Goal: Task Accomplishment & Management: Use online tool/utility

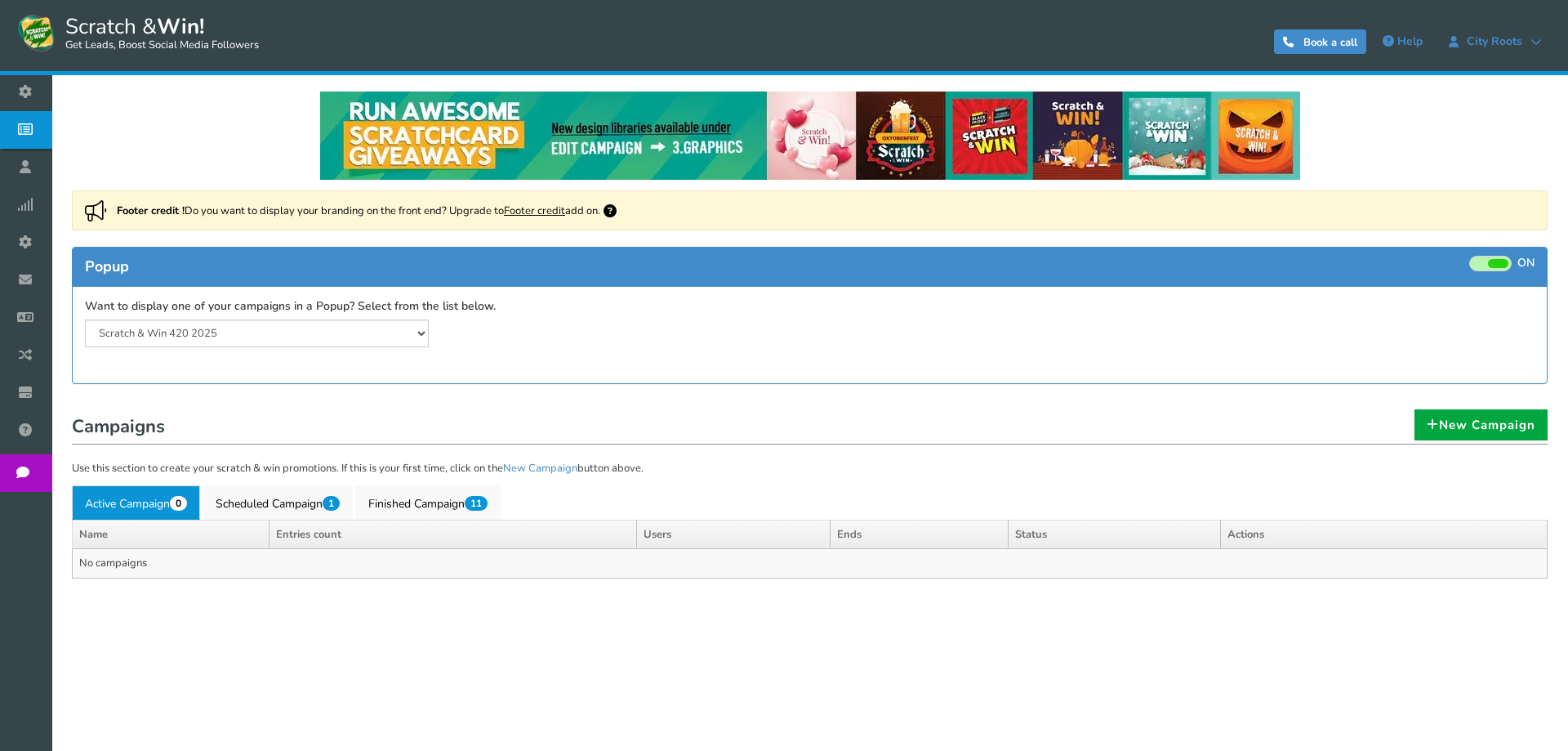
select select "20804"
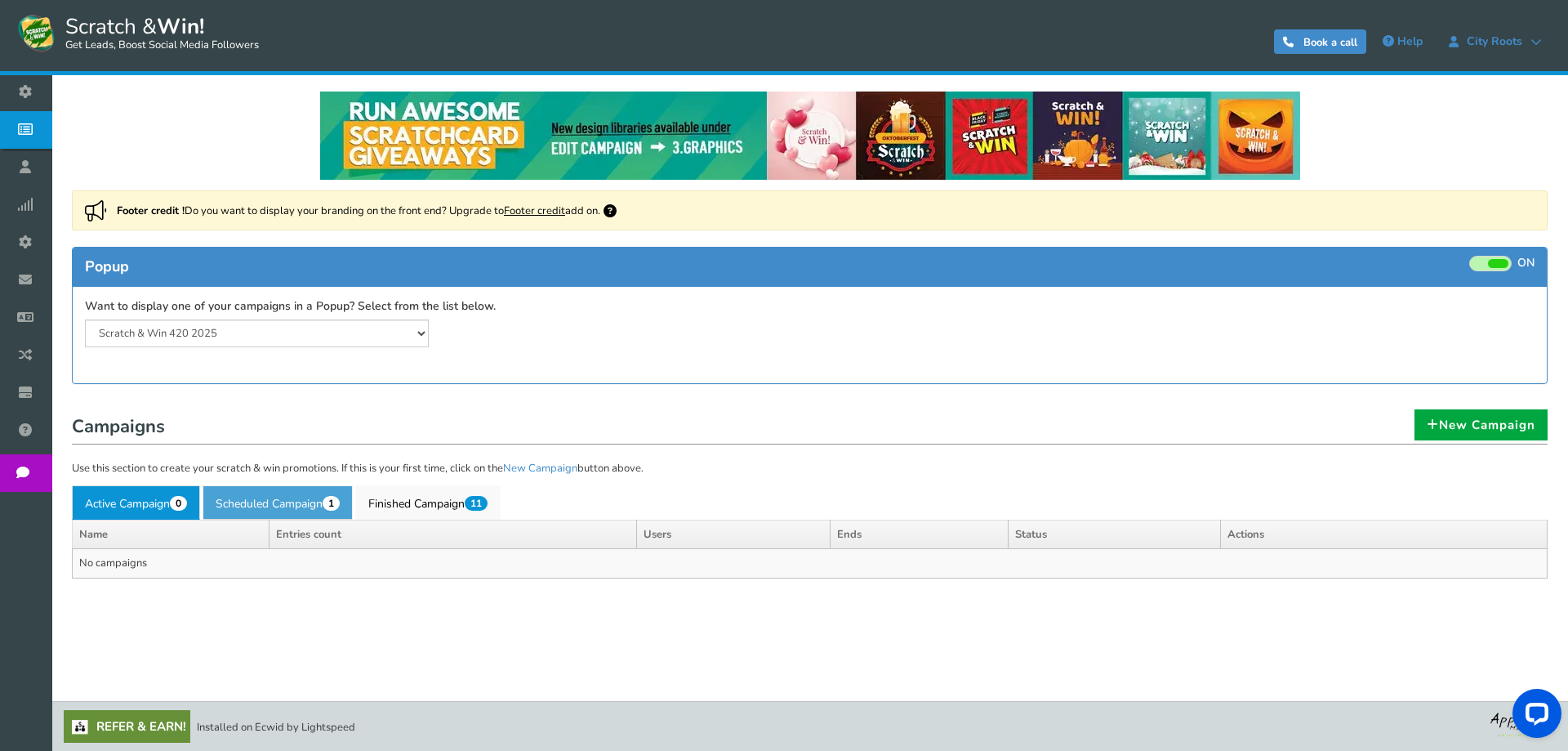
click at [323, 503] on link "Scheduled Campaign 1" at bounding box center [278, 503] width 151 height 34
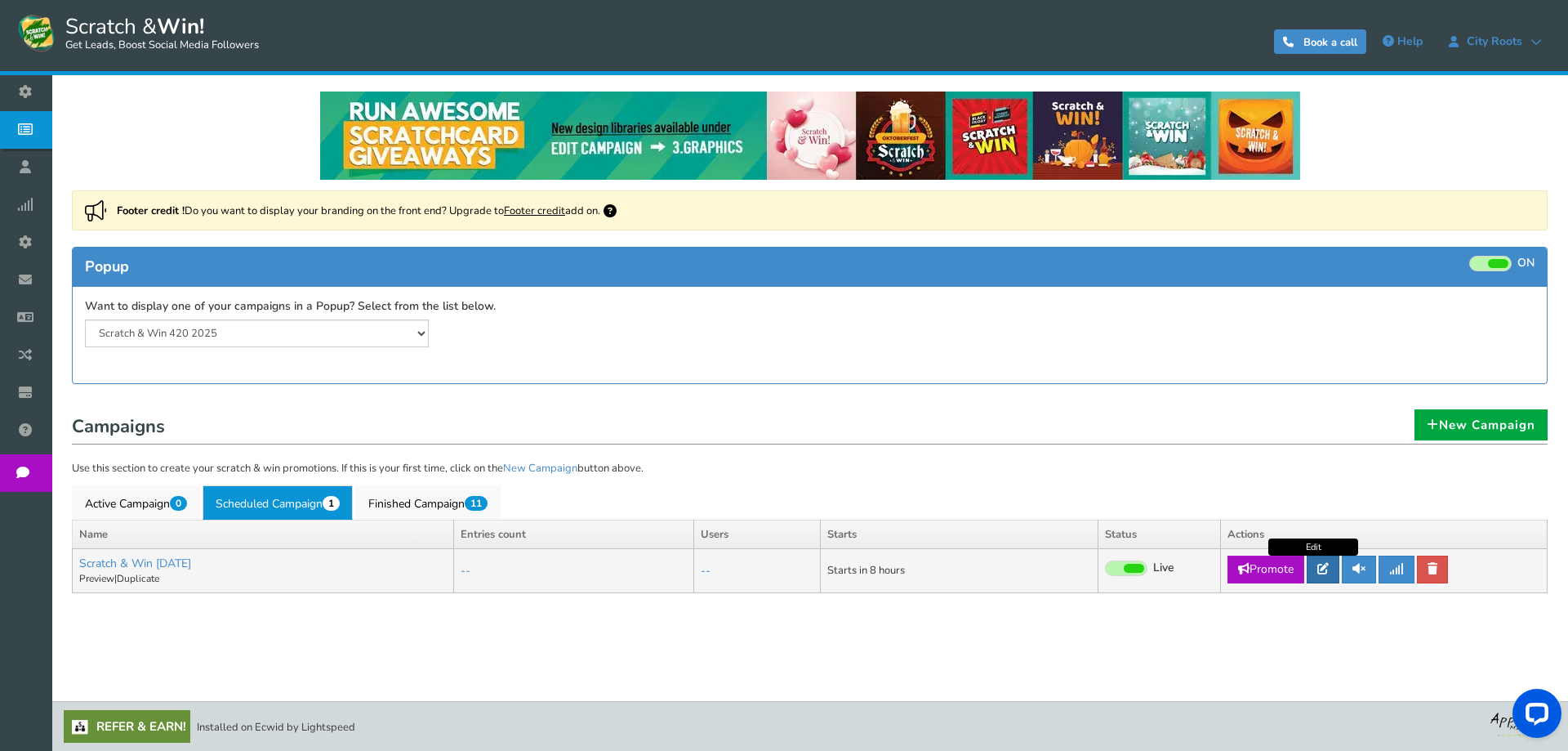
click at [1321, 569] on icon at bounding box center [1323, 568] width 12 height 12
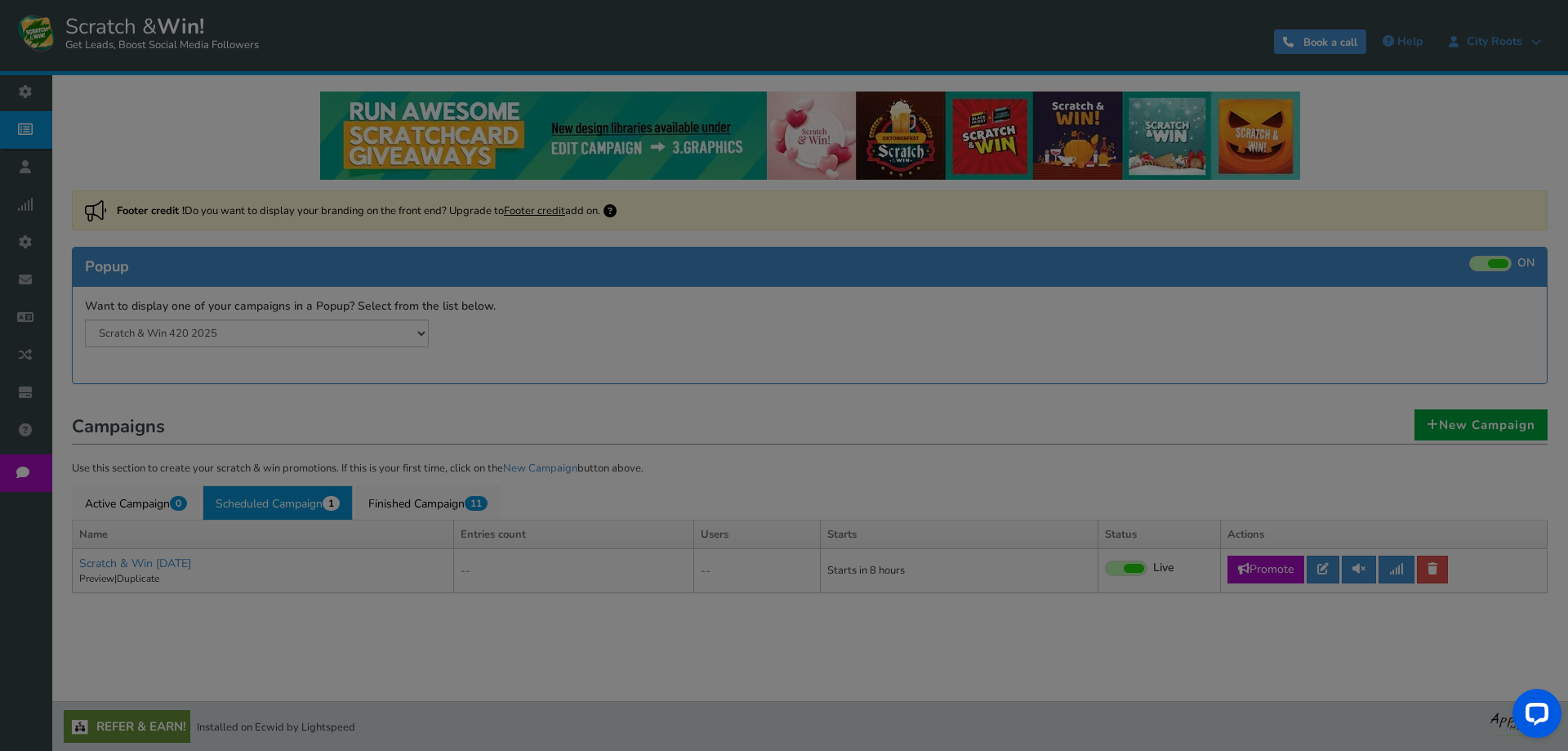
select select "Runique"
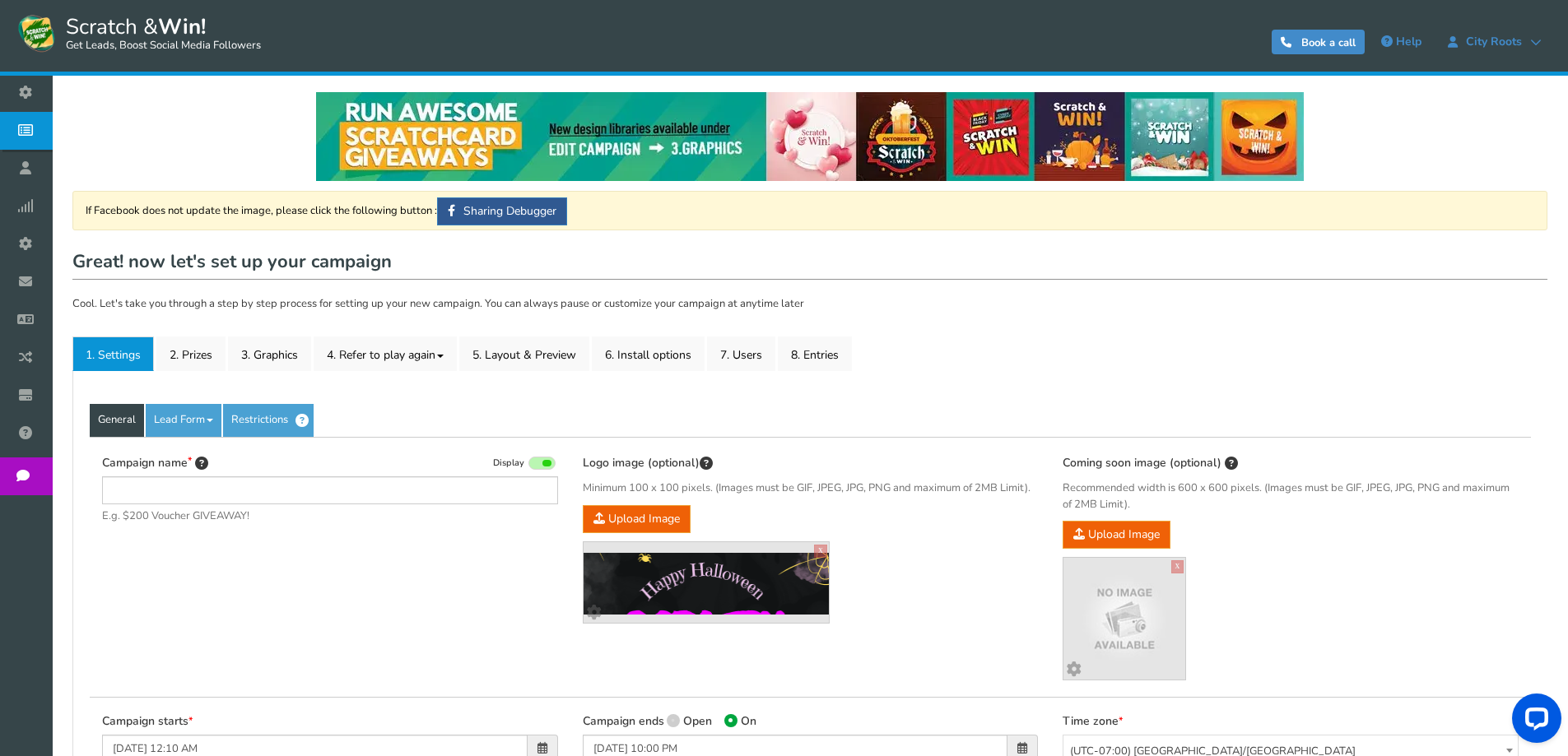
type input "Scratch & Win [DATE]"
click at [214, 363] on link "2. Prizes" at bounding box center [190, 354] width 70 height 34
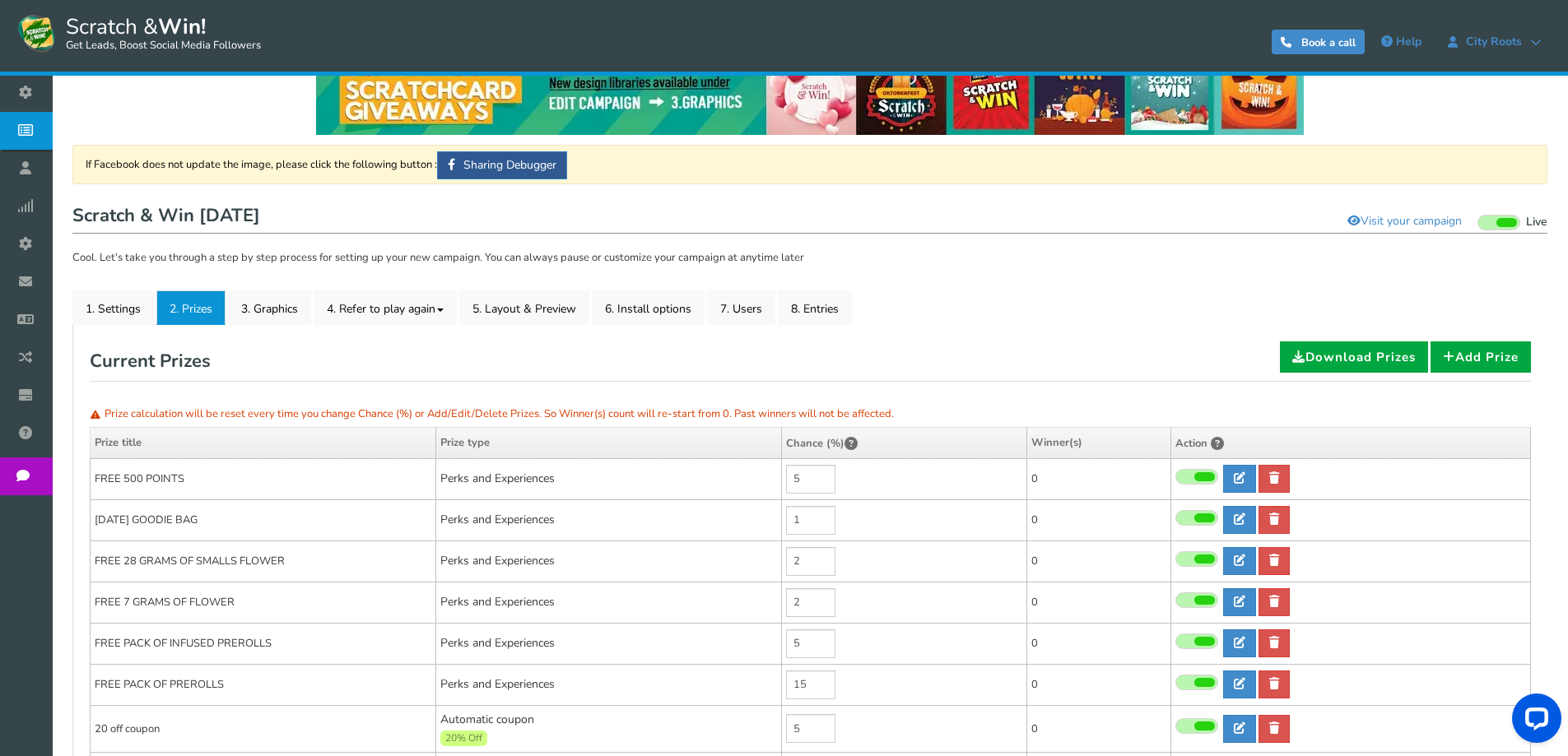
scroll to position [82, 0]
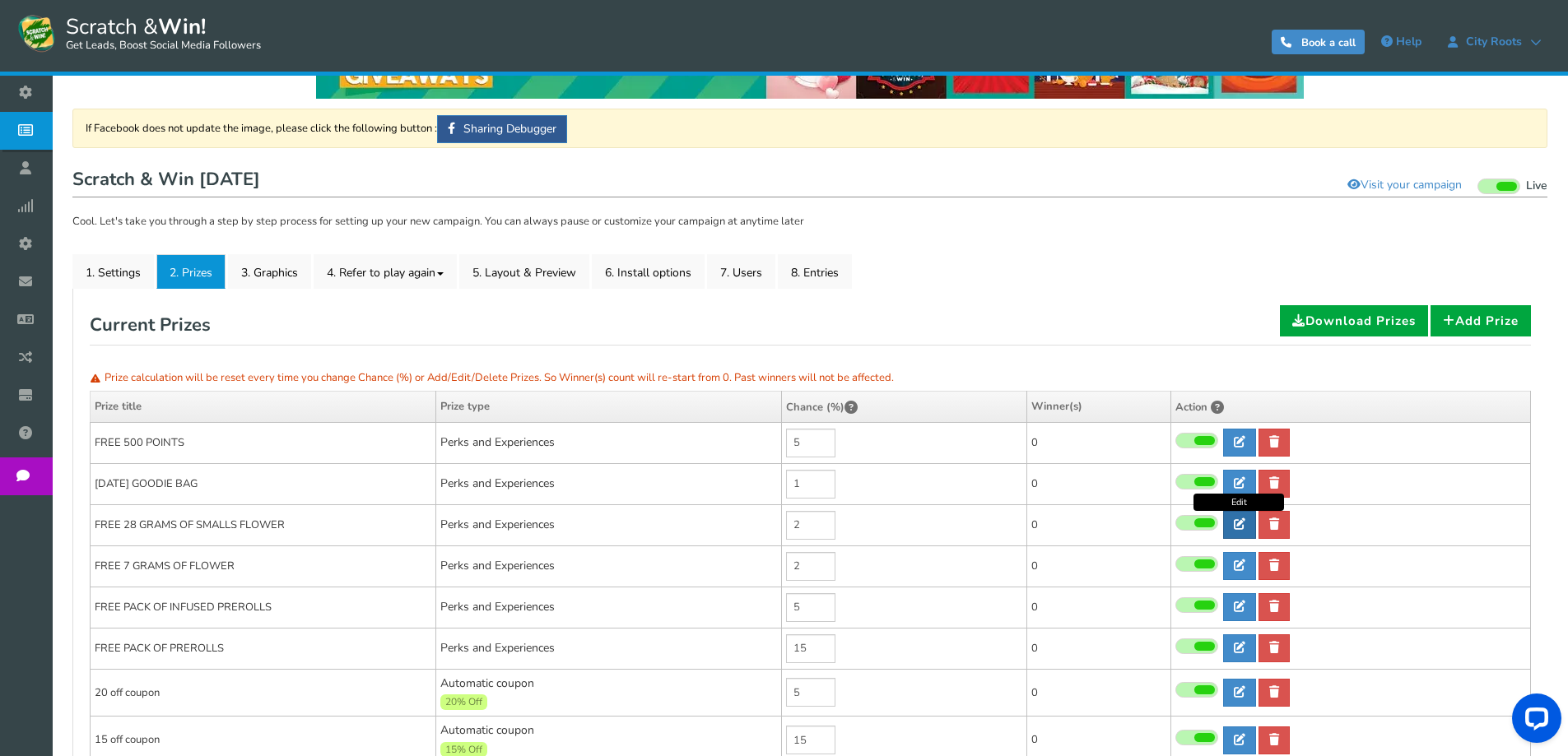
click at [1245, 526] on link at bounding box center [1239, 524] width 32 height 28
type input "FREE 28 GRAMS OF SMALLS FLOWER"
type textarea "WIN FREE PACK OF 28 GRAMS OF SMALLS. TEXT US AND WE WILL GIVE YOU A DISCOUNT CO…"
select select "Reward"
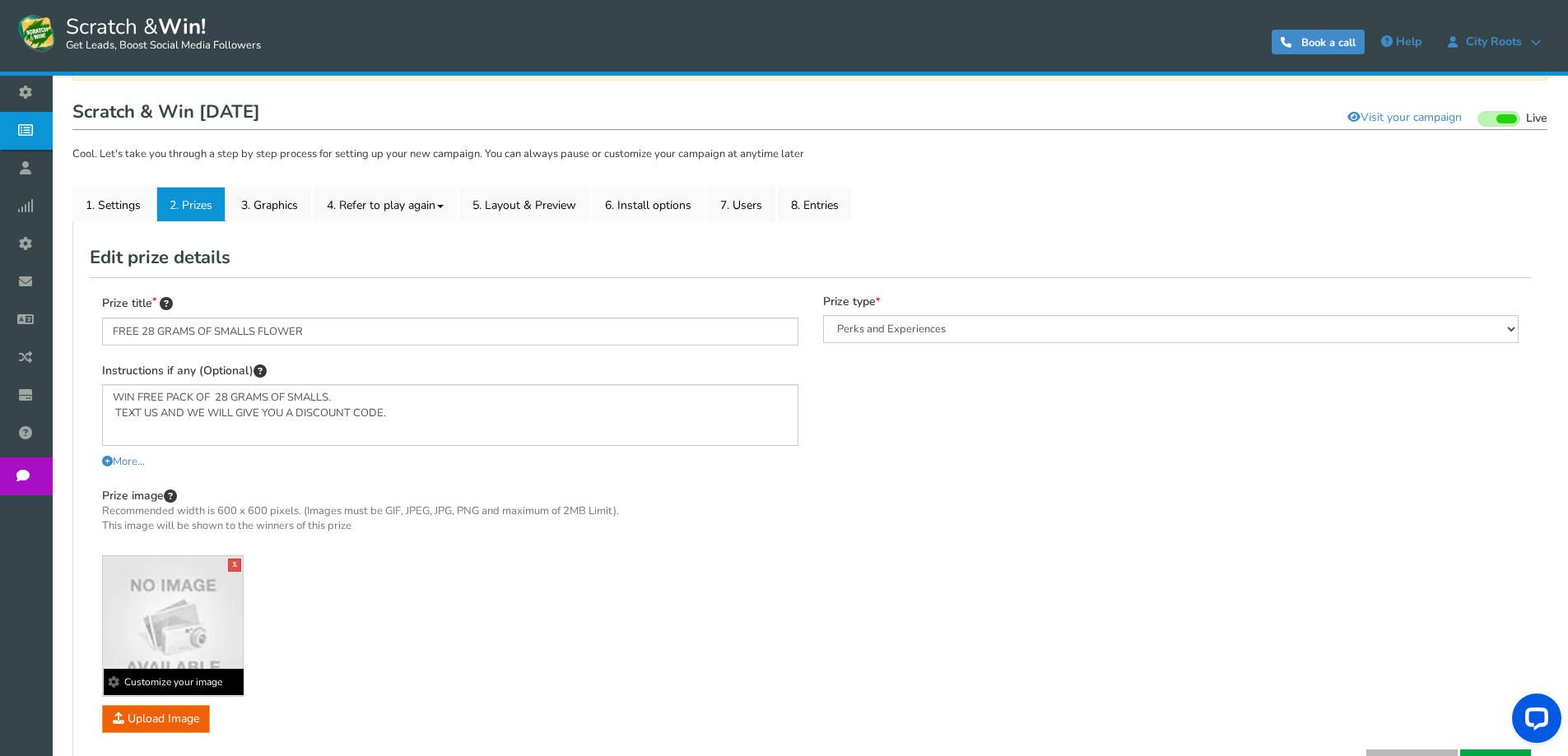
scroll to position [247, 0]
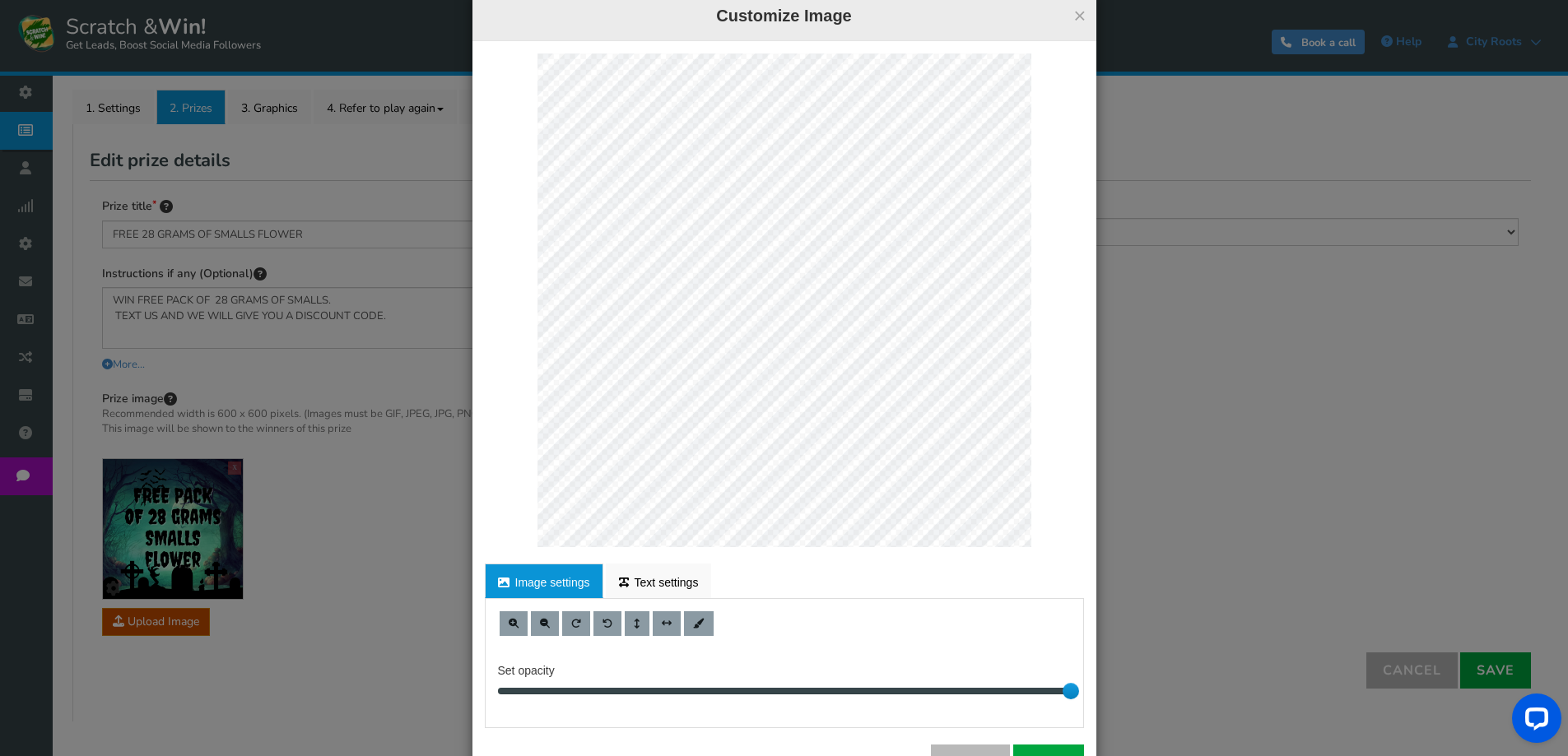
scroll to position [95, 0]
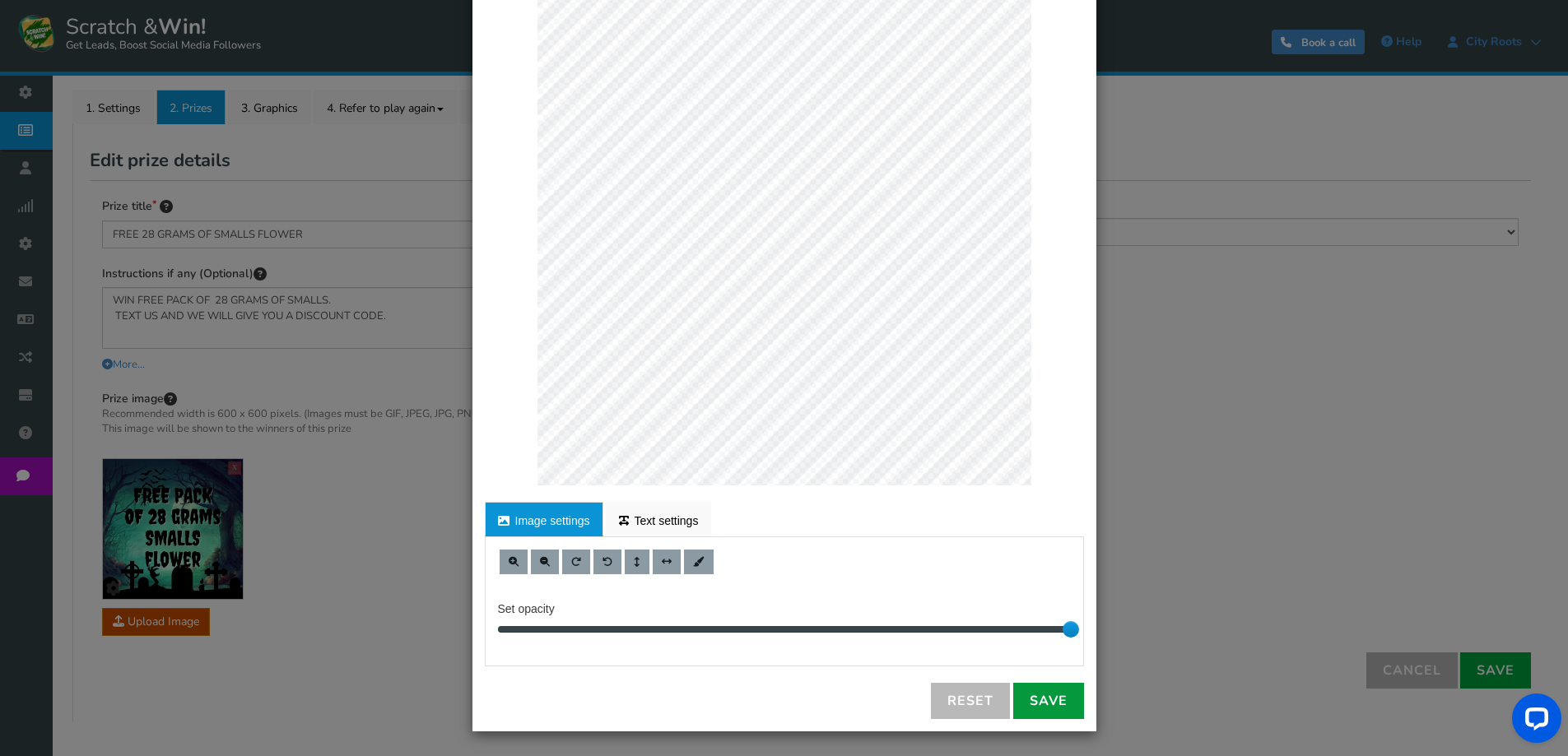
click at [1051, 705] on link "Save" at bounding box center [1048, 701] width 70 height 36
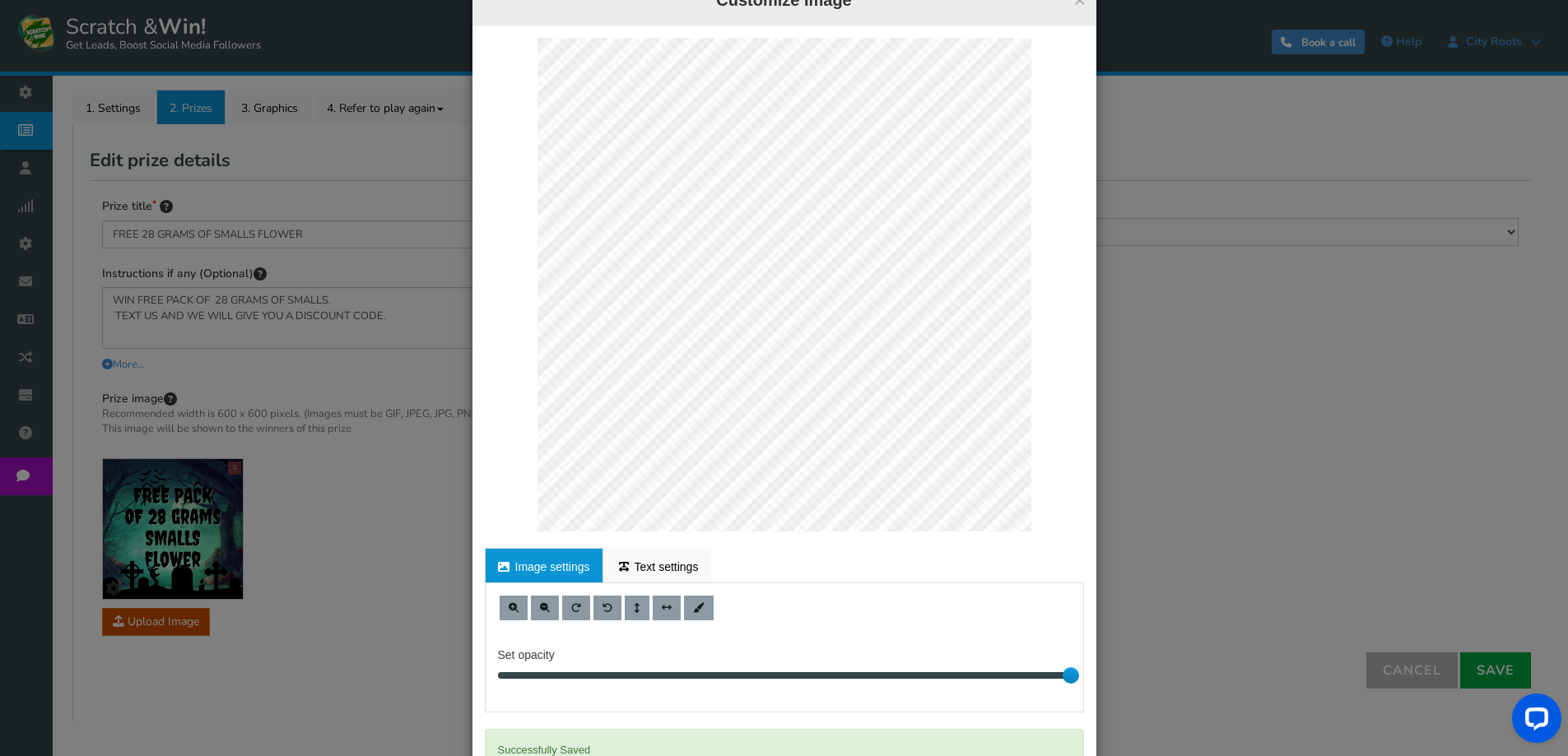
scroll to position [0, 0]
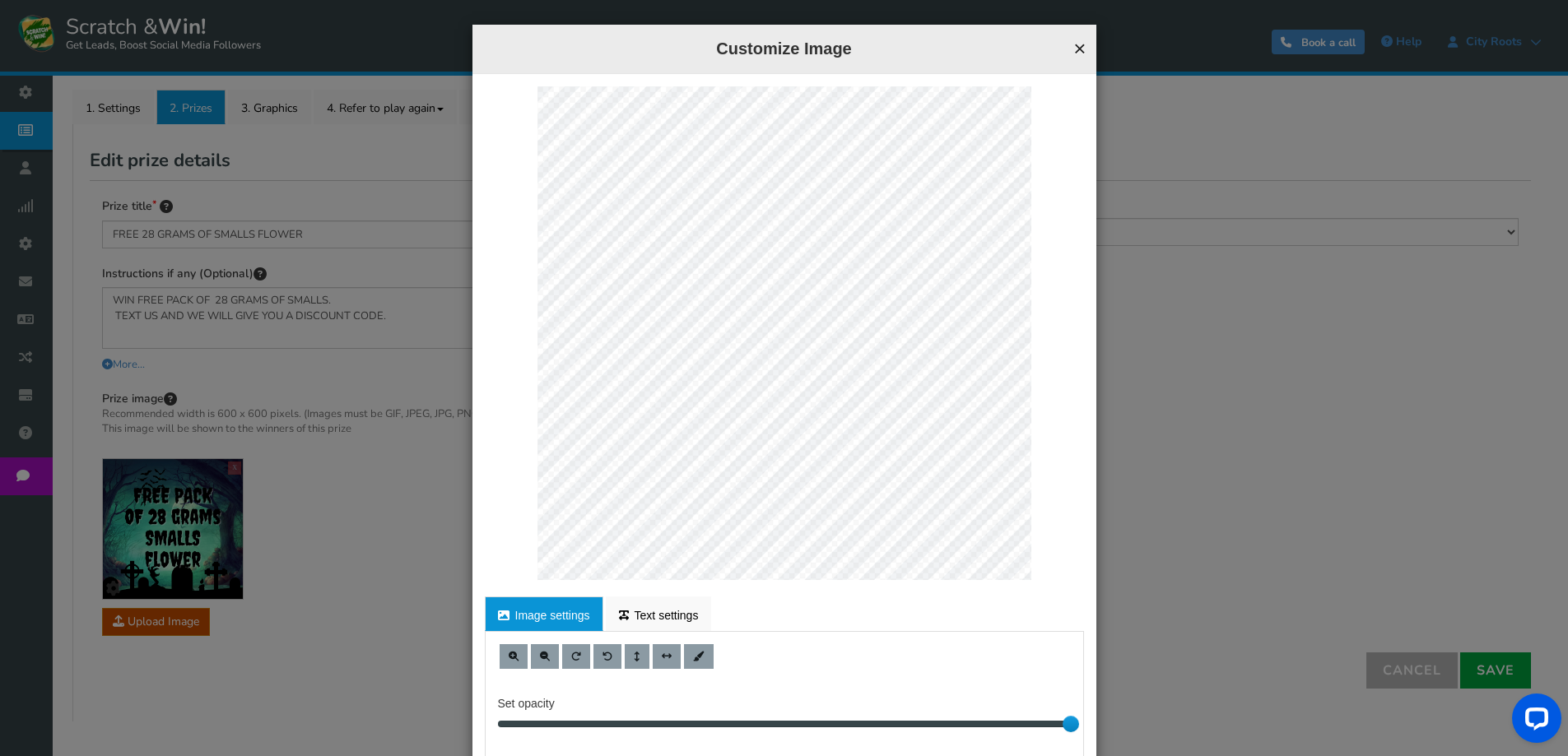
click at [1078, 51] on button "×" at bounding box center [1080, 49] width 13 height 22
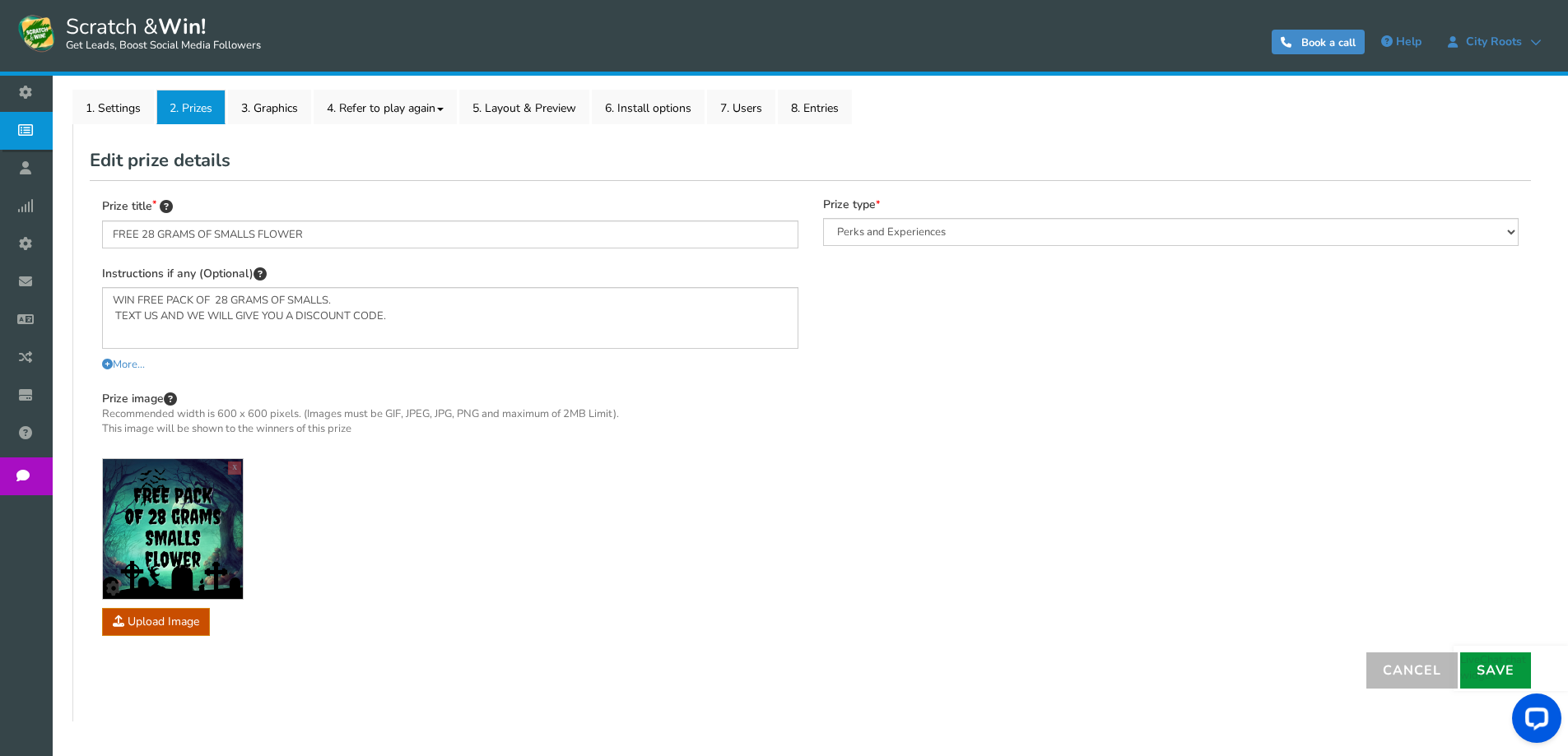
click at [1504, 676] on link "Save" at bounding box center [1495, 670] width 70 height 36
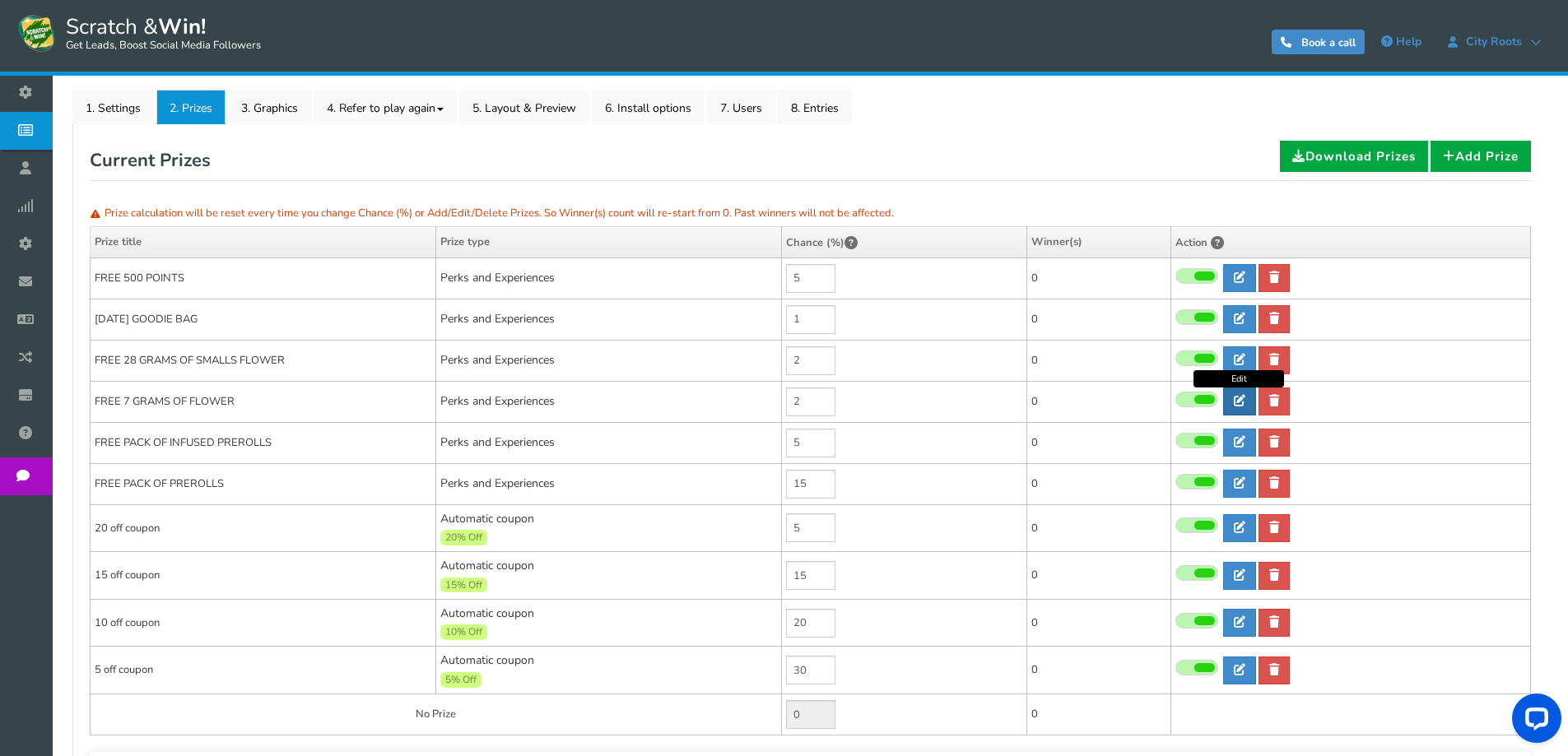
click at [1234, 396] on icon at bounding box center [1239, 401] width 12 height 12
type input "FREE 7 GRAMS OF FLOWER"
type textarea "WIN FREE PACK OF 7 GRAMS OF FLOWER WITH YOUR ORDER. TEXT US AND WE WILL GIVE YO…"
select select "Reward"
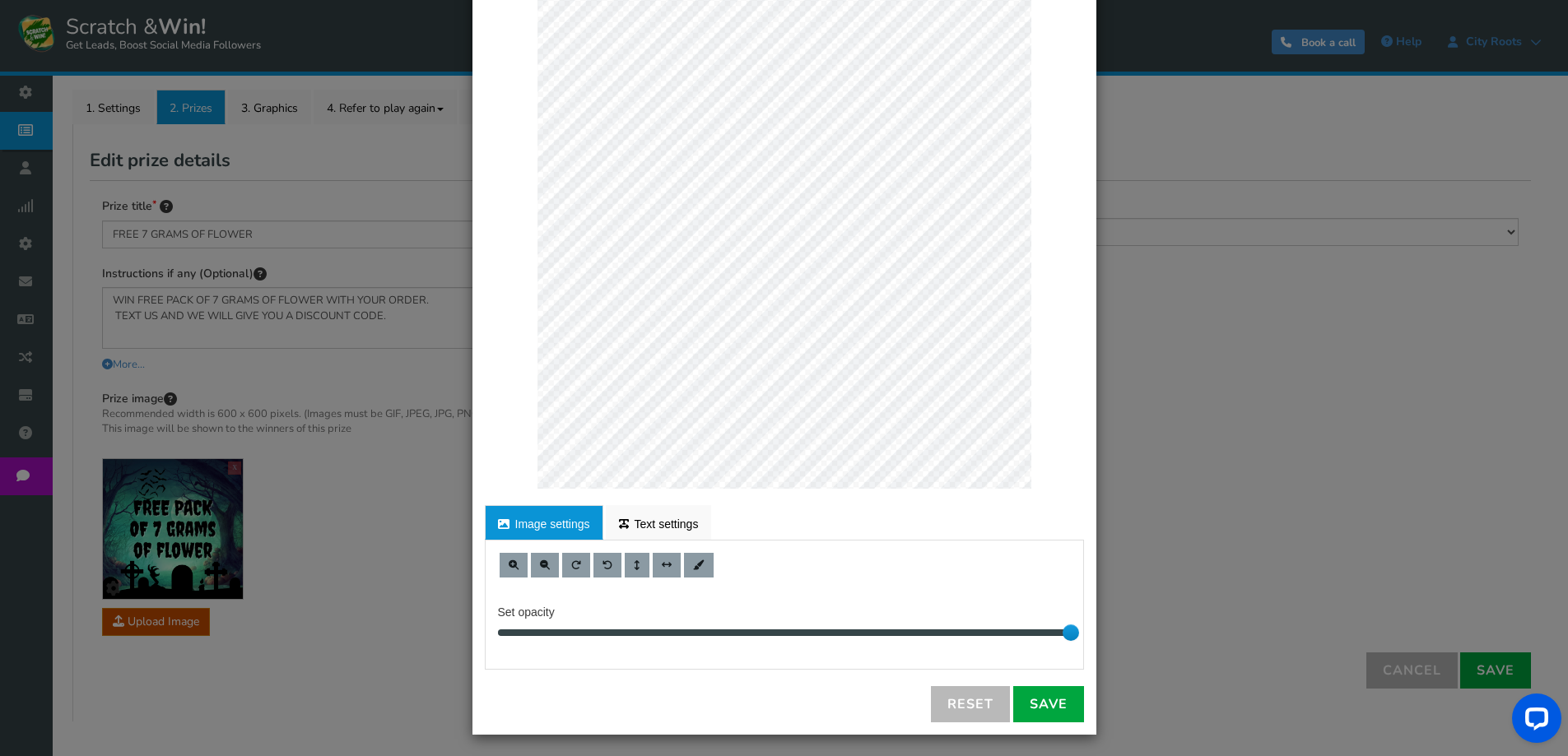
scroll to position [95, 0]
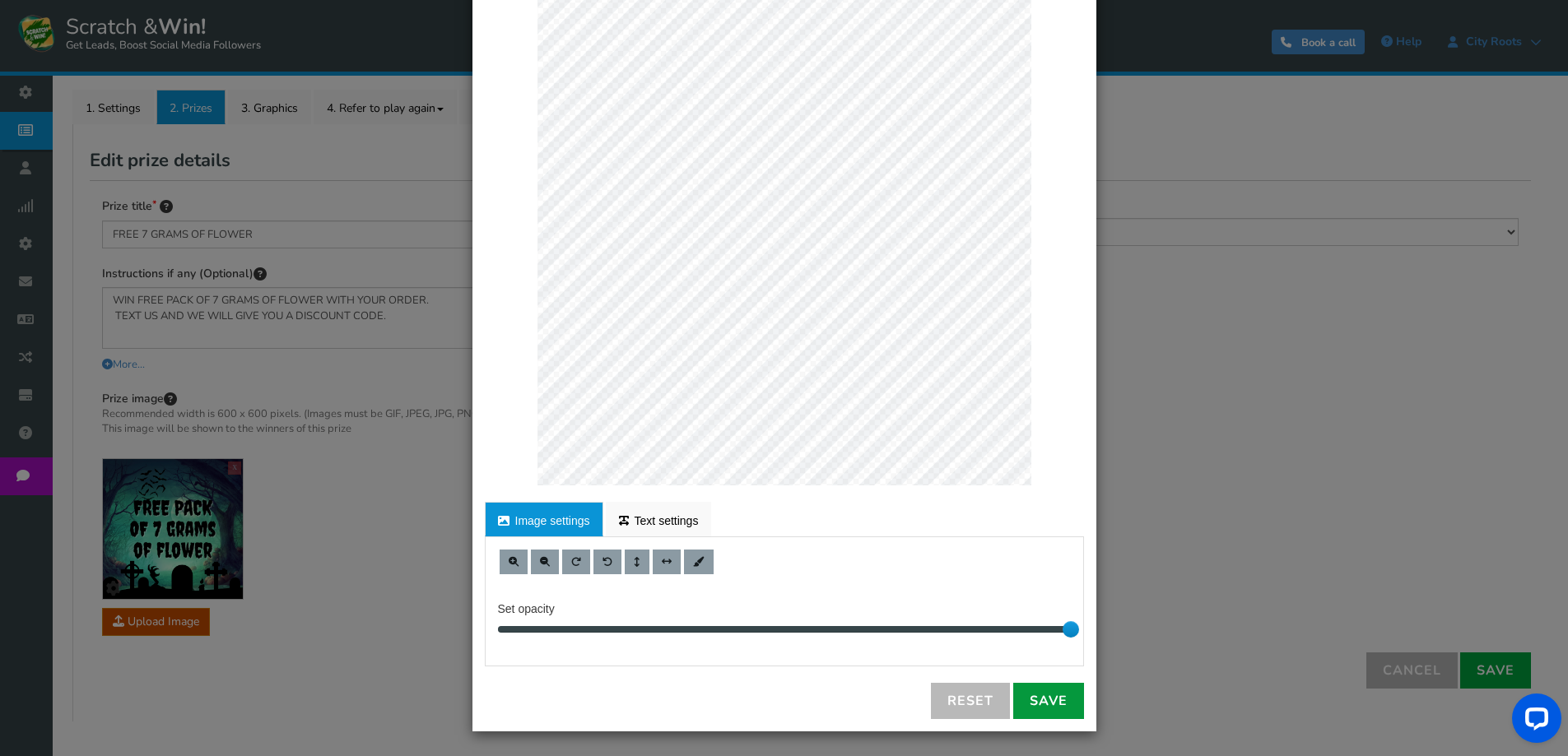
click at [1045, 702] on link "Save" at bounding box center [1048, 701] width 70 height 36
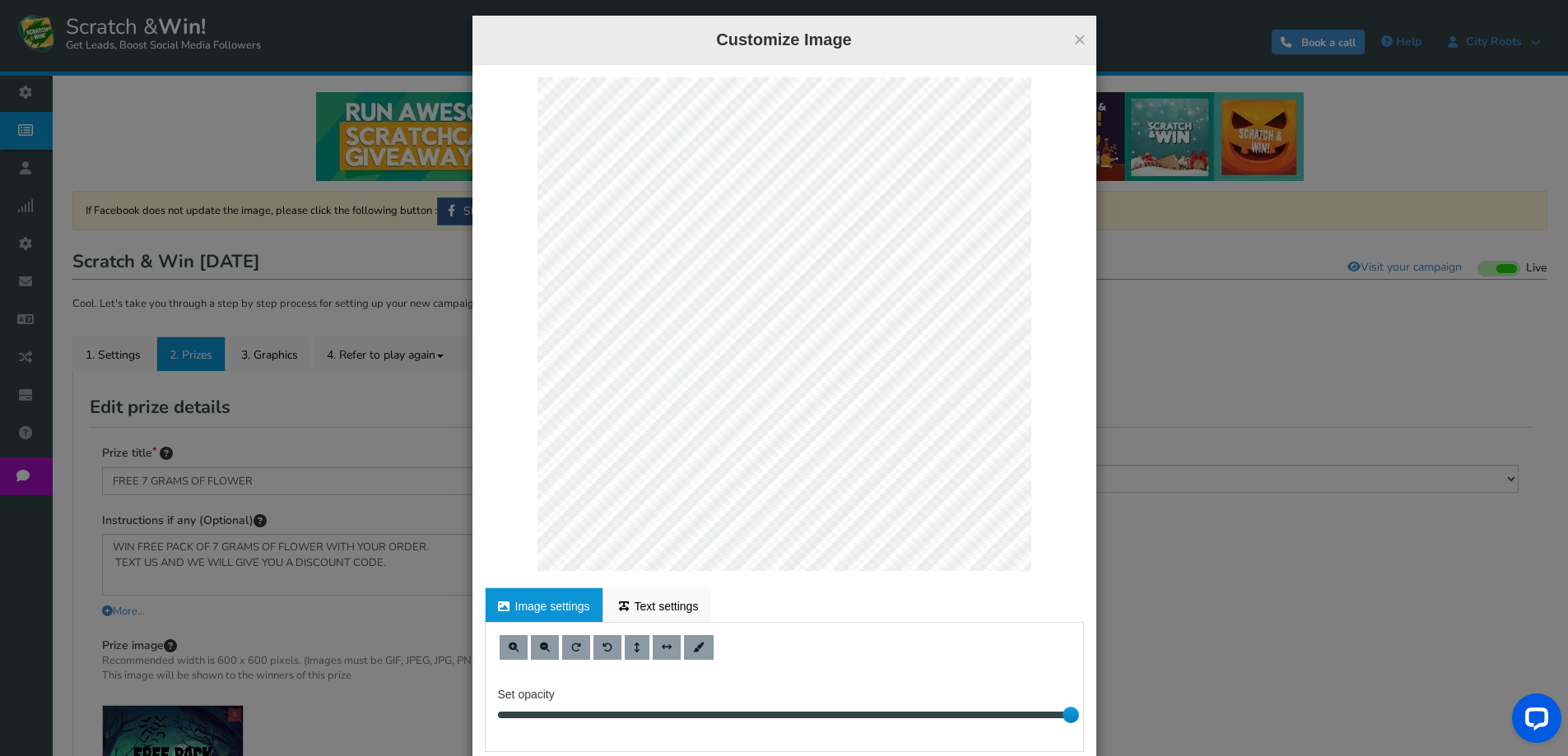
scroll to position [0, 0]
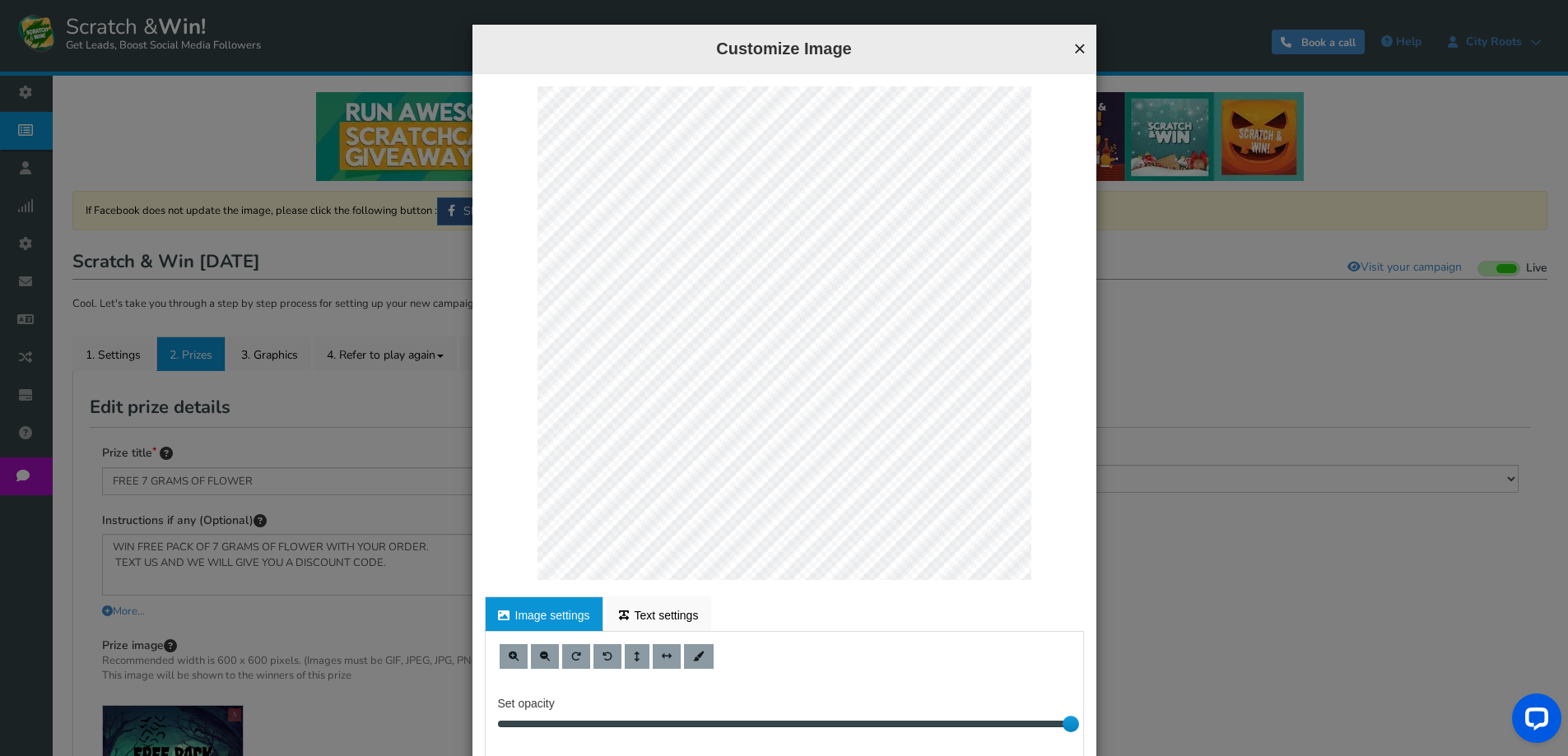
click at [1075, 48] on button "×" at bounding box center [1080, 49] width 13 height 22
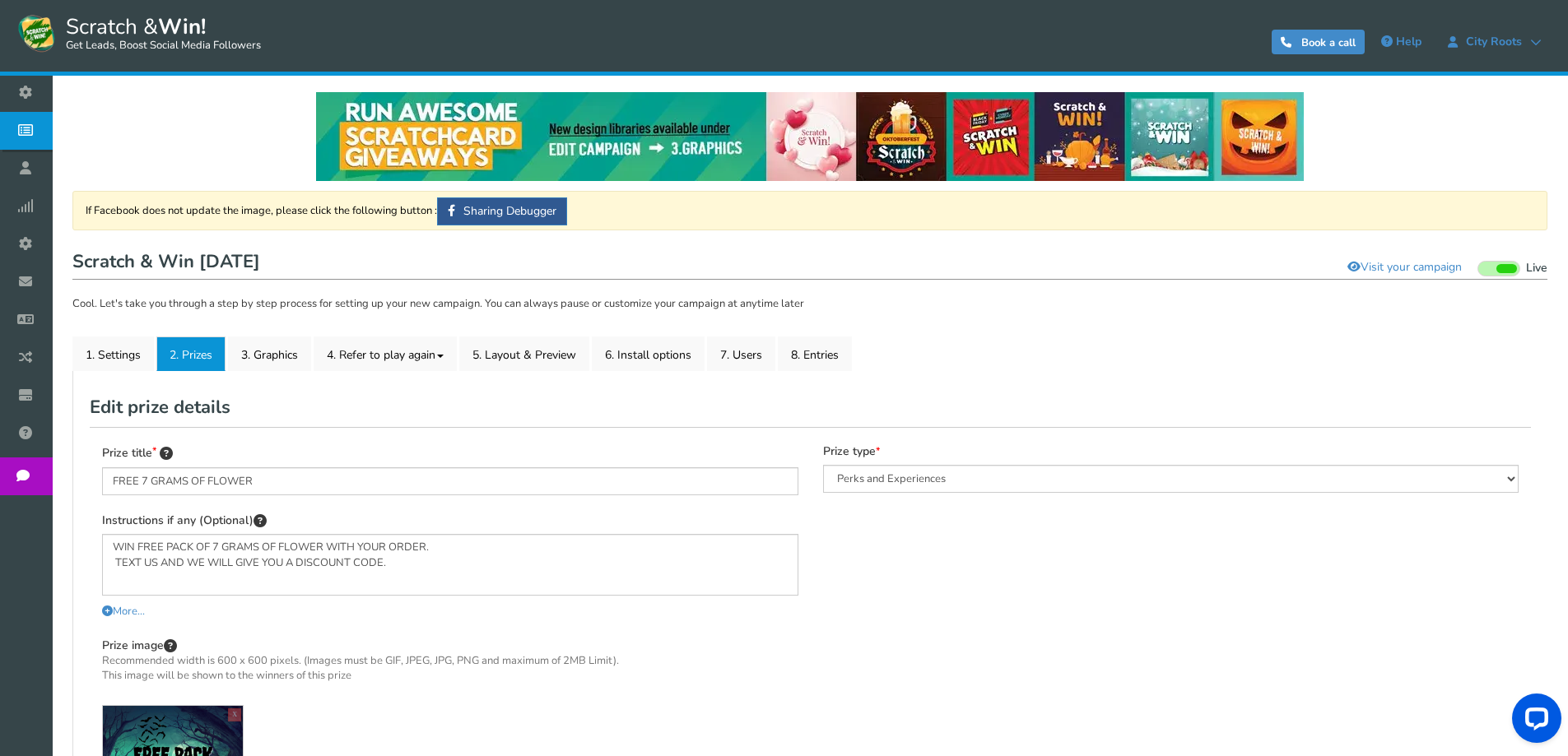
scroll to position [321, 0]
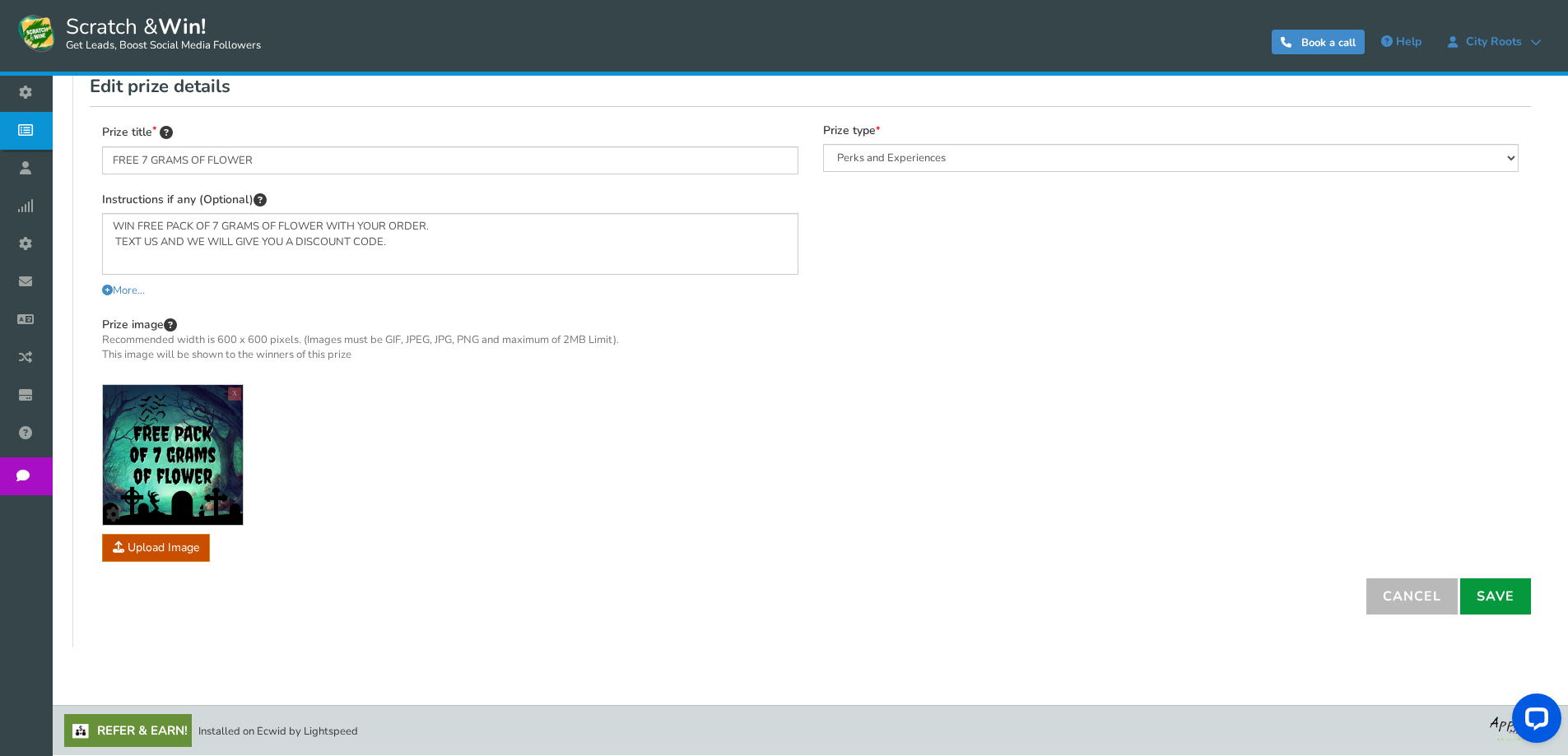
click at [1489, 598] on link "Save" at bounding box center [1495, 596] width 70 height 36
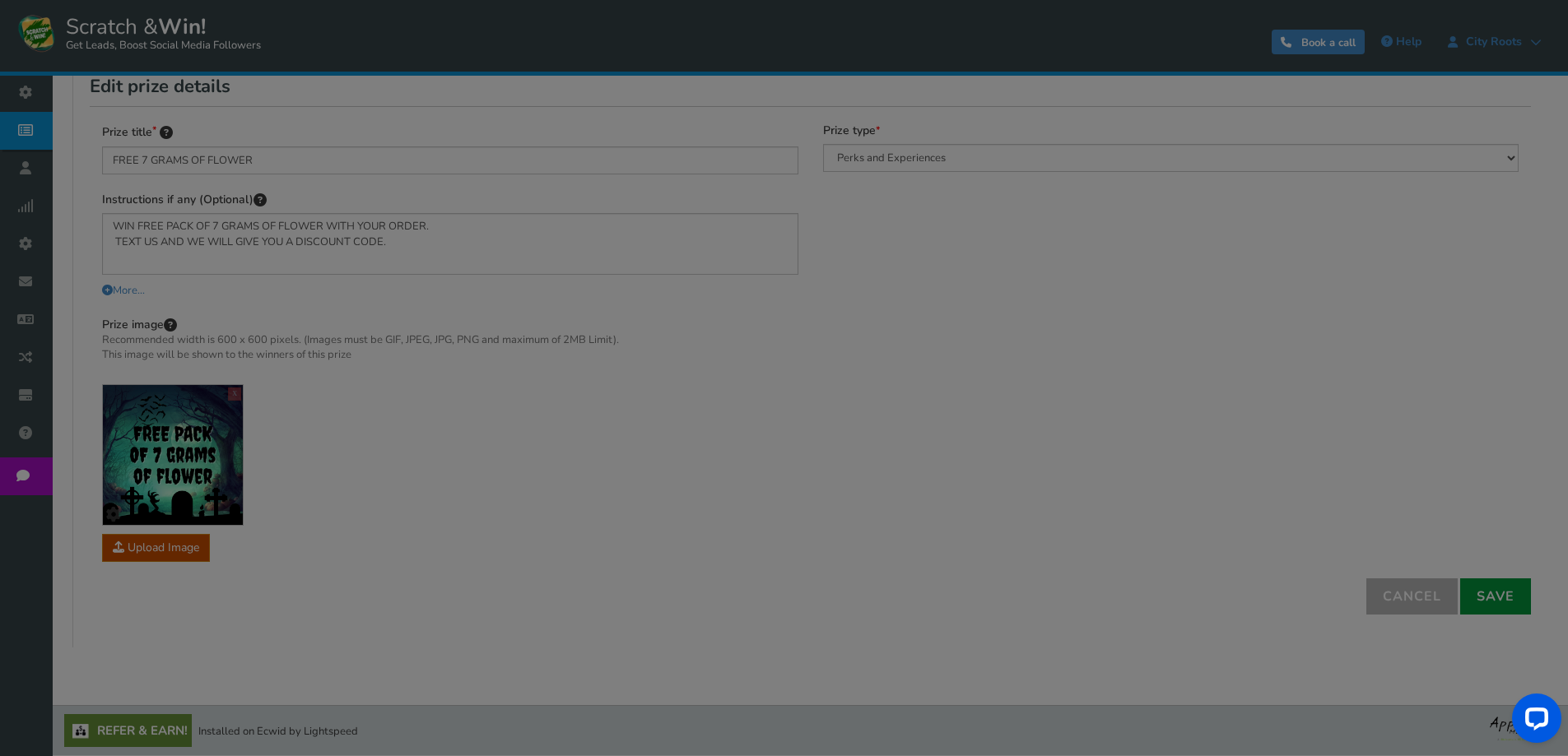
select select "Runique"
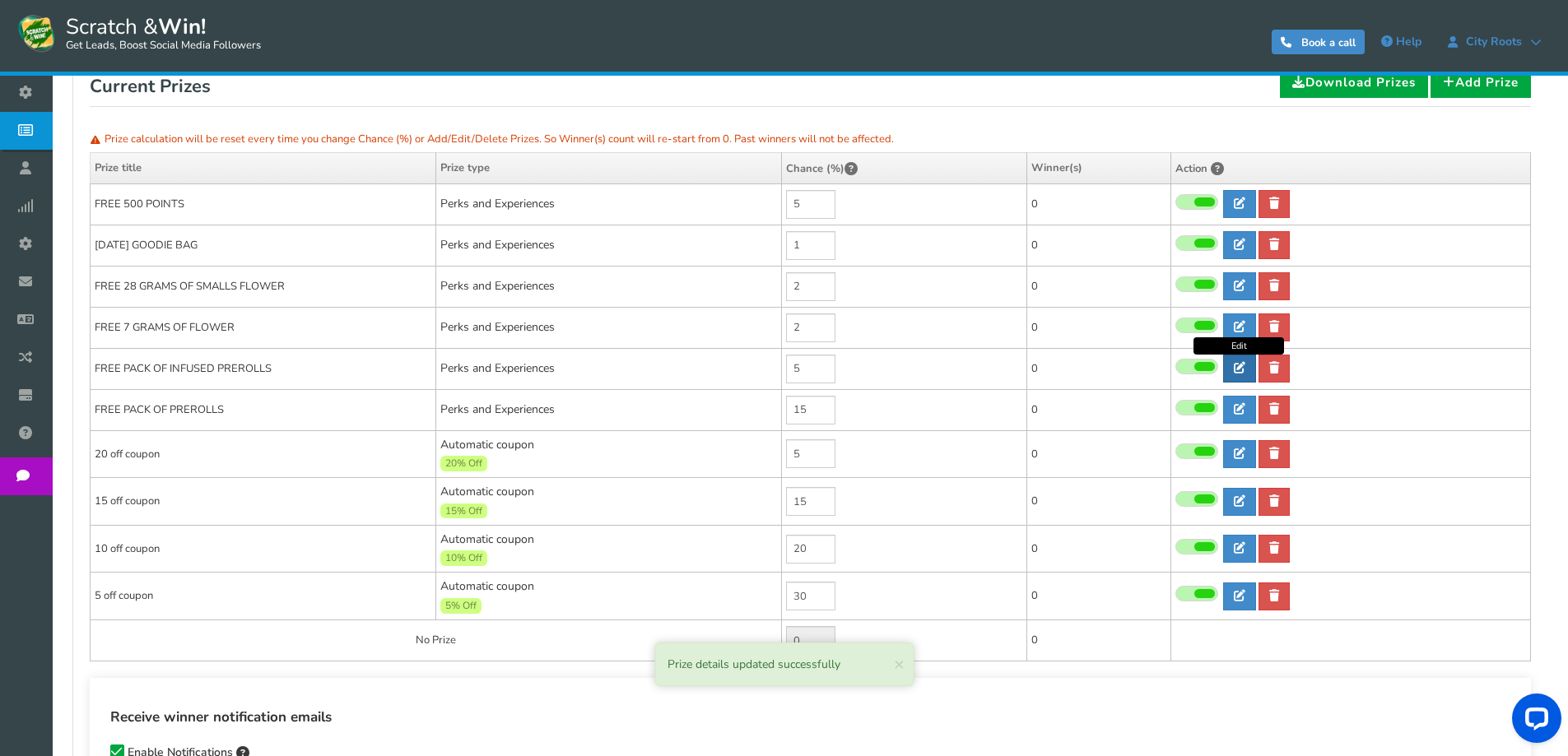
click at [1242, 368] on icon at bounding box center [1239, 367] width 12 height 12
type input "FREE PACK OF INFUSED PREROLLS"
type textarea "WIN FREE PACK OF INFUSED PRE-ROLLS WITH YOUR ORDER. TEXT US AND WE WILL GIVE YO…"
select select "Reward"
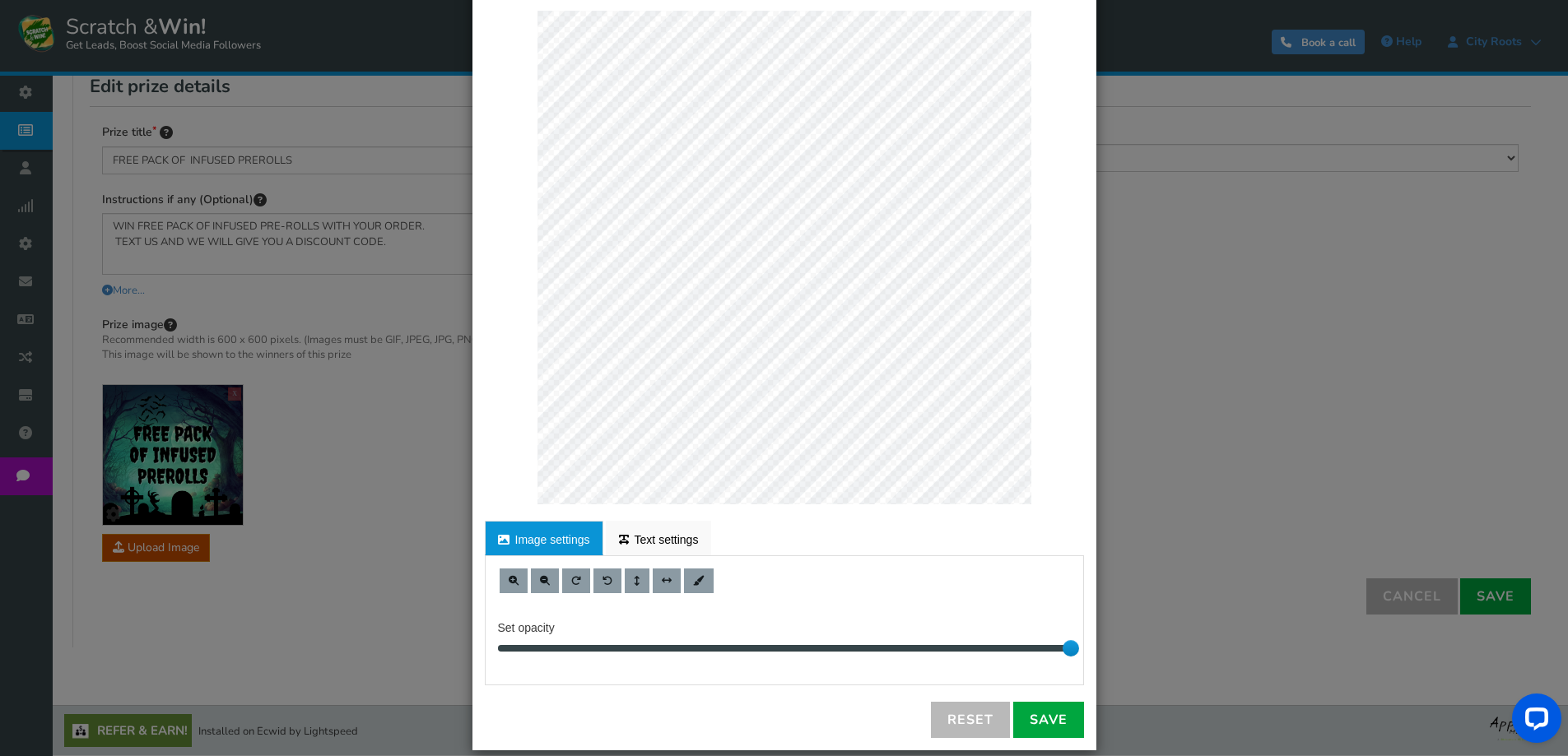
scroll to position [95, 0]
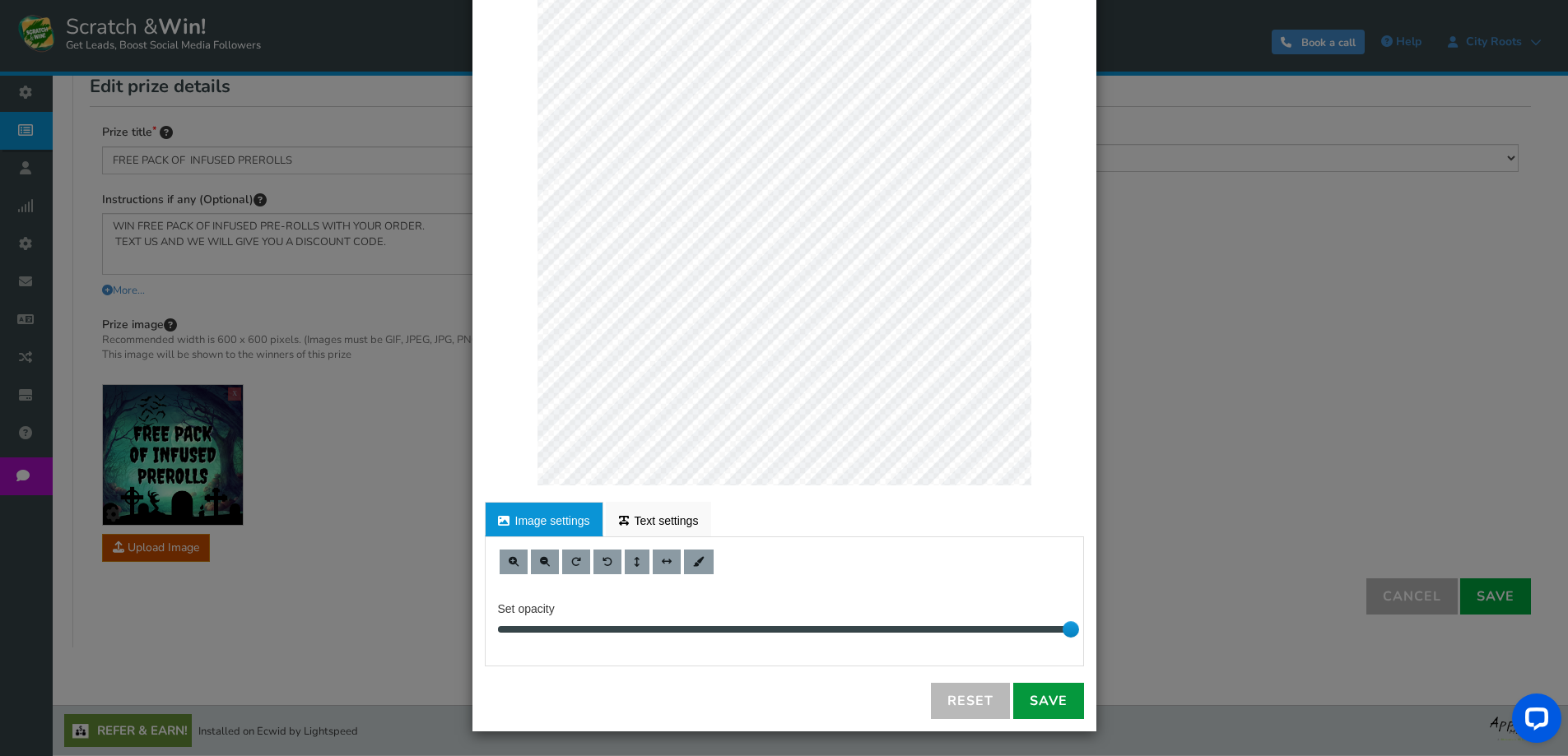
click at [1055, 703] on link "Save" at bounding box center [1048, 701] width 70 height 36
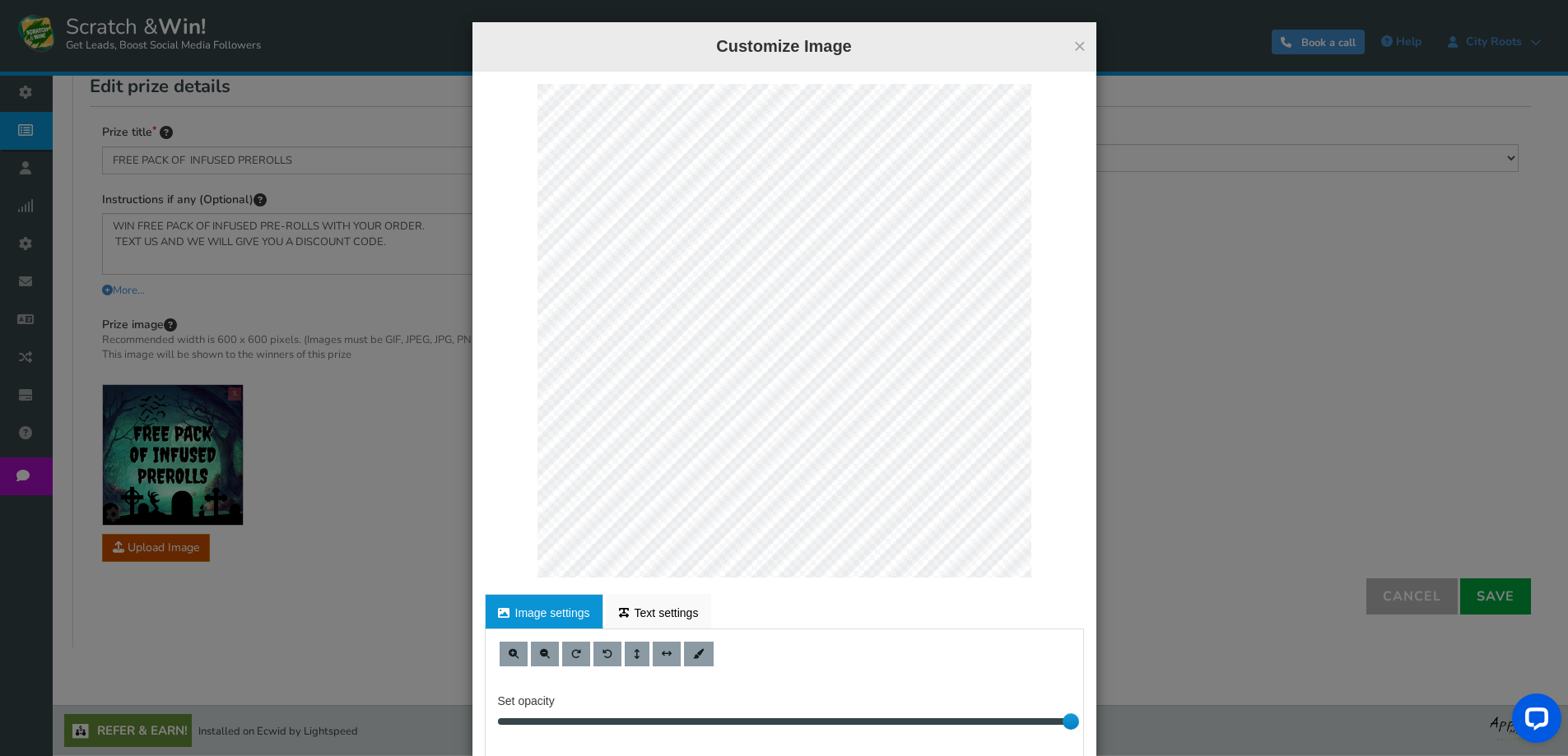
scroll to position [0, 0]
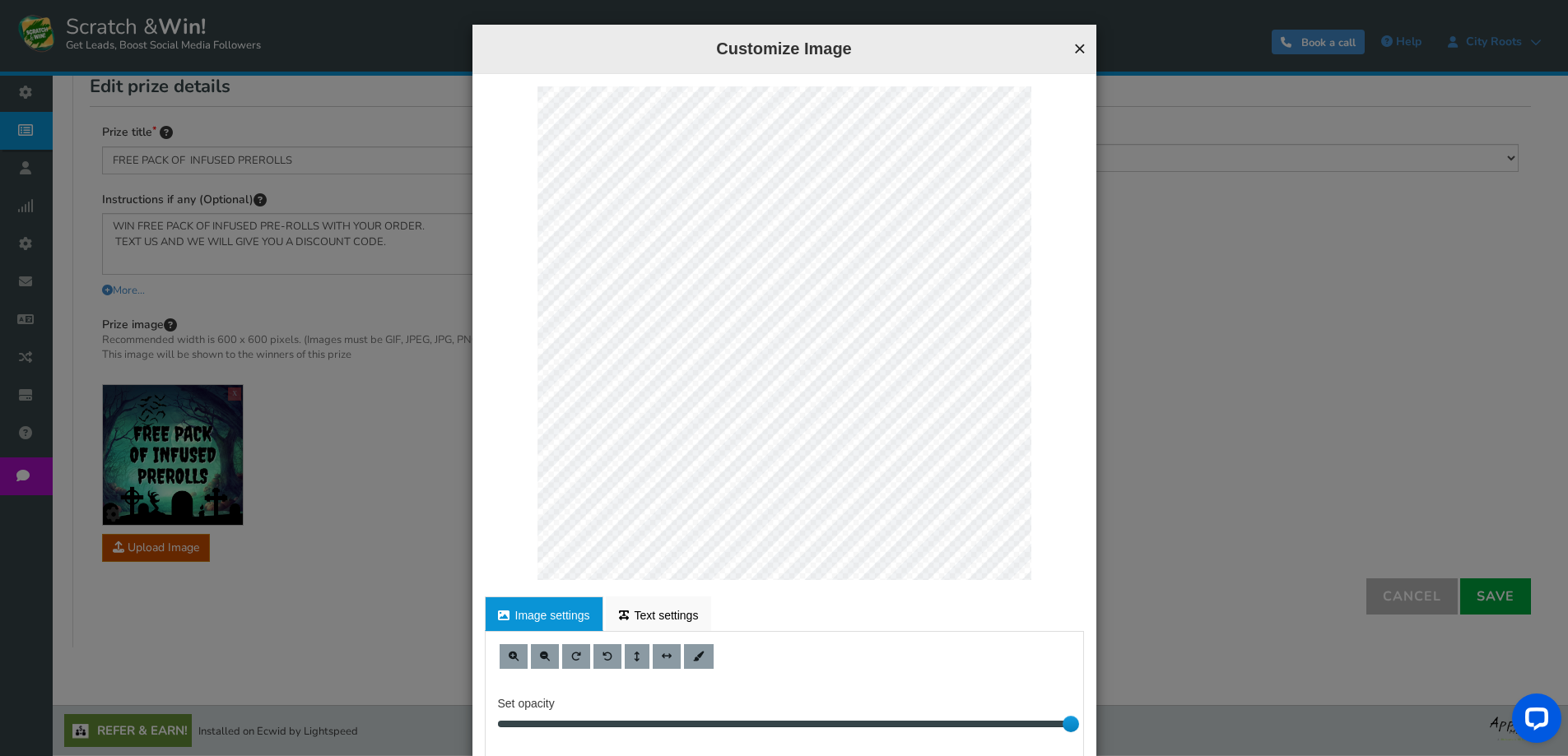
click at [1074, 58] on button "×" at bounding box center [1080, 49] width 13 height 22
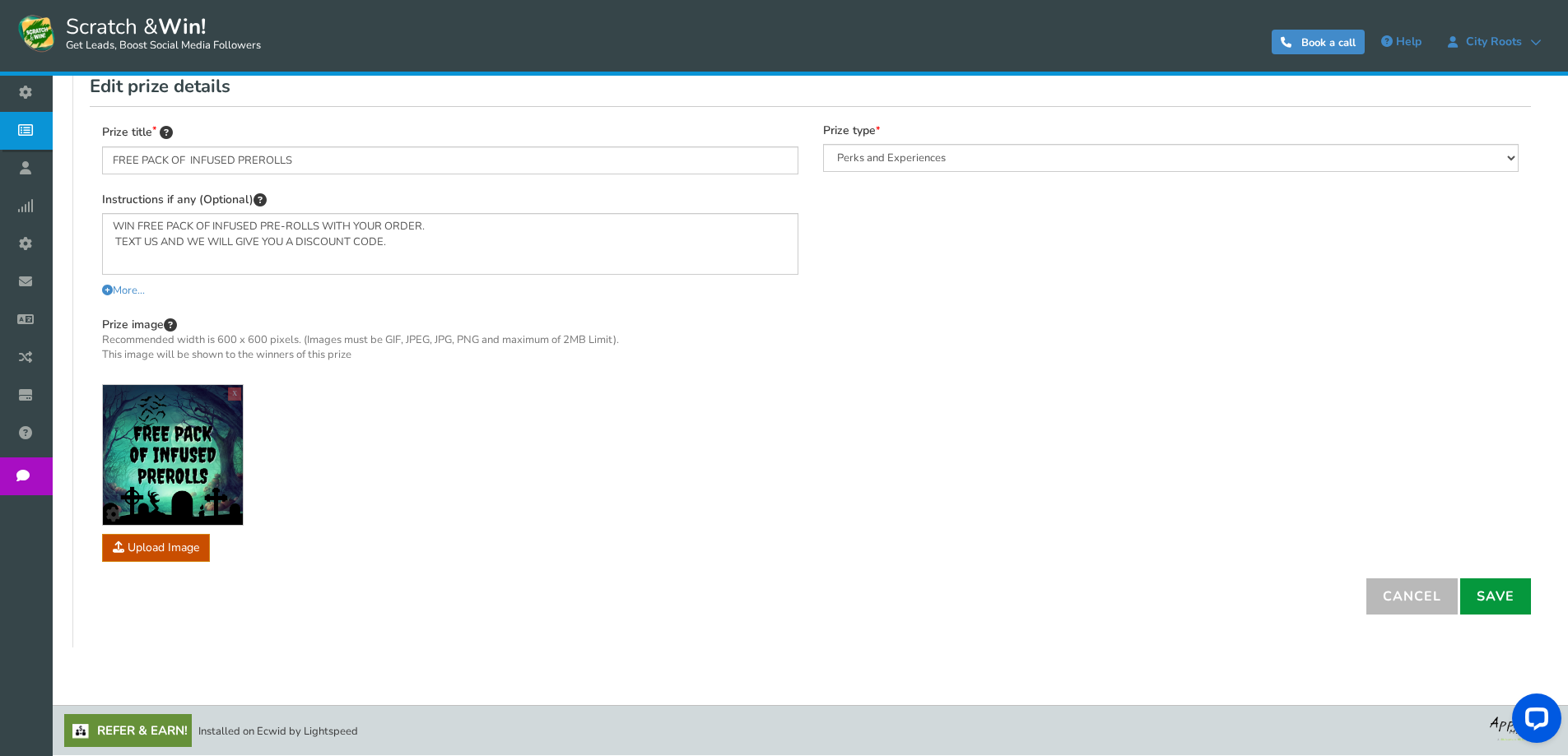
click at [1492, 596] on link "Save" at bounding box center [1495, 596] width 70 height 36
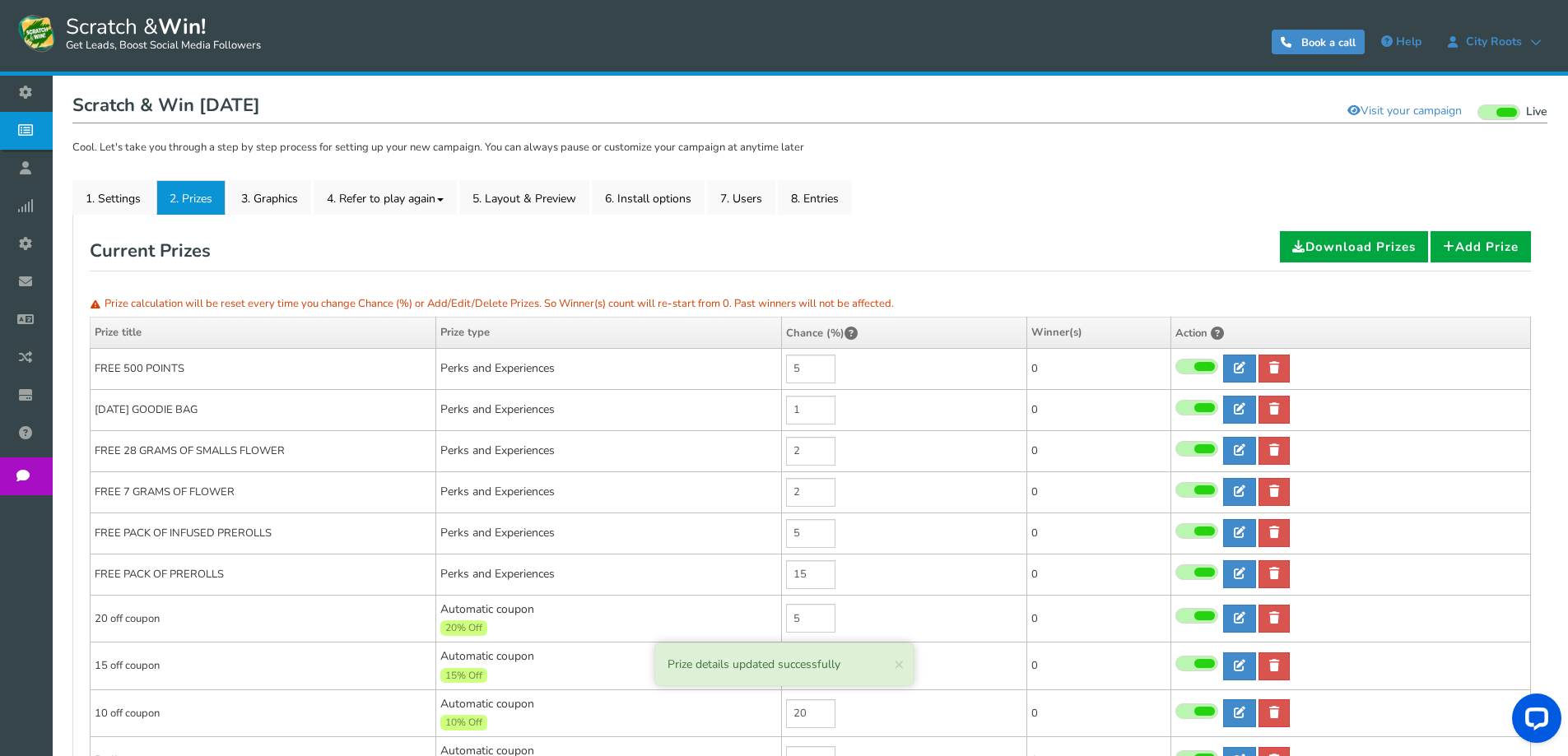
scroll to position [164, 0]
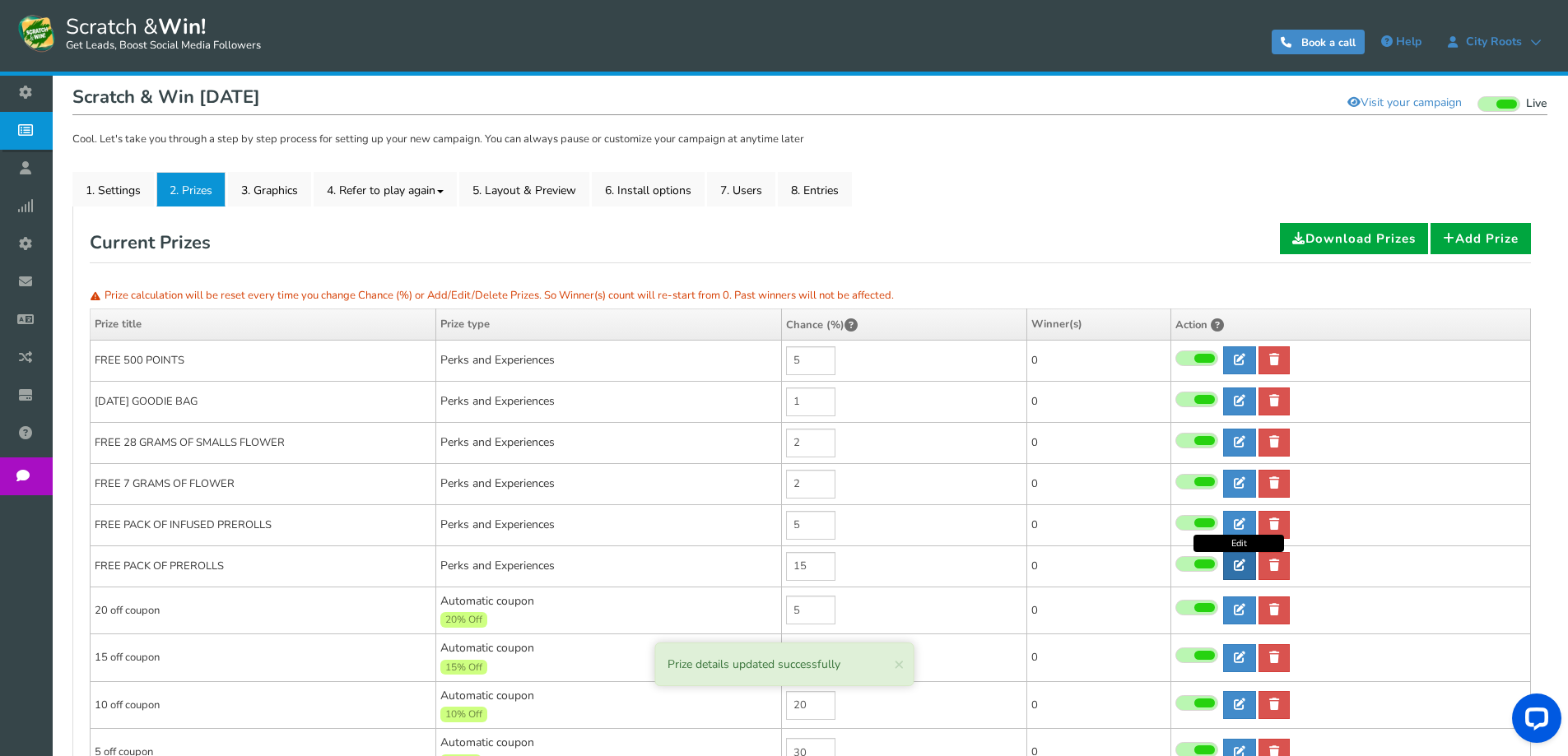
click at [1251, 571] on link at bounding box center [1239, 566] width 32 height 28
type input "FREE PACK OF PREROLLS"
type textarea "WIN FREE PACK OF PRE-ROLLS WITH YOUR ORDER. TEXT US AND WE WILL GIVE YOU A DISC…"
select select "Reward"
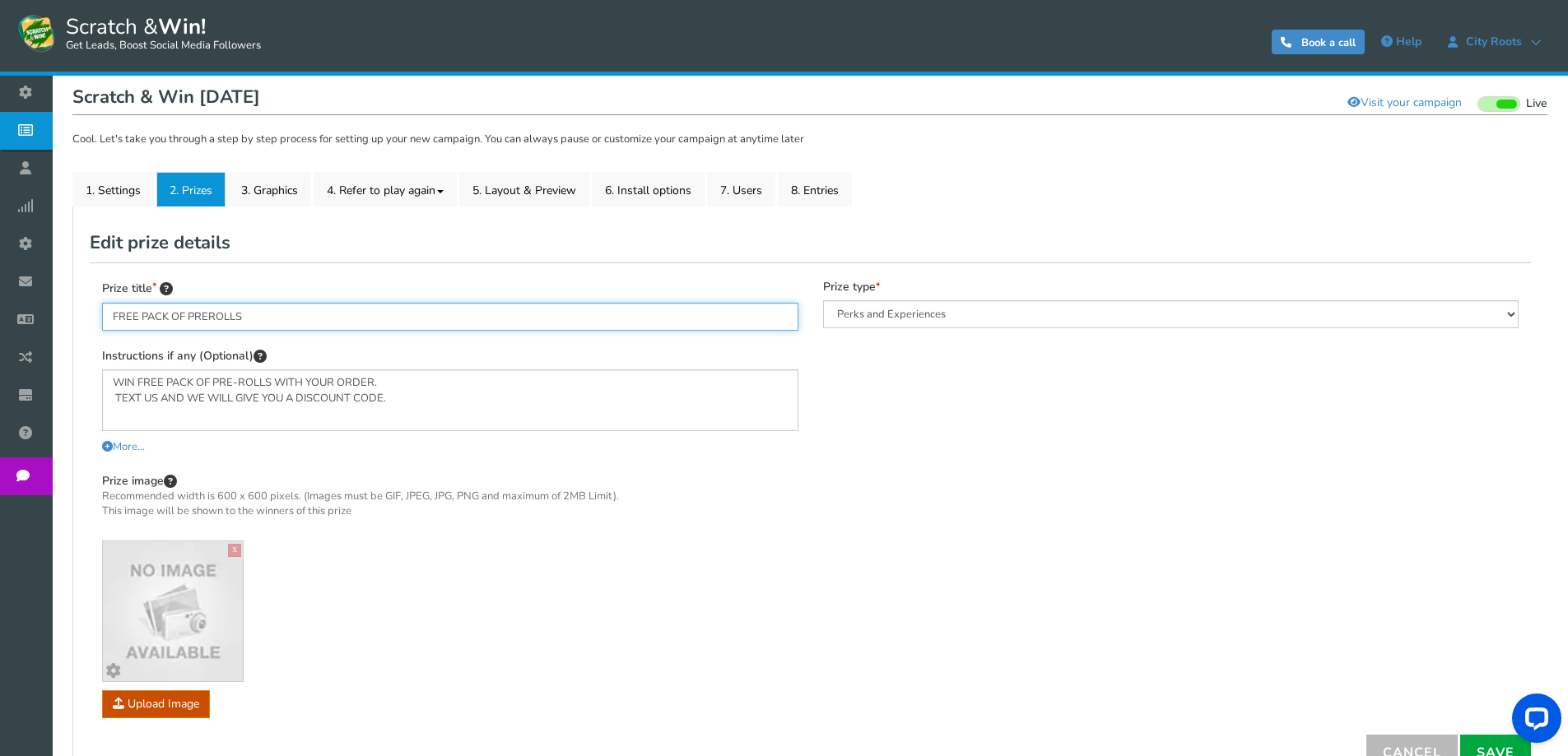
click at [320, 317] on input "FREE PACK OF PREROLLS" at bounding box center [450, 316] width 696 height 28
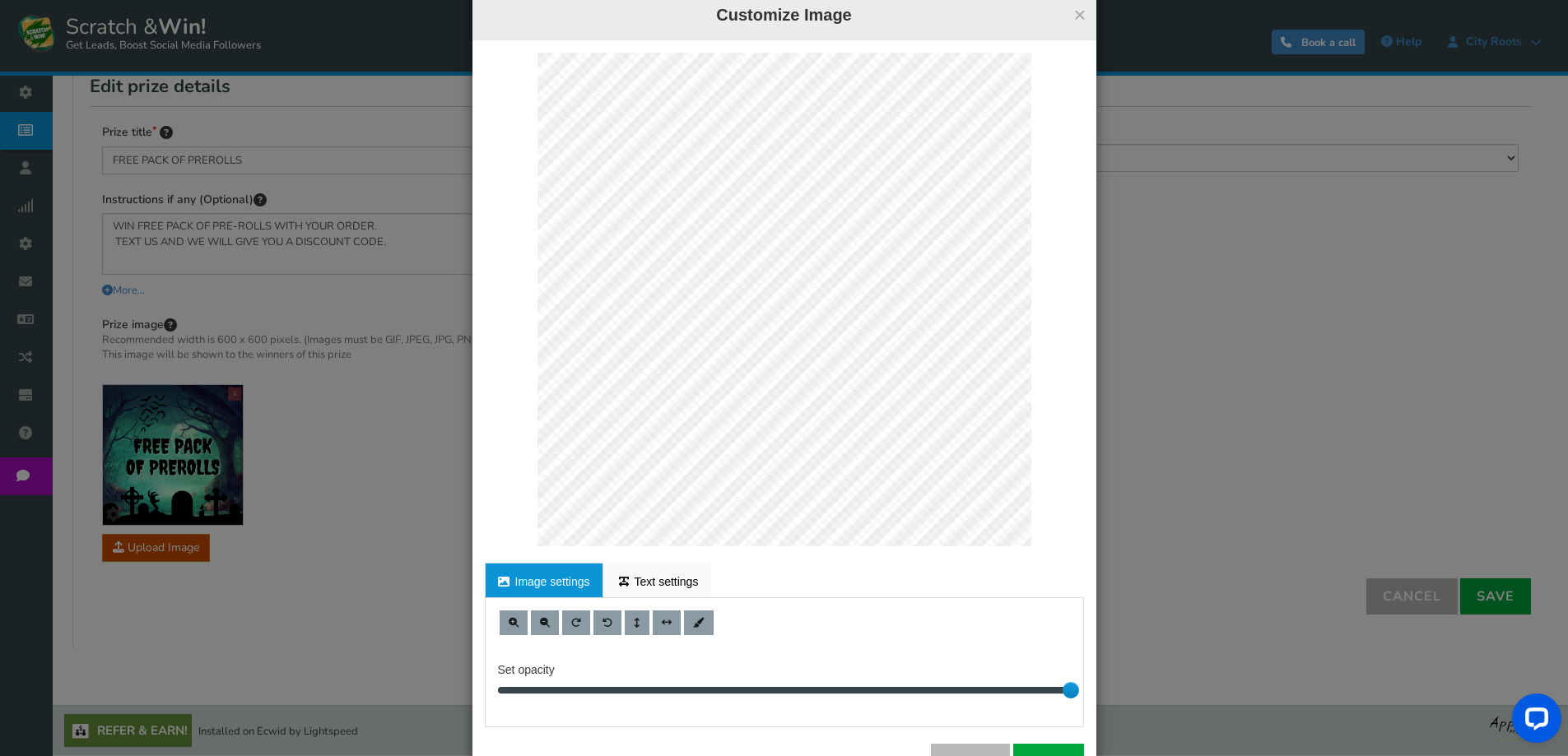
scroll to position [95, 0]
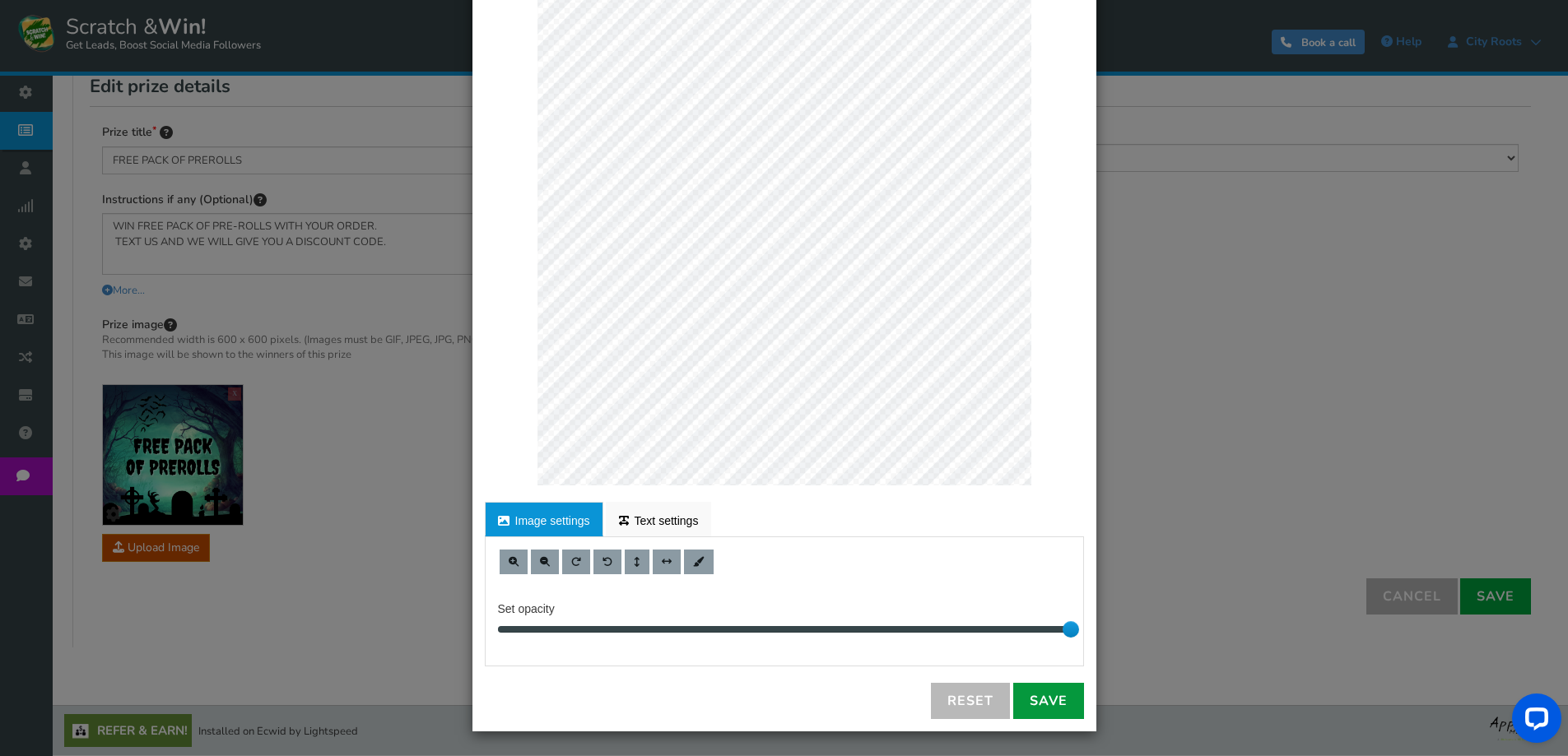
click at [1040, 692] on link "Save" at bounding box center [1048, 701] width 70 height 36
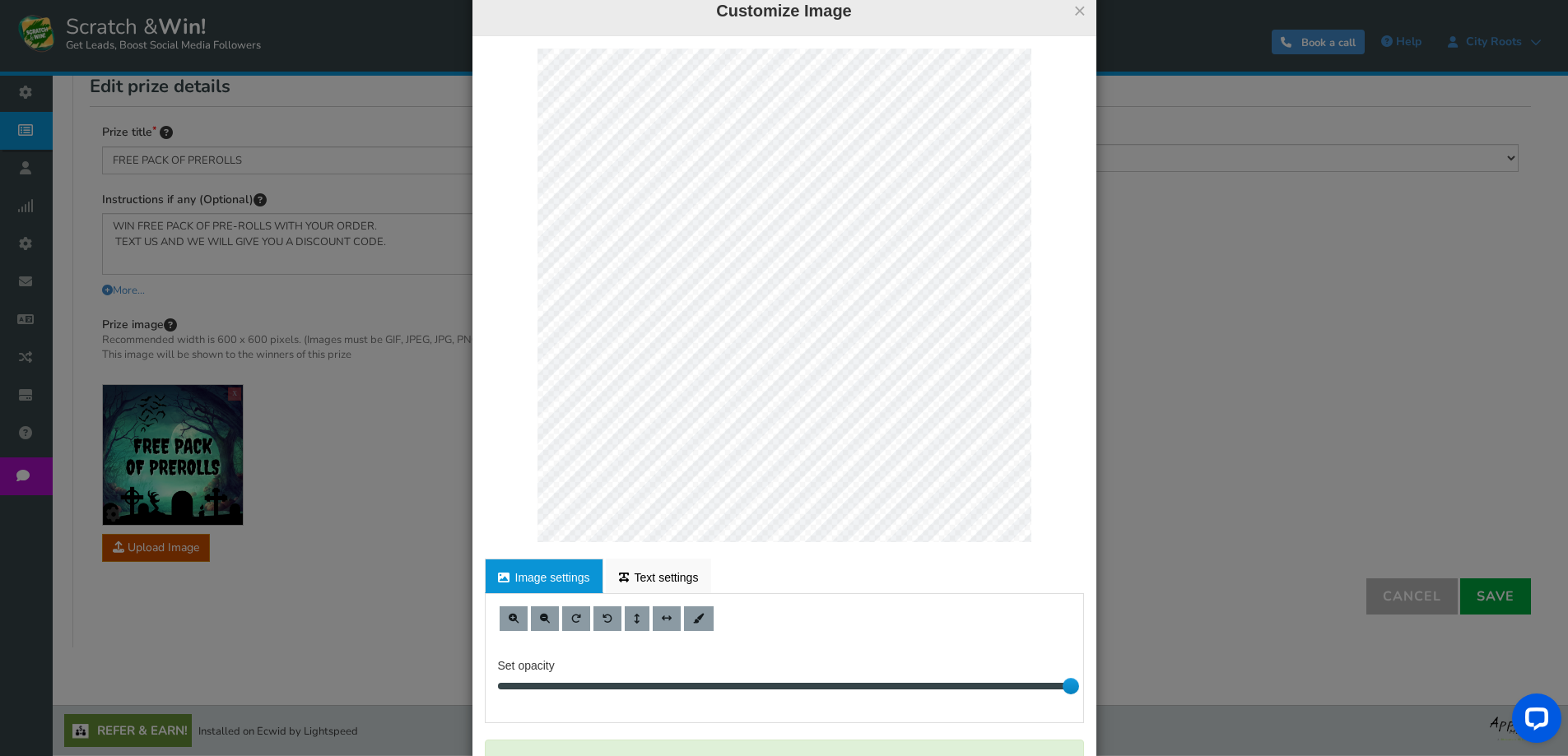
scroll to position [0, 0]
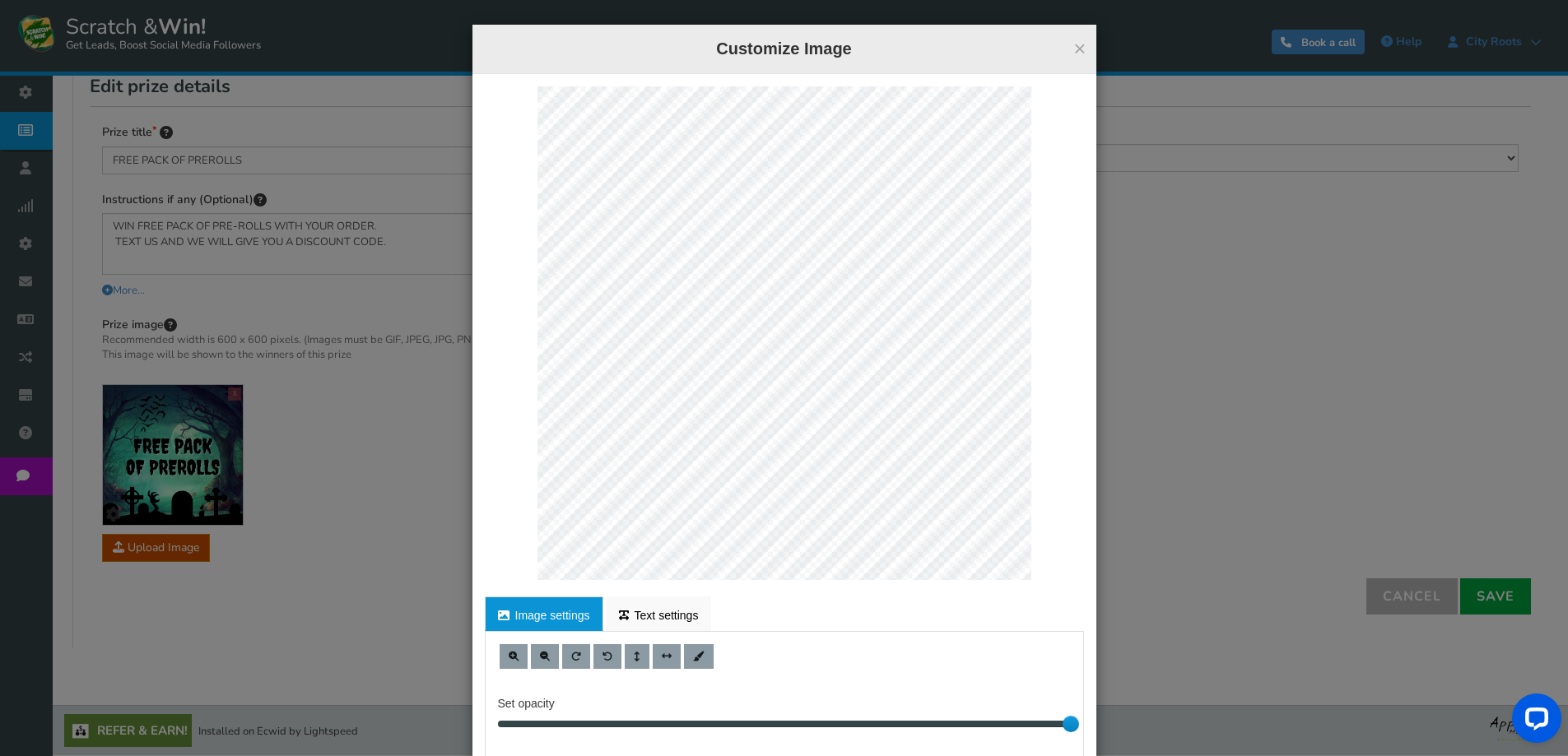
click at [1066, 50] on h4 "Customize Image" at bounding box center [784, 49] width 599 height 23
click at [1073, 50] on button "×" at bounding box center [1080, 49] width 13 height 22
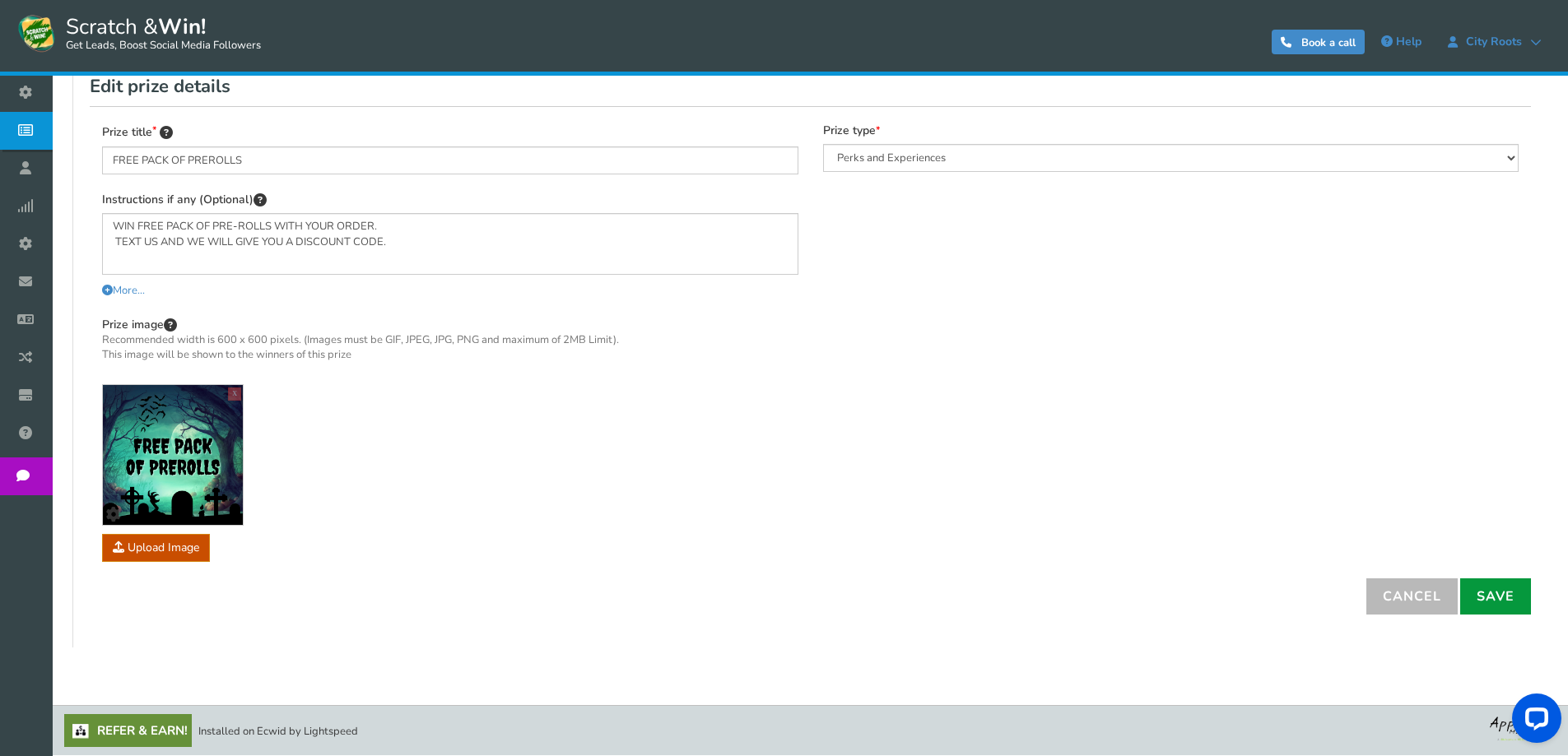
click at [1486, 597] on link "Save" at bounding box center [1495, 596] width 70 height 36
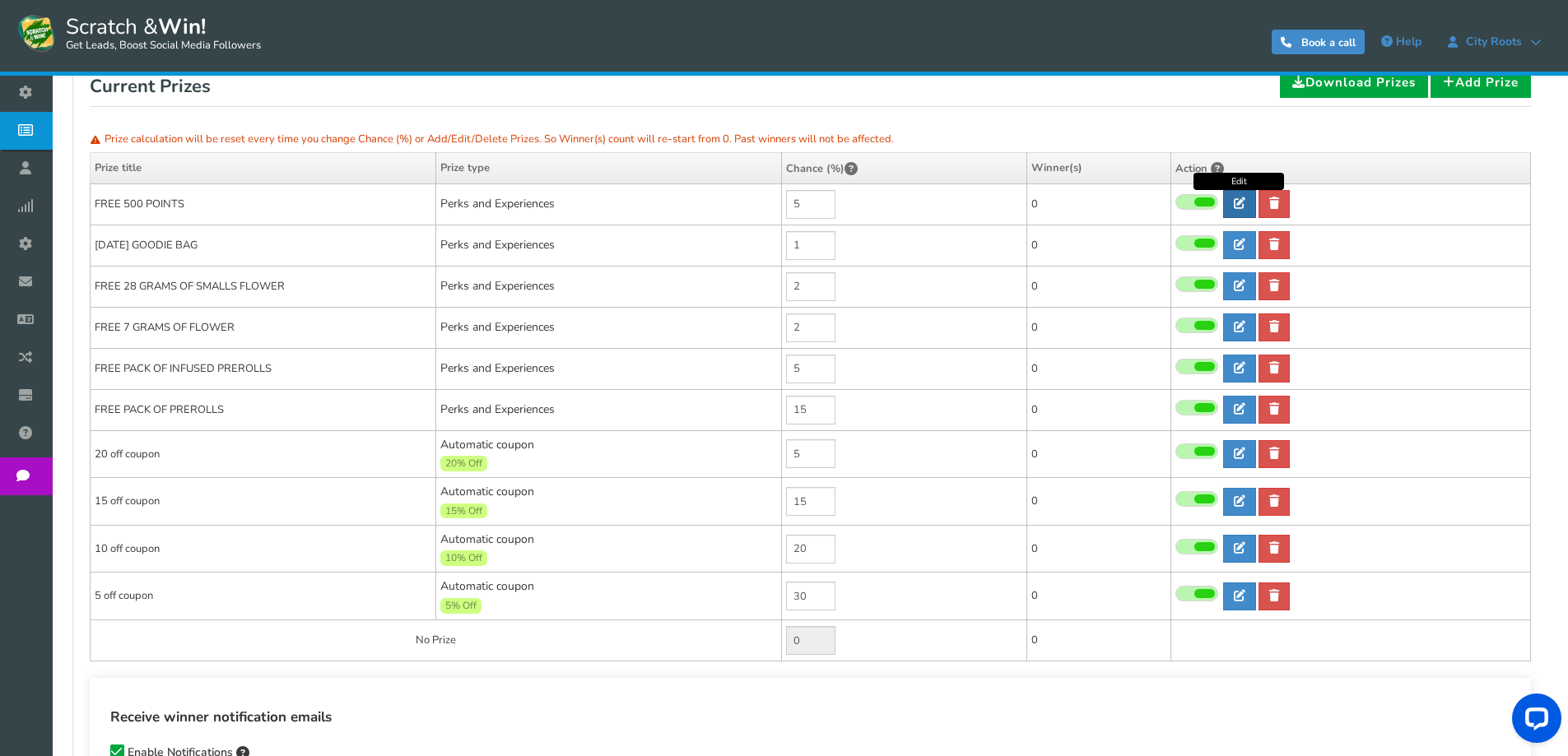
click at [1237, 205] on icon at bounding box center [1239, 203] width 12 height 12
type input "FREE 500 POINTS"
type textarea "FREE 500 POINTS ADDED TO YUR ACCOUNT"
select select "Reward"
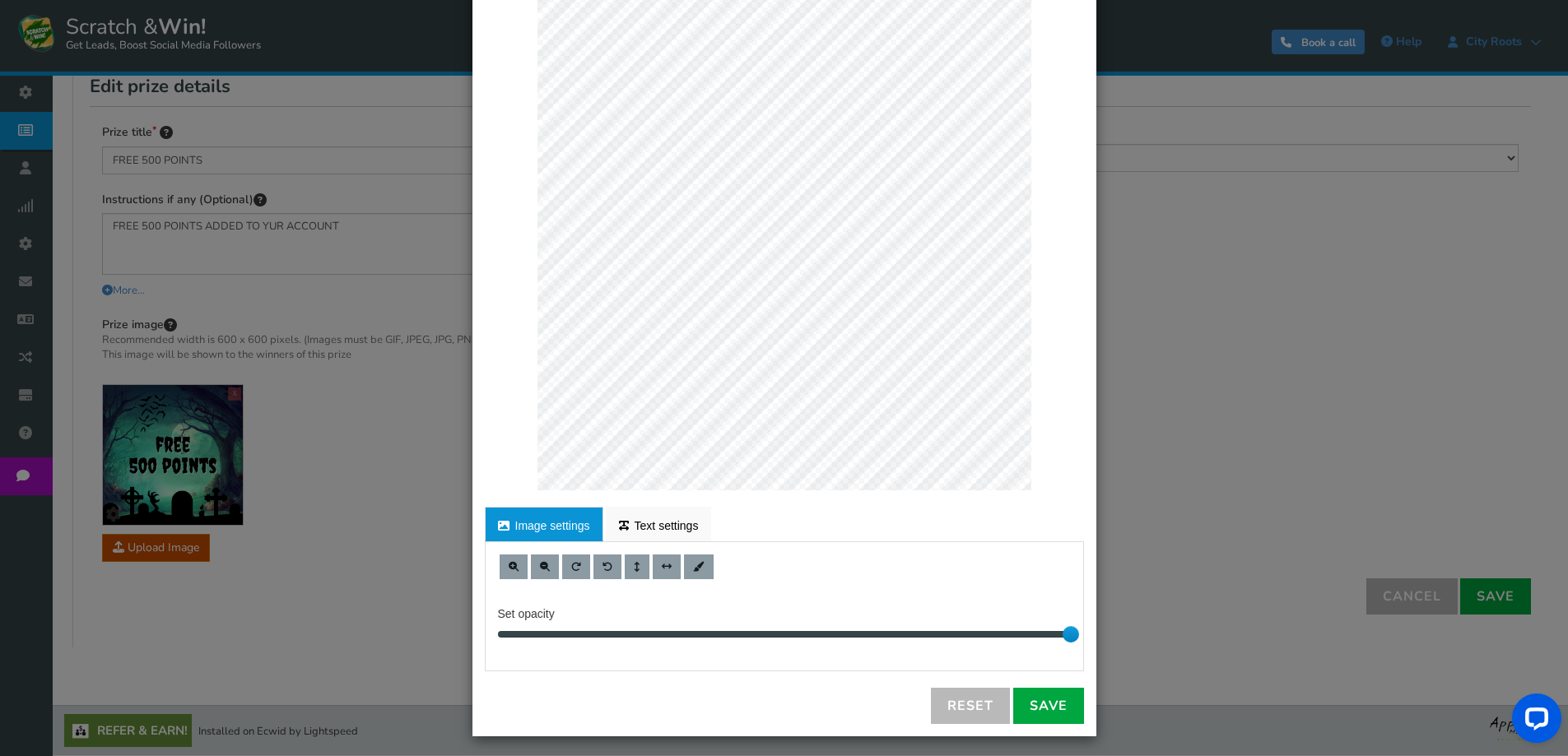
scroll to position [95, 0]
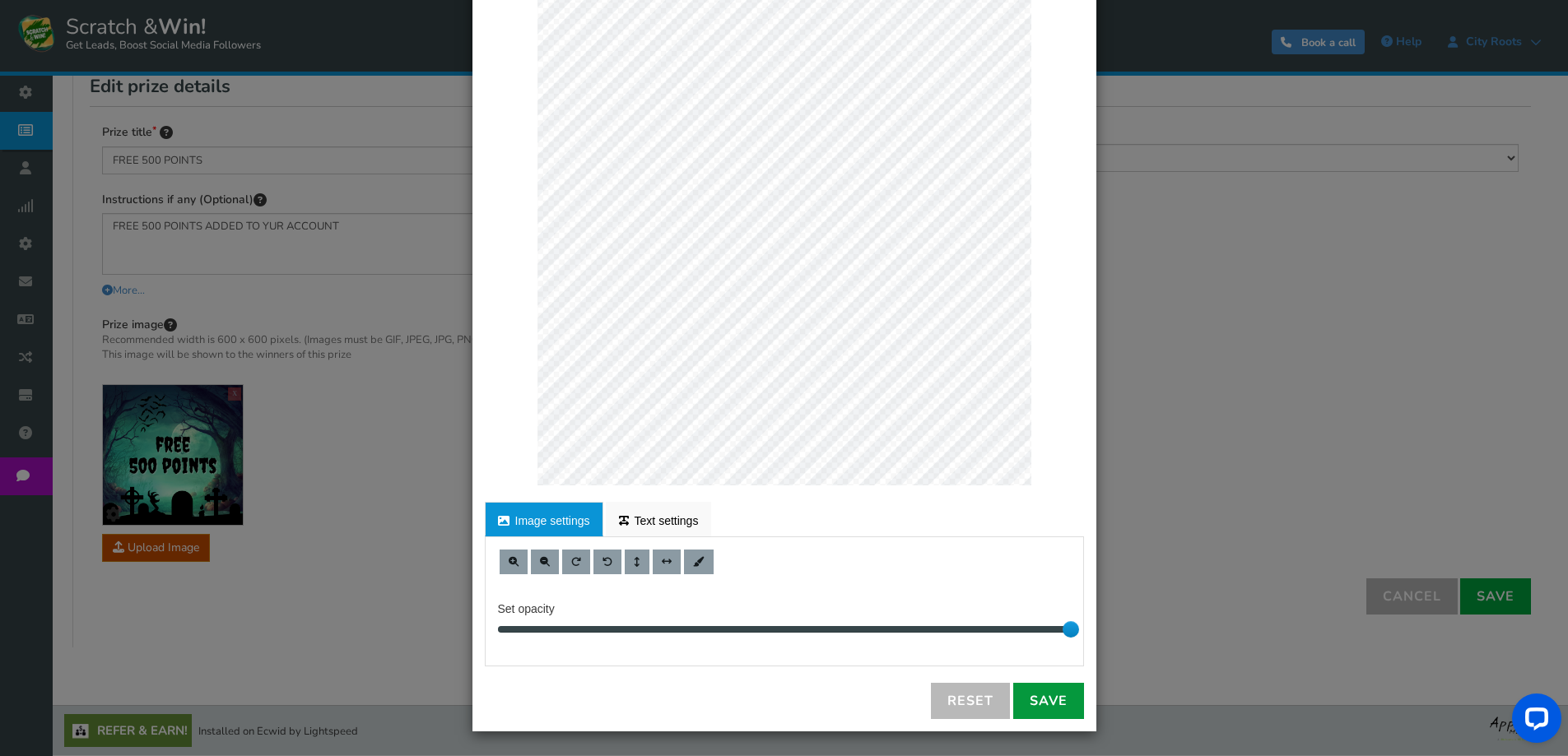
click at [1039, 701] on link "Save" at bounding box center [1048, 701] width 70 height 36
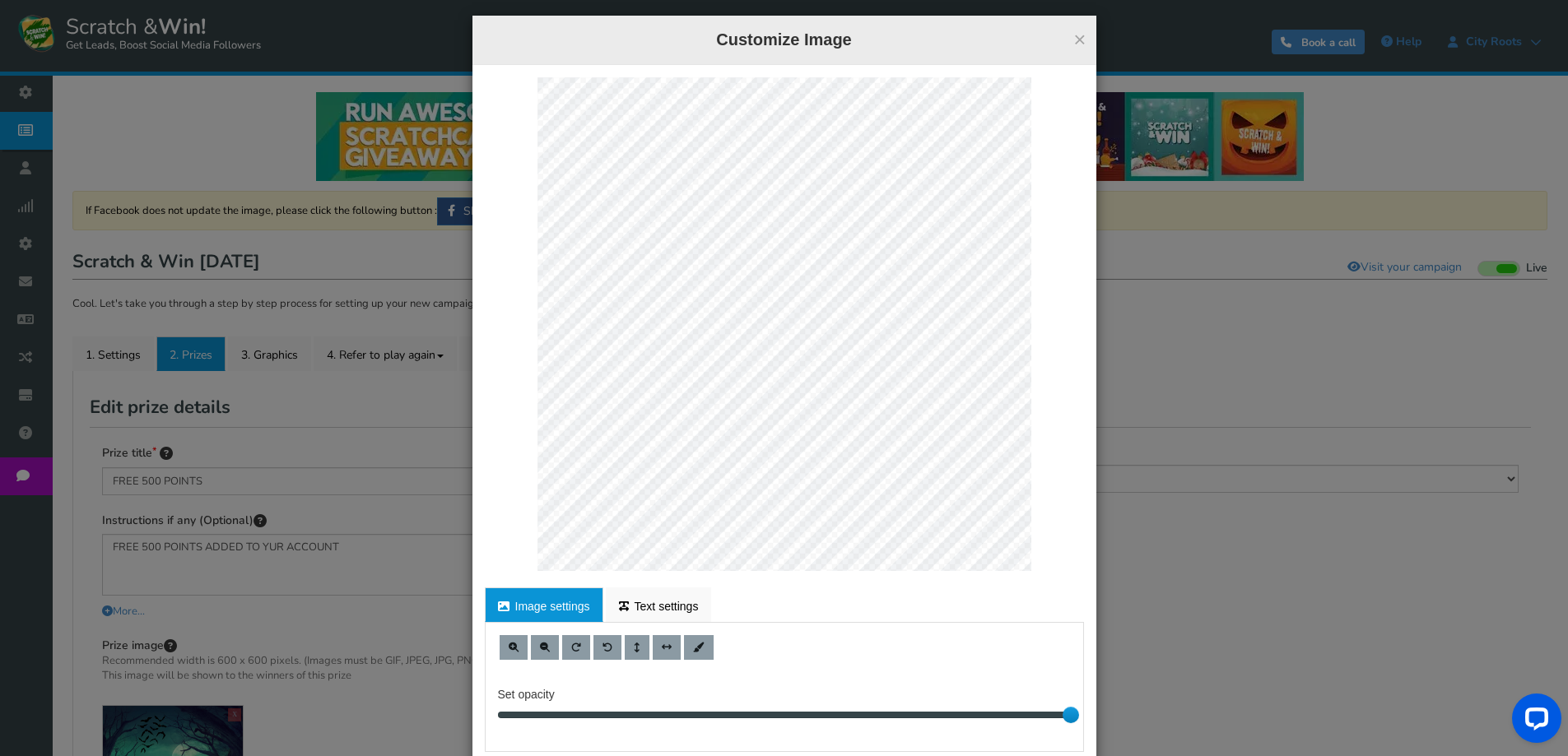
scroll to position [0, 0]
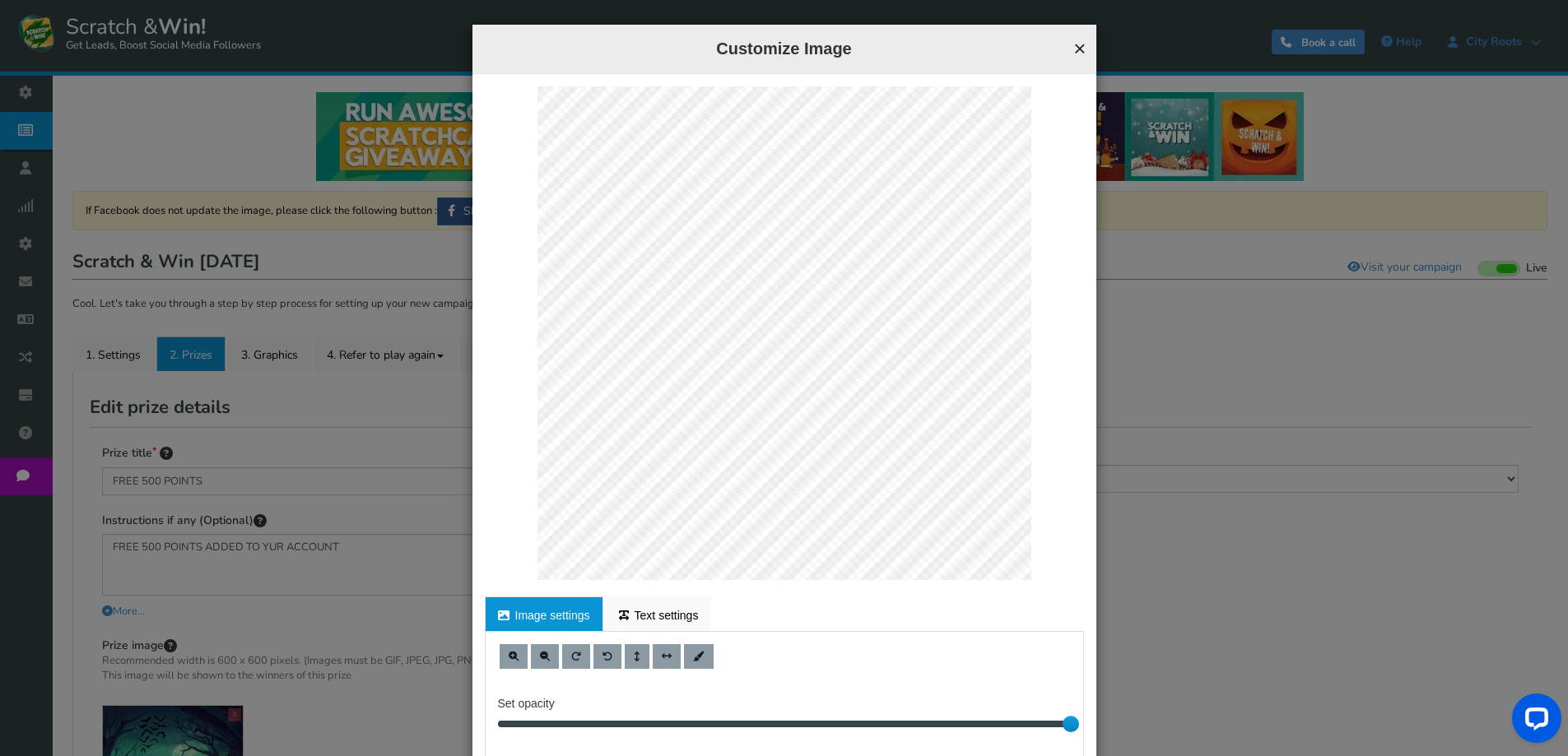
click at [1073, 43] on button "×" at bounding box center [1080, 49] width 13 height 22
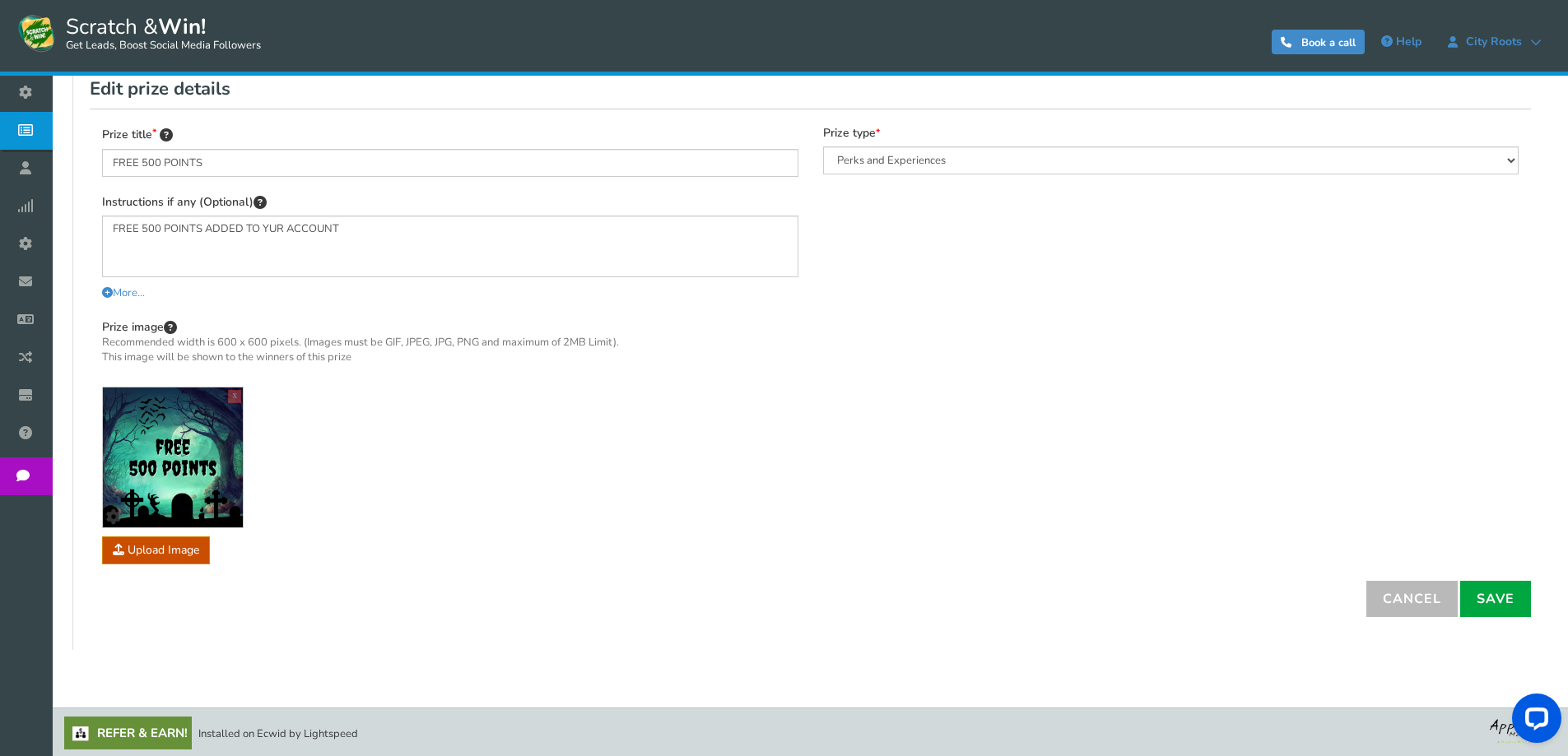
scroll to position [321, 0]
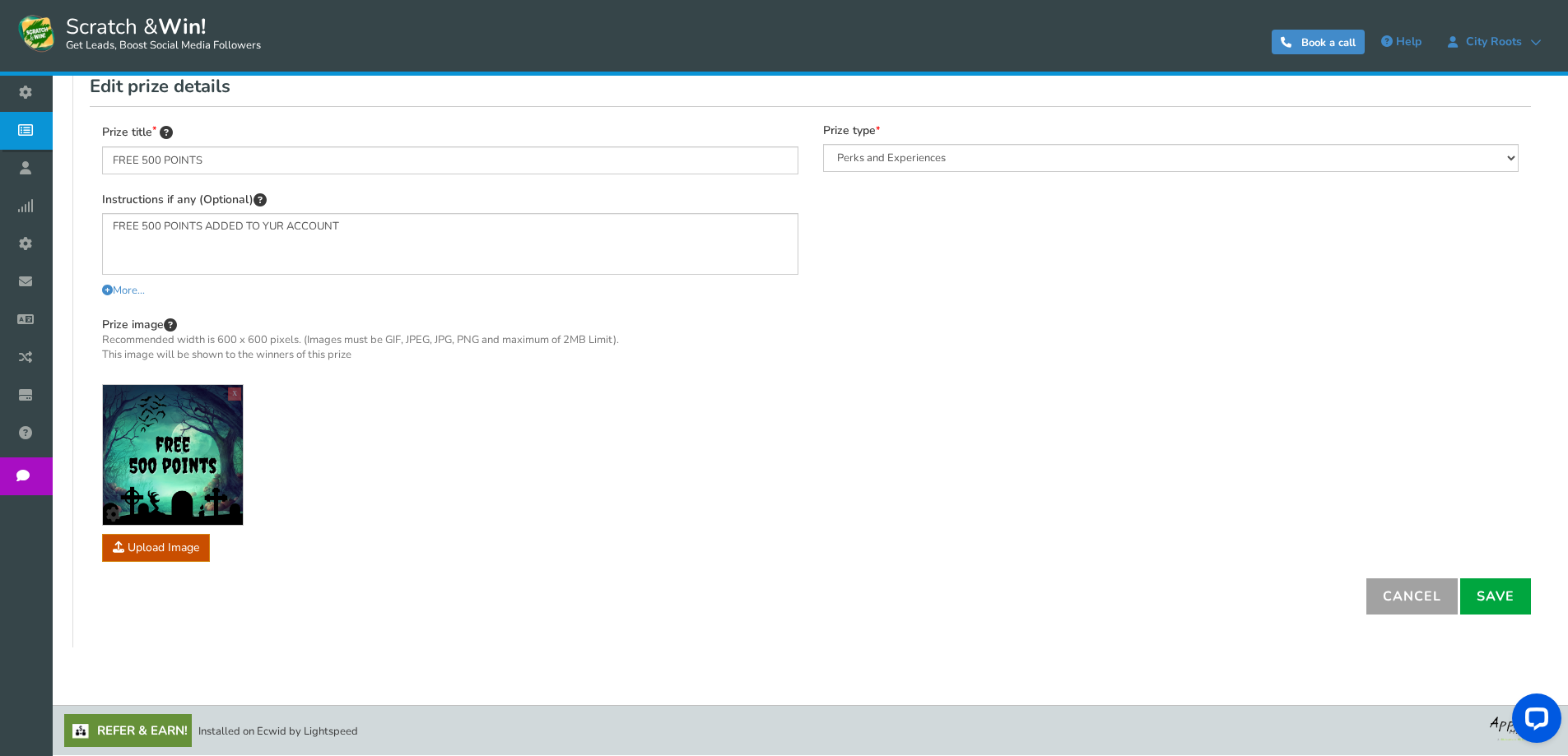
click at [1413, 589] on link "Cancel" at bounding box center [1411, 596] width 91 height 36
select select "Runique"
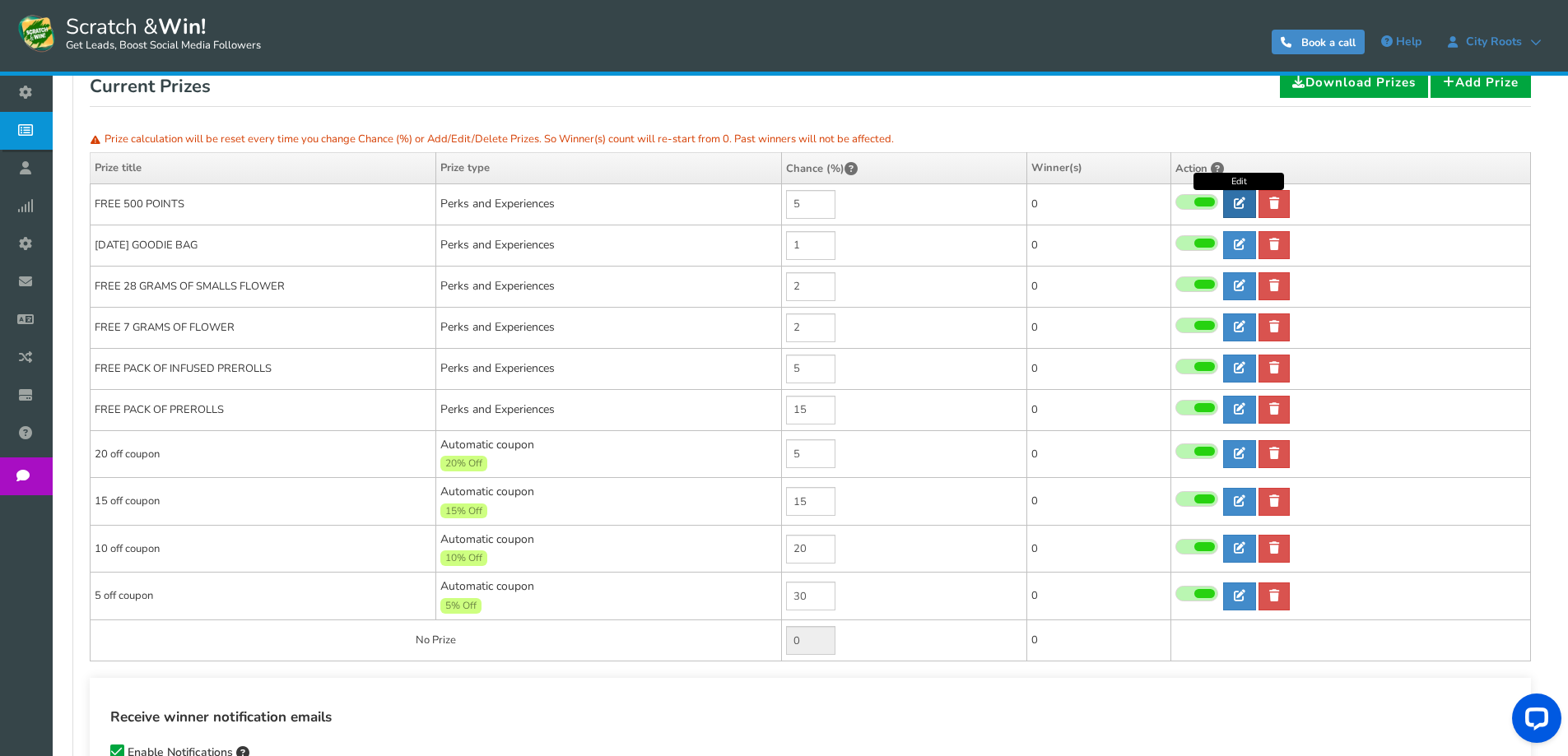
click at [1239, 205] on icon at bounding box center [1239, 203] width 12 height 12
type input "FREE 500 POINTS"
type textarea "FREE 500 POINTS ADDED TO YUR ACCOUNT"
select select "Reward"
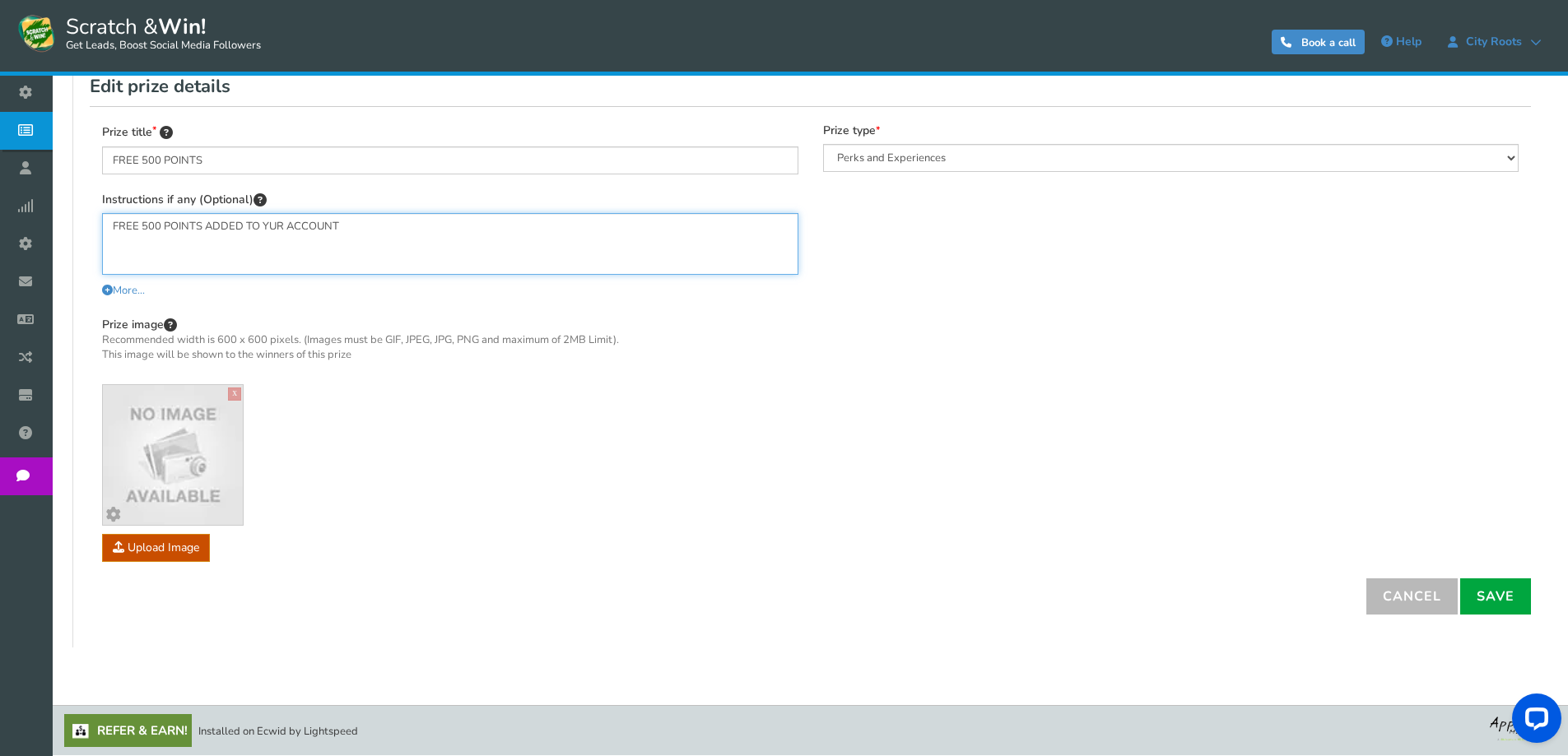
click at [273, 222] on textarea "FREE 500 POINTS ADDED TO YUR ACCOUNT" at bounding box center [450, 244] width 696 height 61
type textarea "FREE 500 POINTS ADDED TO YOUR ACCOUNT"
click at [1509, 587] on link "Save" at bounding box center [1495, 596] width 70 height 36
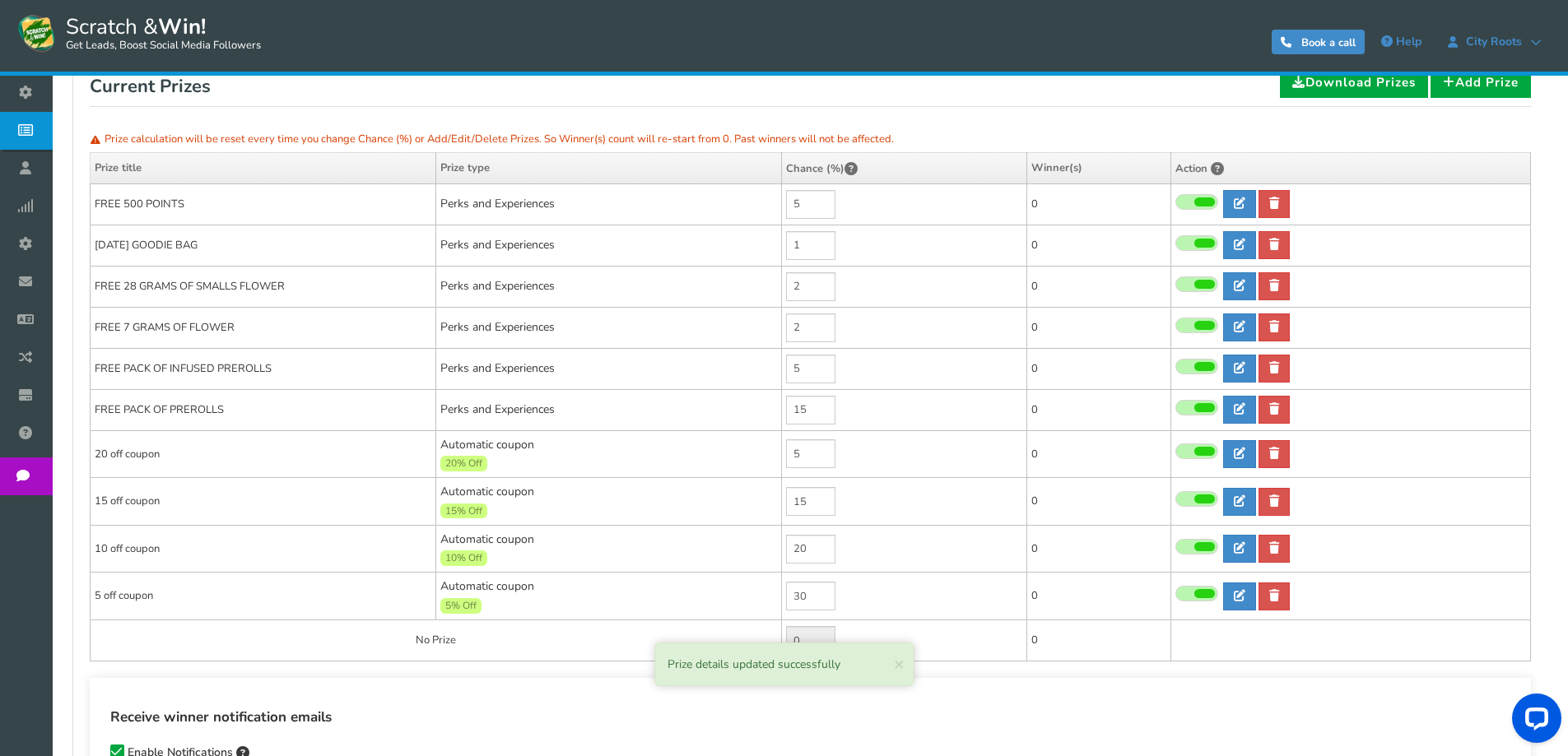
scroll to position [0, 0]
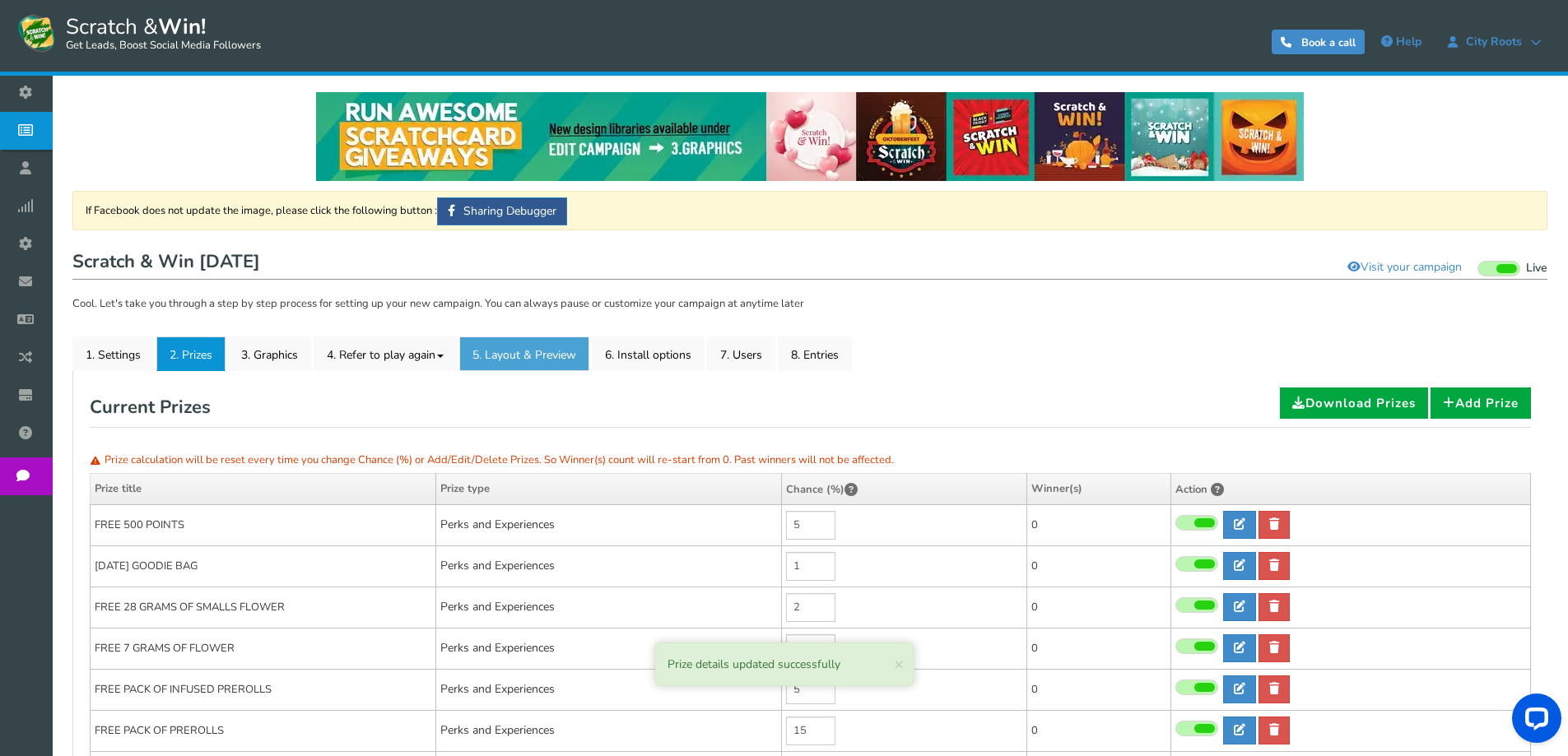
click at [562, 351] on link "5. Layout & Preview" at bounding box center [524, 354] width 130 height 34
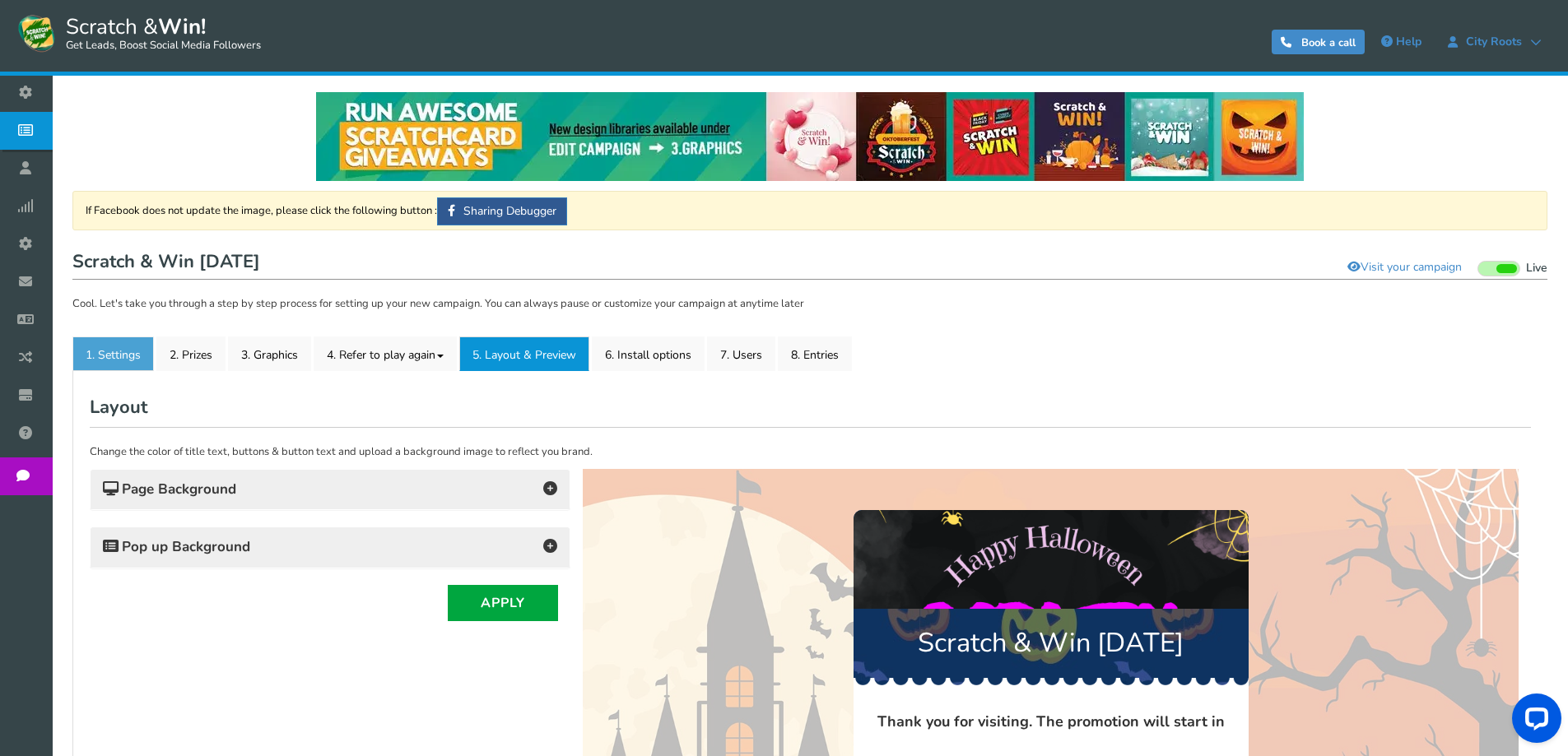
click at [132, 354] on link "1. Settings" at bounding box center [113, 354] width 81 height 34
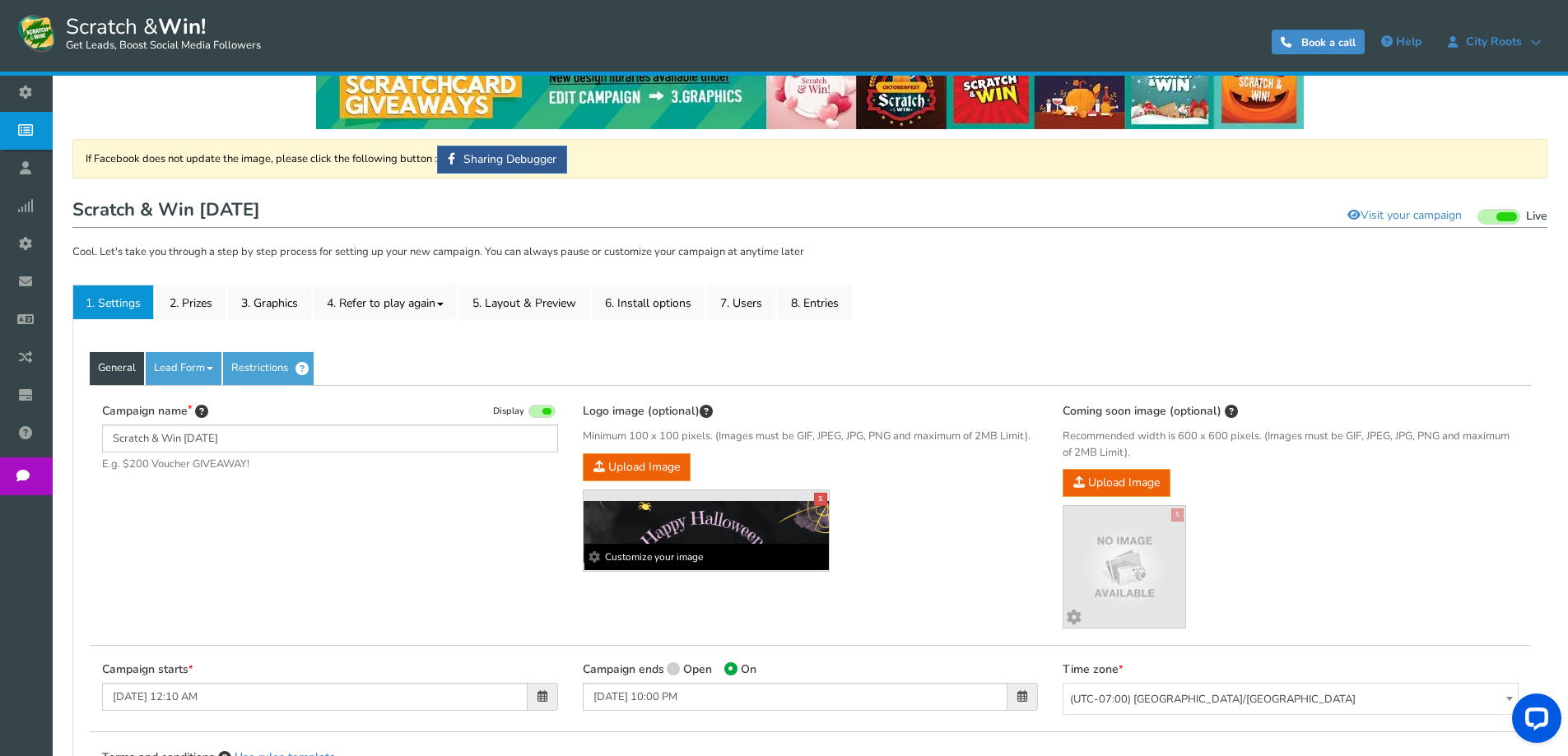
scroll to position [164, 0]
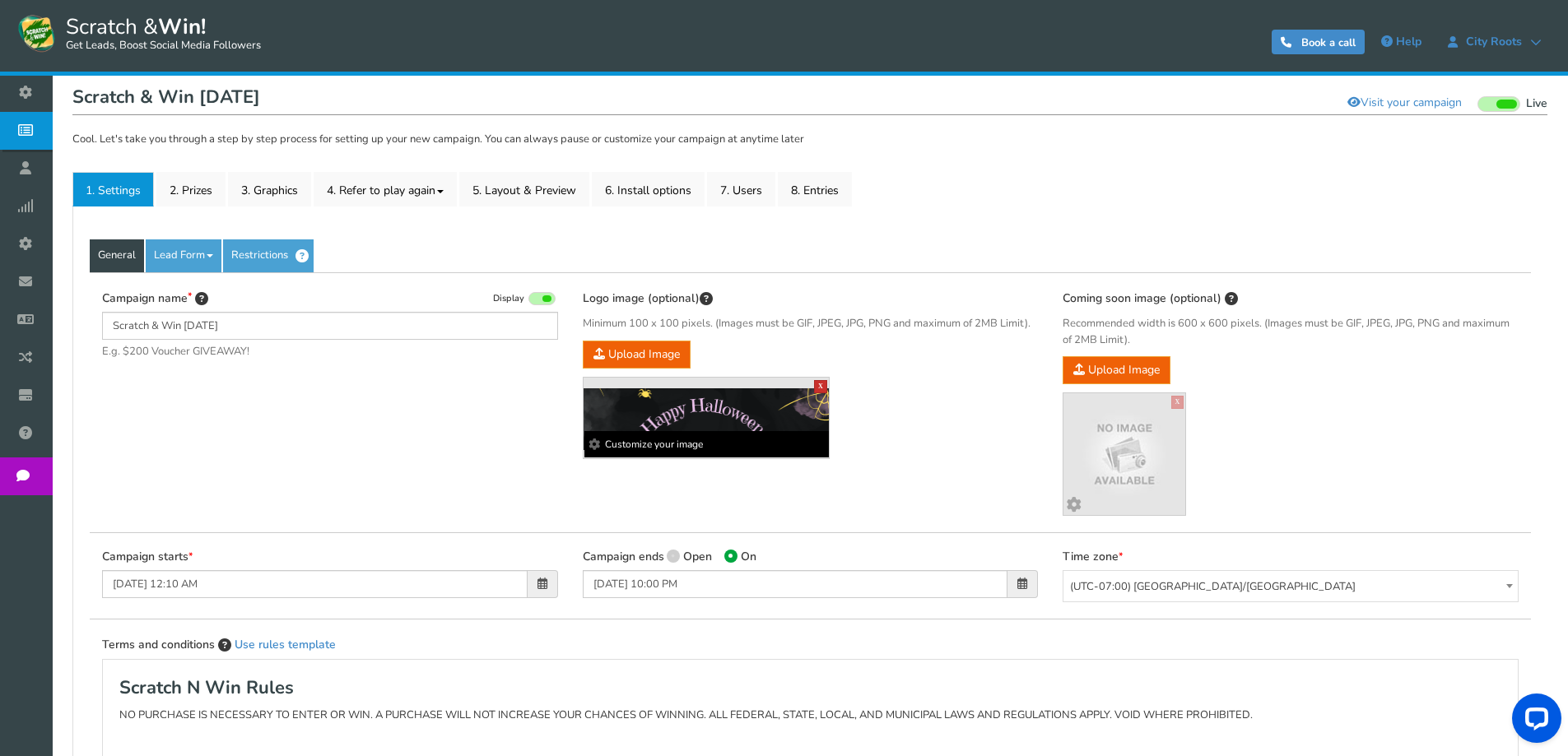
click at [822, 383] on link "X" at bounding box center [821, 386] width 14 height 14
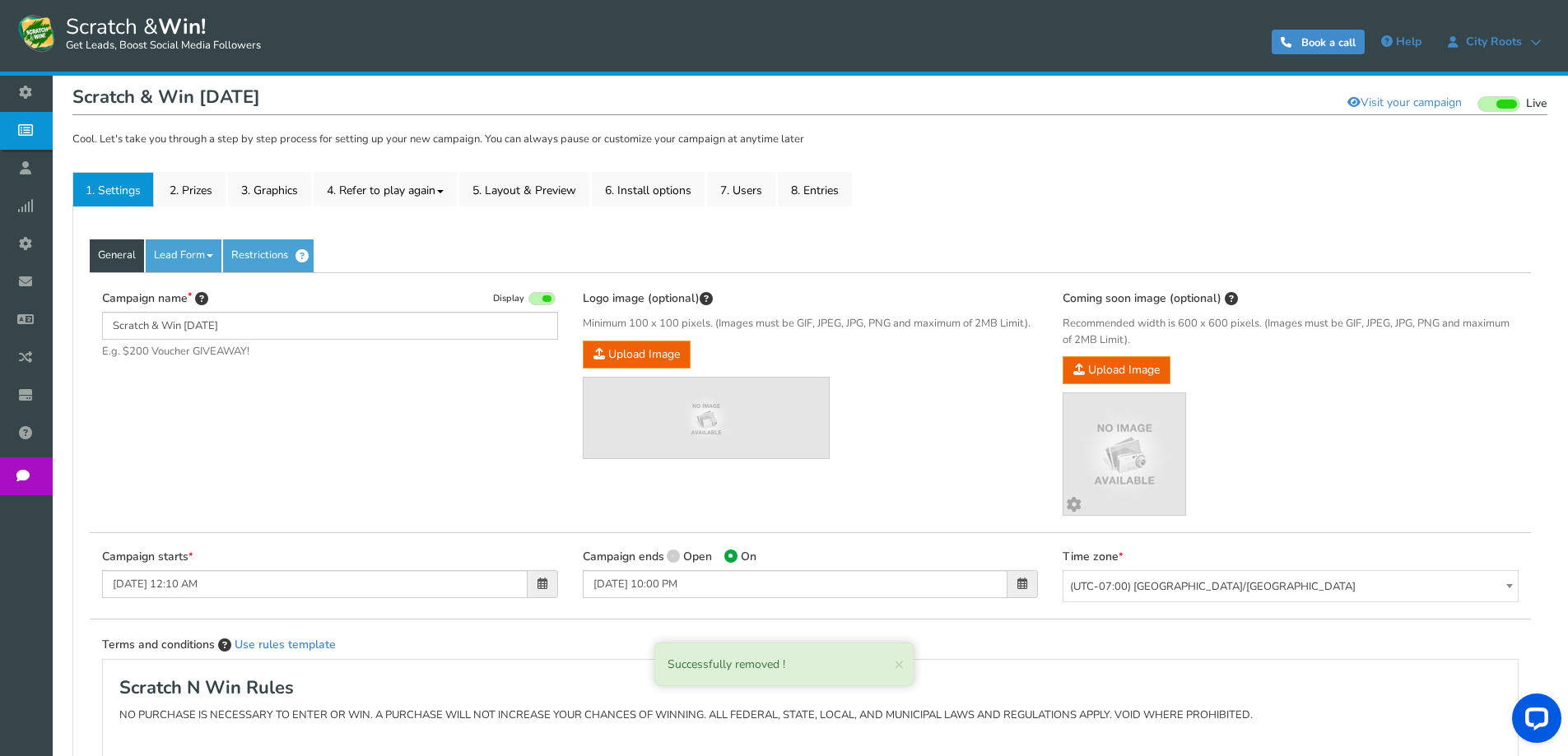
click at [750, 433] on img at bounding box center [706, 419] width 246 height 61
click at [1127, 492] on b "Customize your image" at bounding box center [1126, 505] width 107 height 28
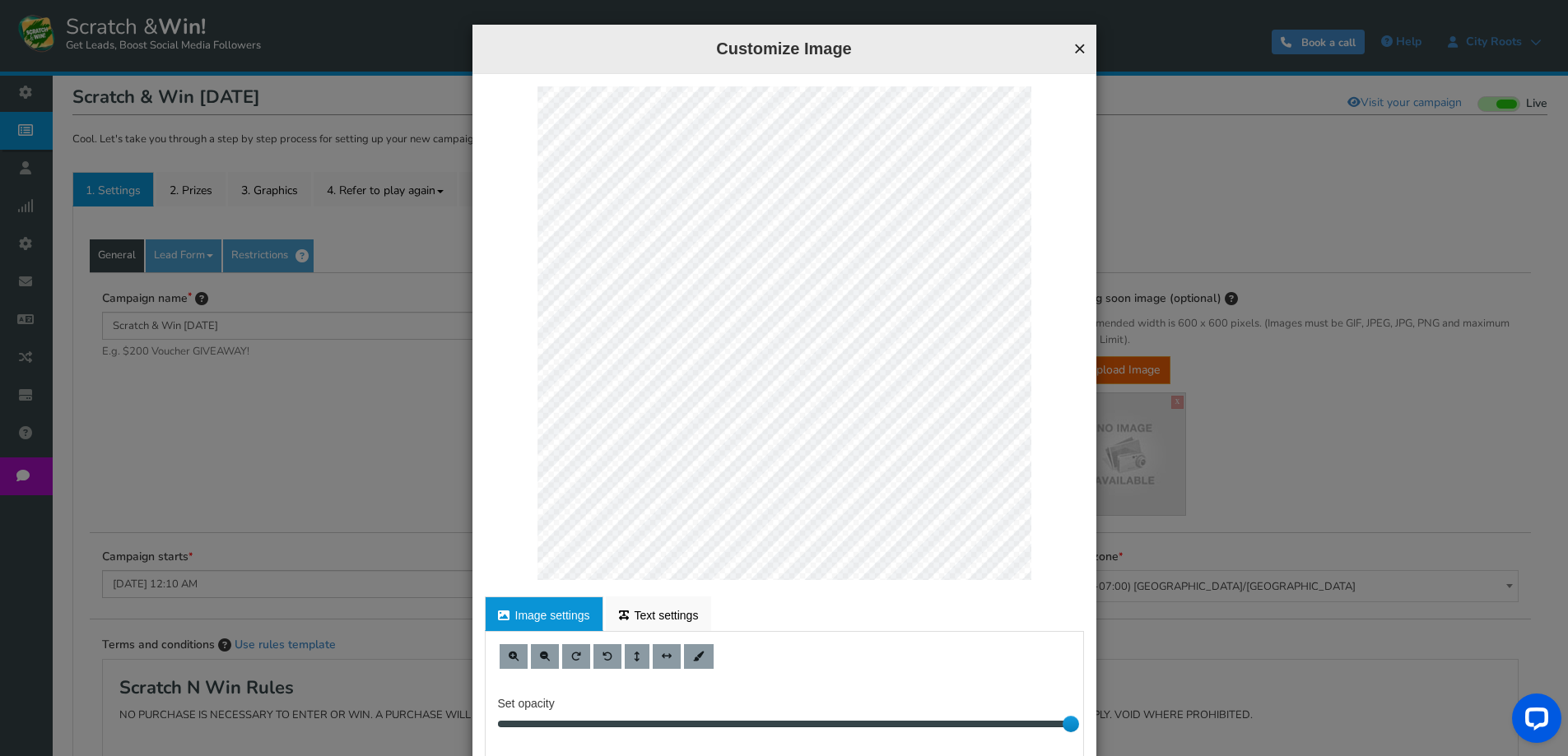
click at [1076, 47] on button "×" at bounding box center [1080, 49] width 13 height 22
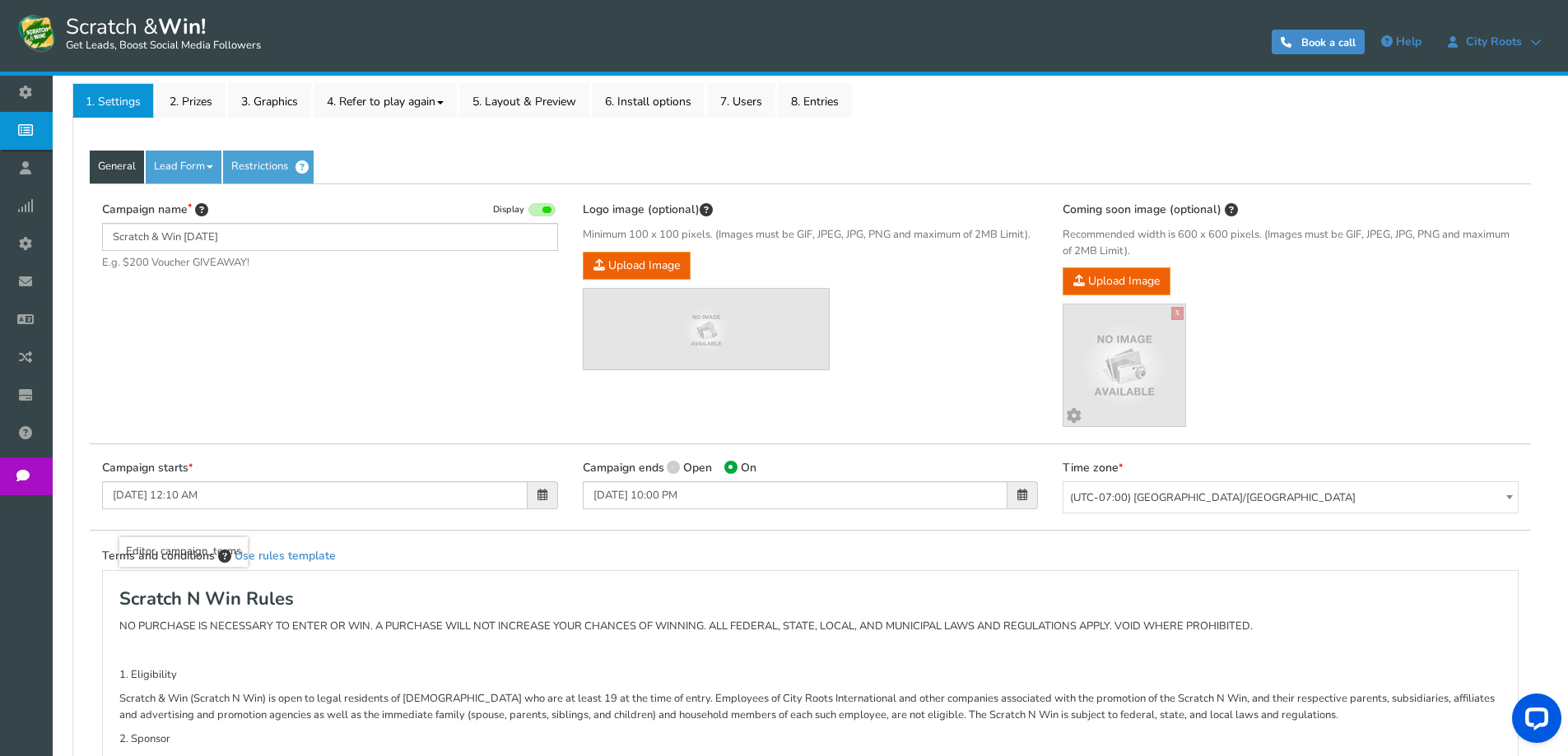
scroll to position [0, 0]
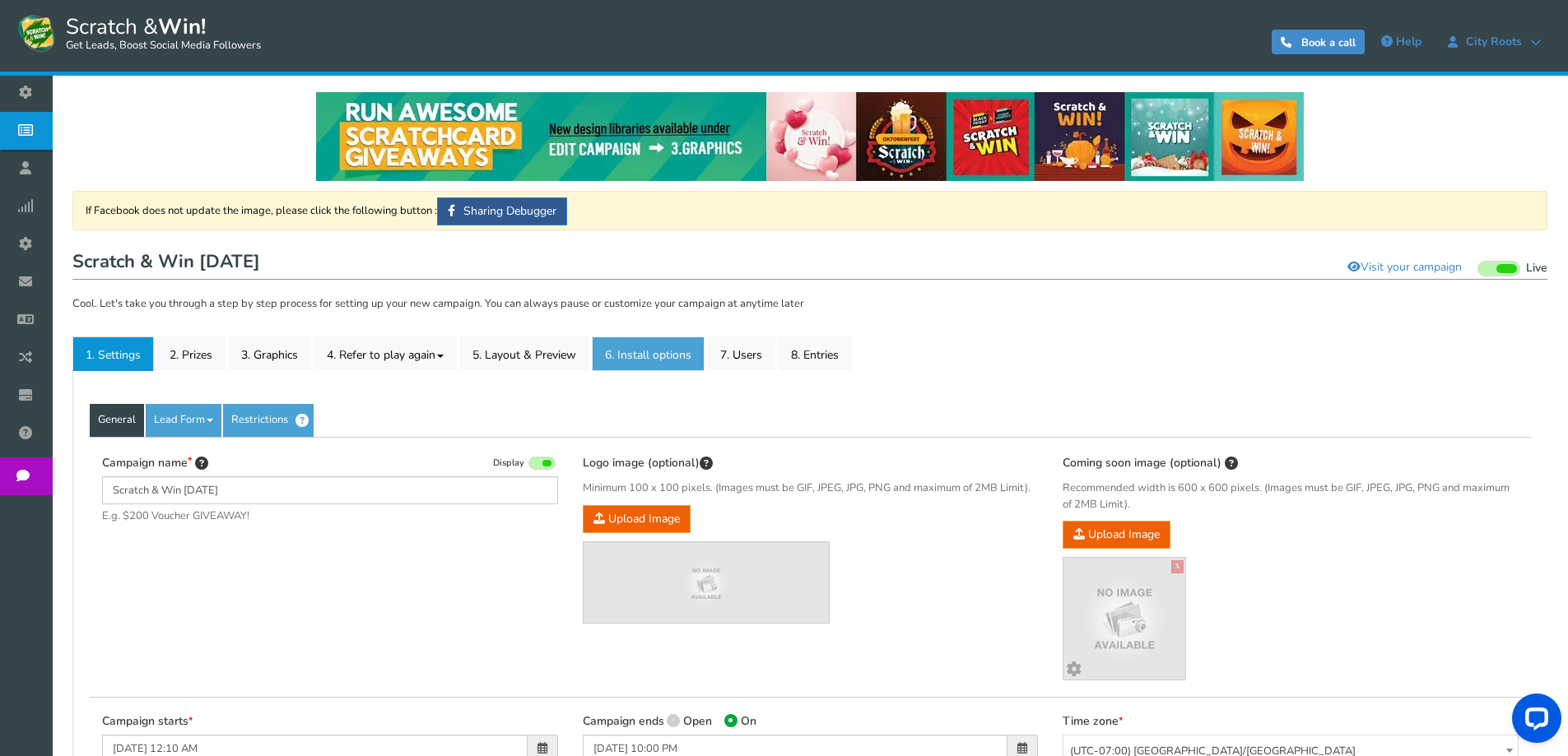
click at [677, 356] on link "6. Install options New" at bounding box center [647, 354] width 113 height 34
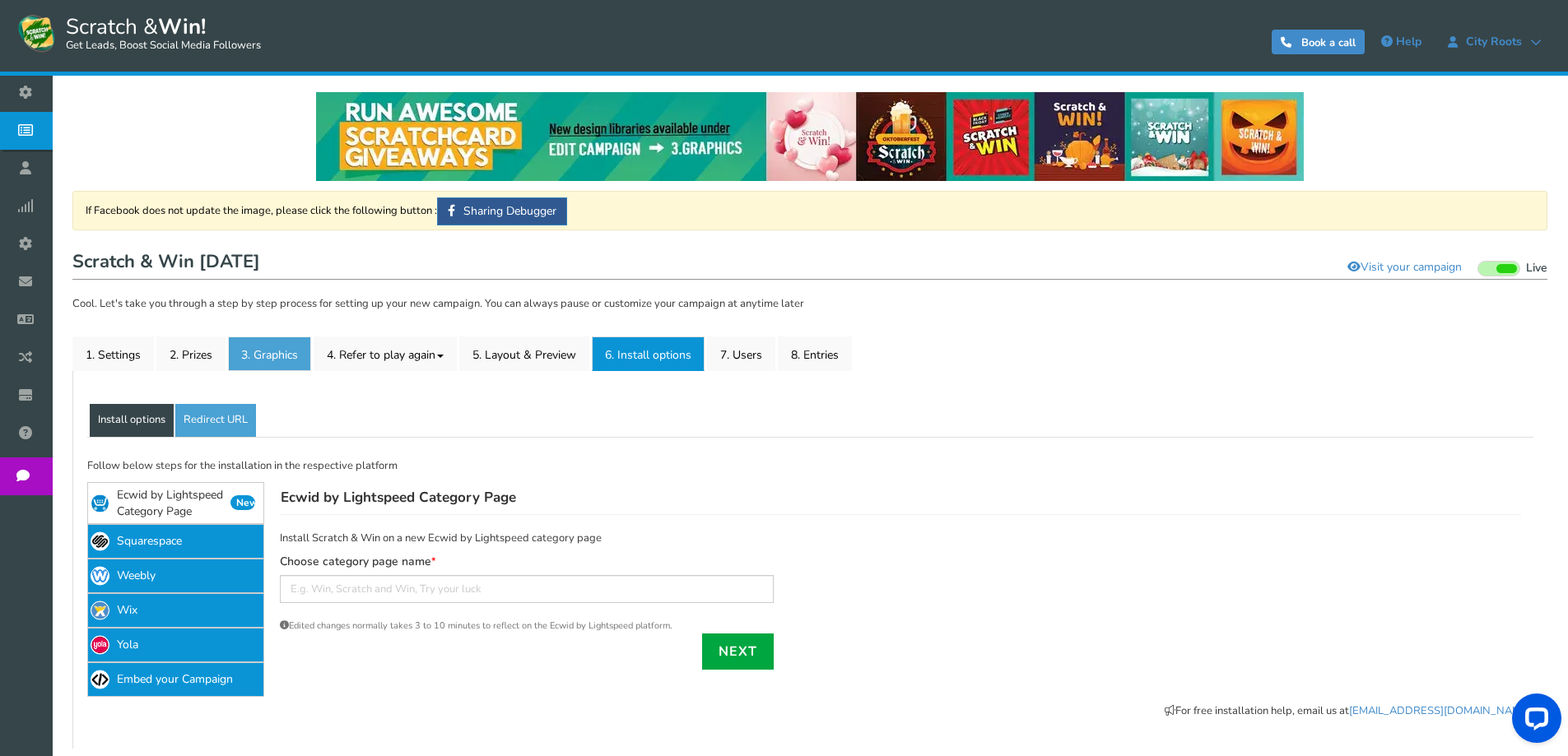
click at [264, 360] on link "3. Graphics" at bounding box center [270, 354] width 83 height 34
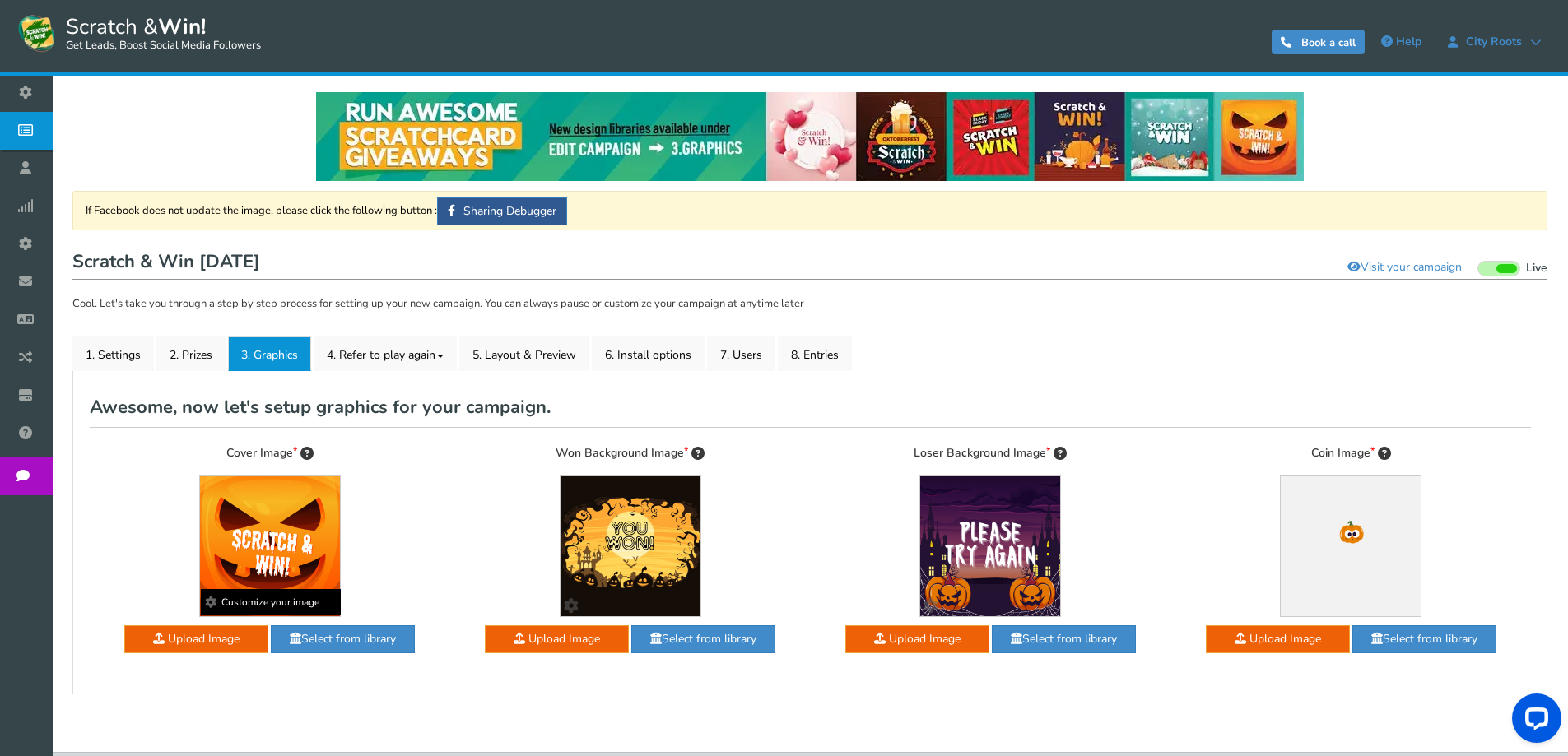
click at [274, 604] on b "Customize your image" at bounding box center [270, 602] width 140 height 26
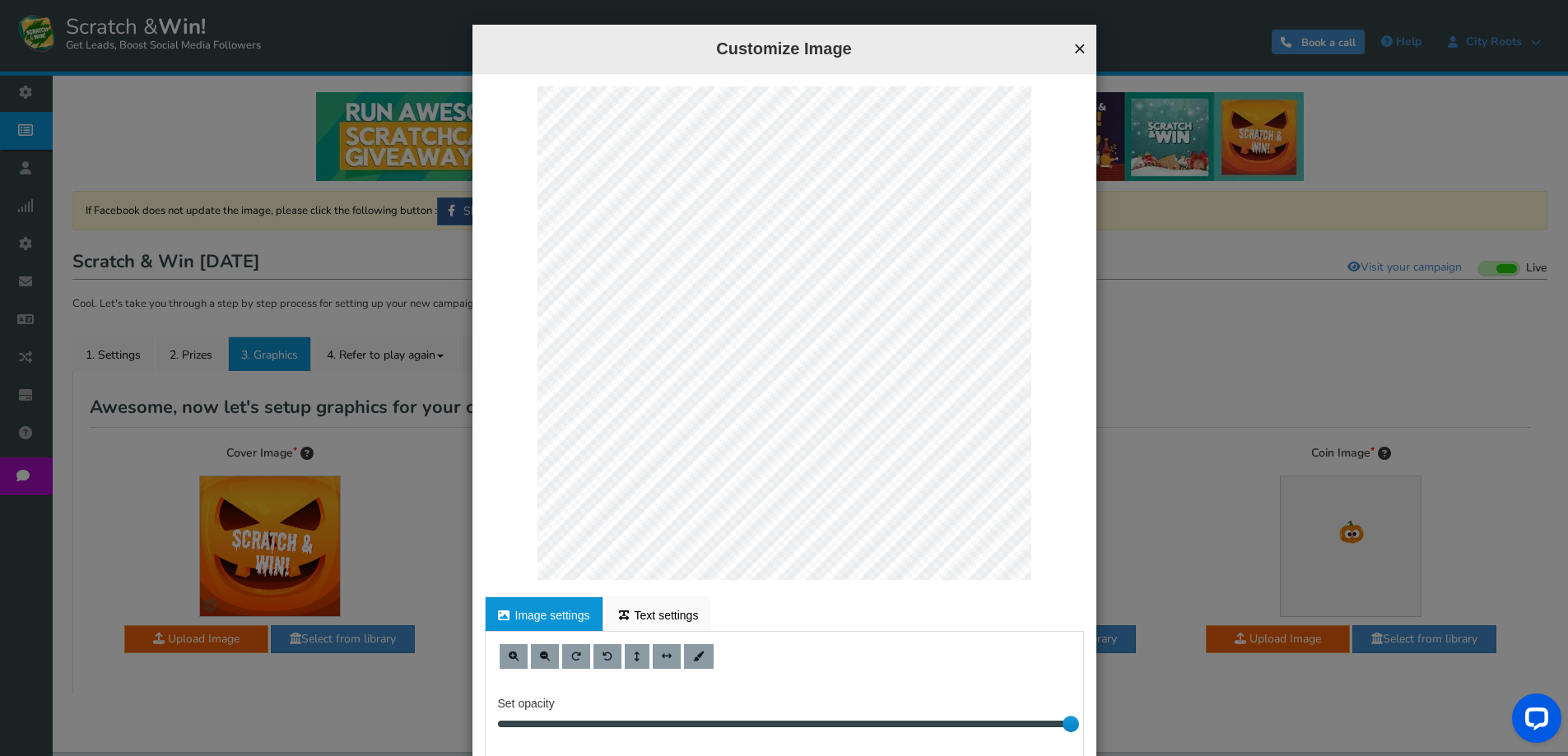
click at [1073, 46] on button "×" at bounding box center [1080, 49] width 13 height 22
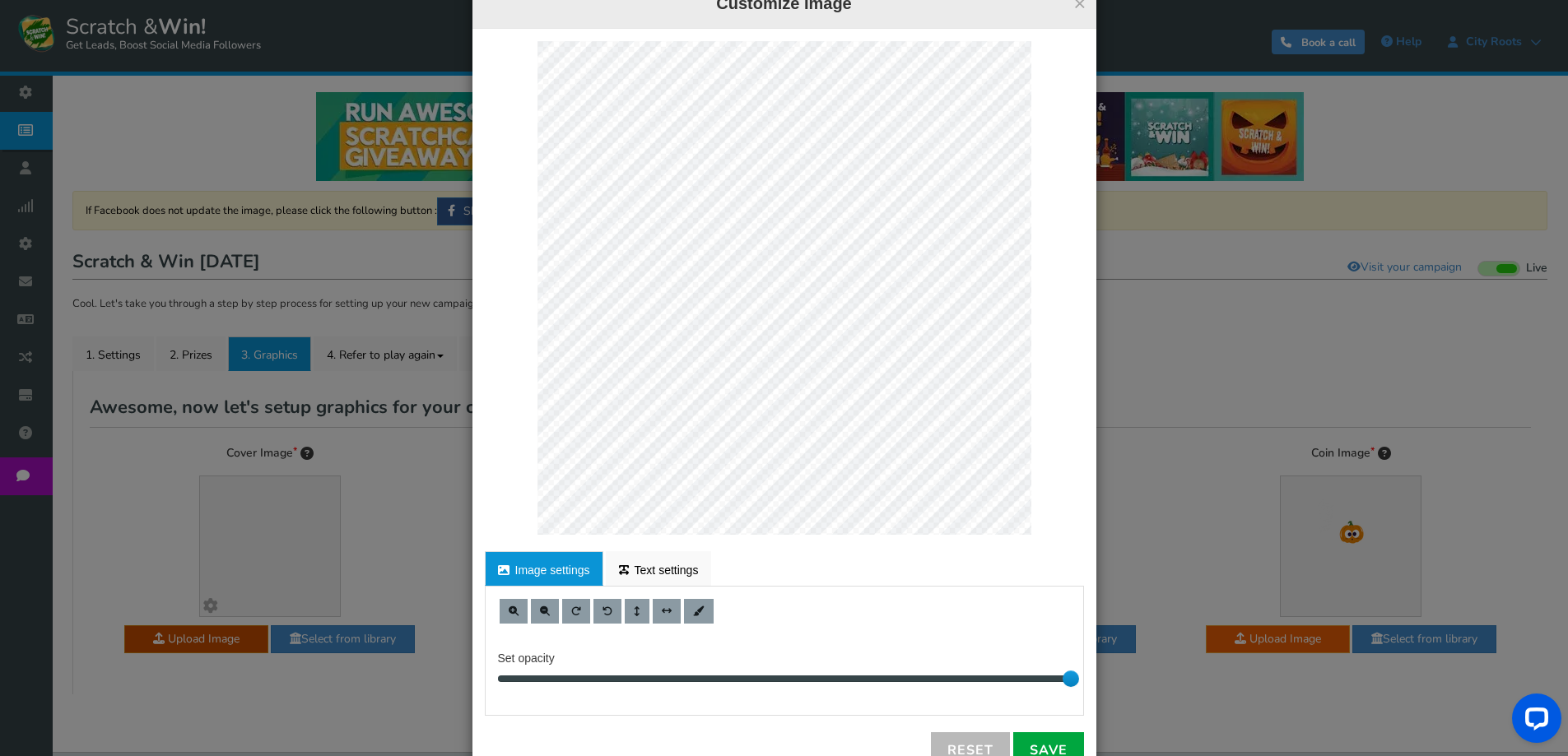
scroll to position [95, 0]
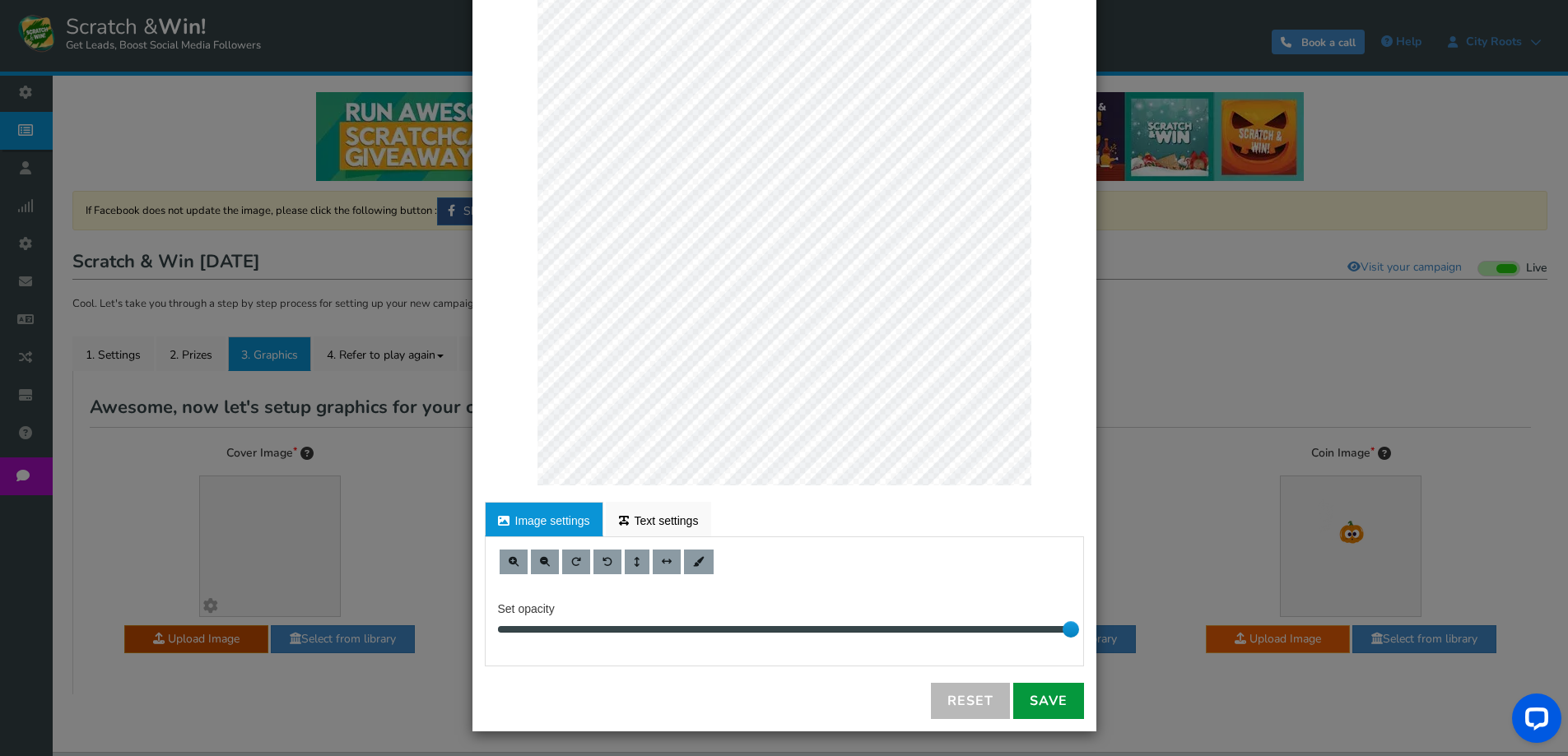
click at [1030, 696] on link "Save" at bounding box center [1048, 701] width 70 height 36
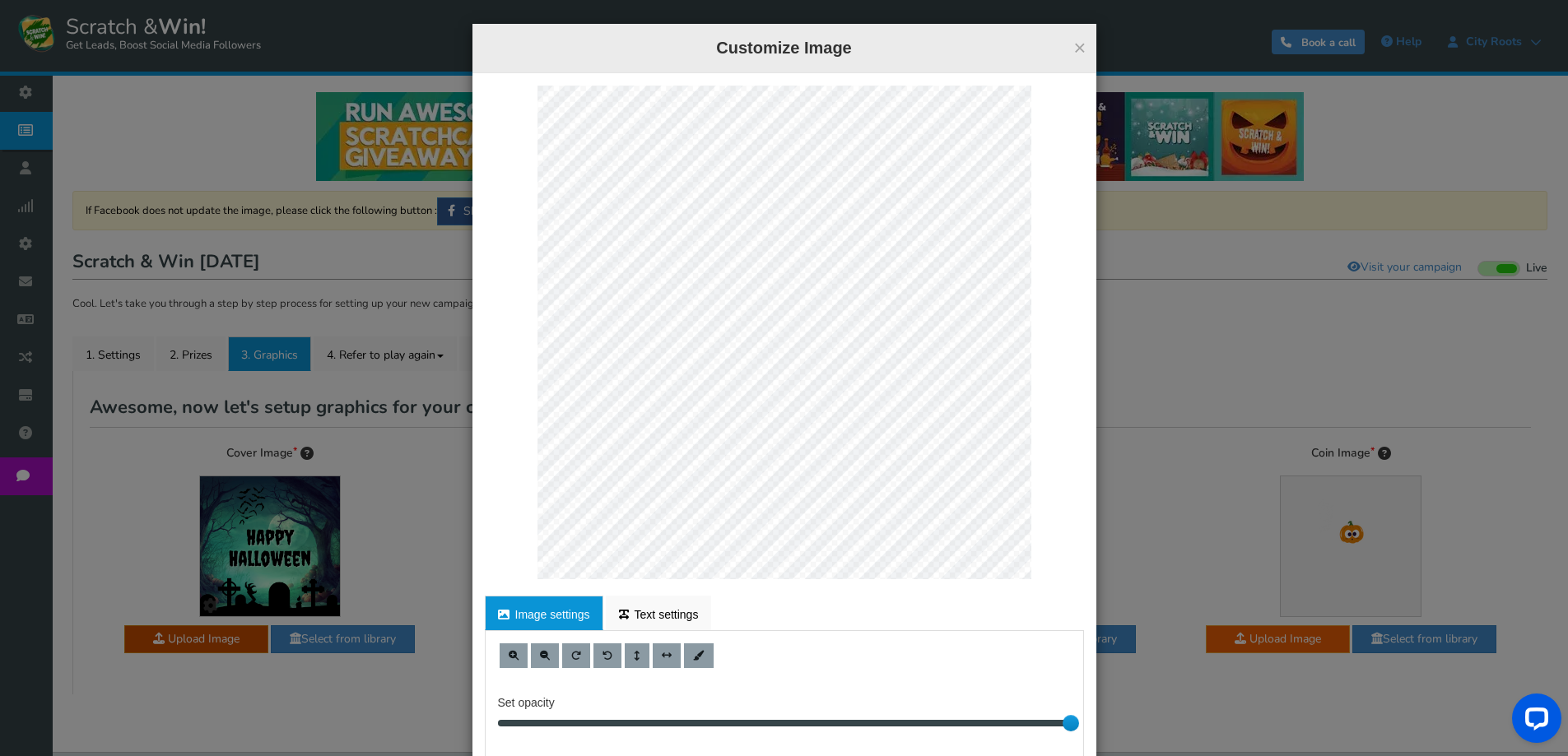
scroll to position [0, 0]
click at [1073, 51] on button "×" at bounding box center [1080, 49] width 13 height 22
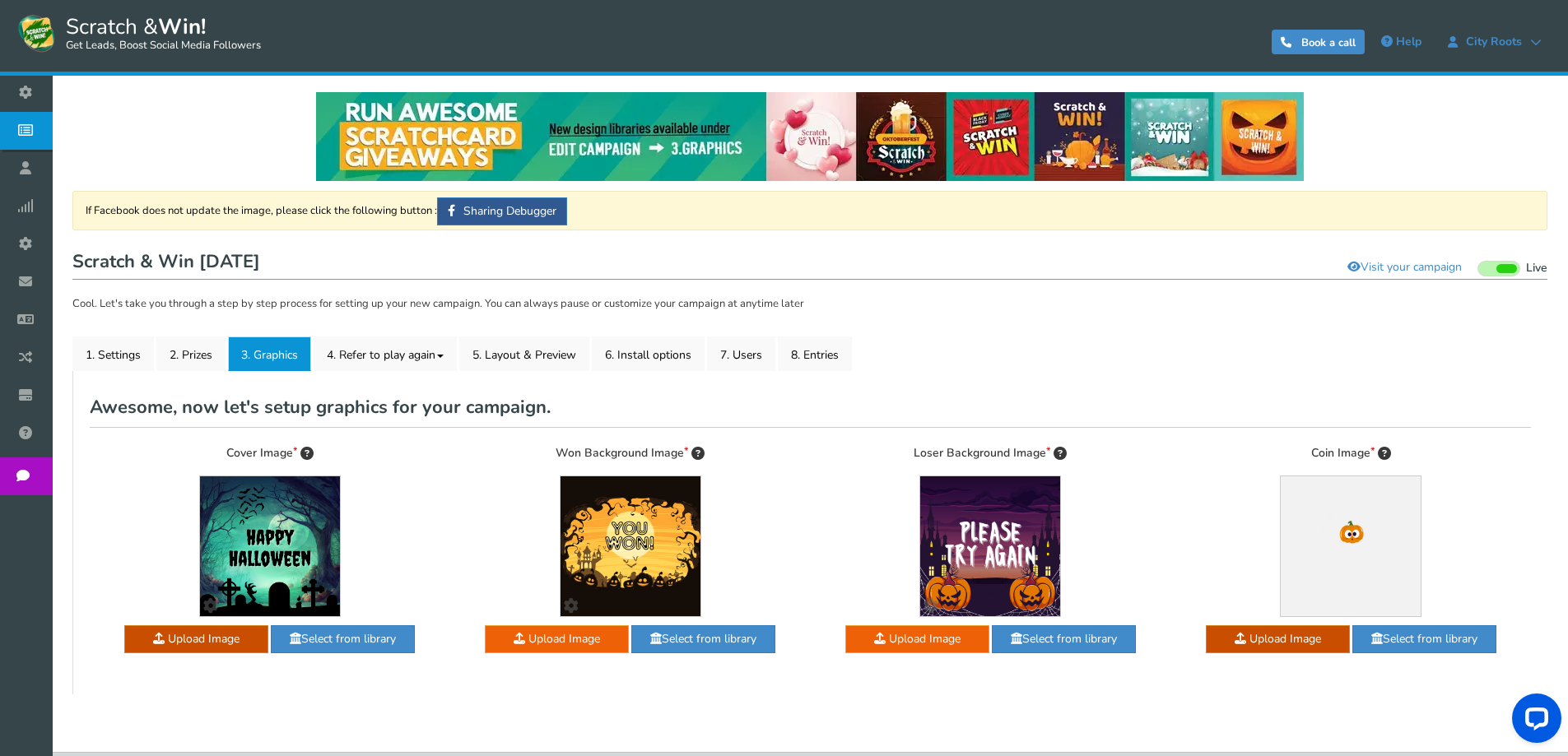
click at [1375, 632] on span at bounding box center [1377, 638] width 12 height 12
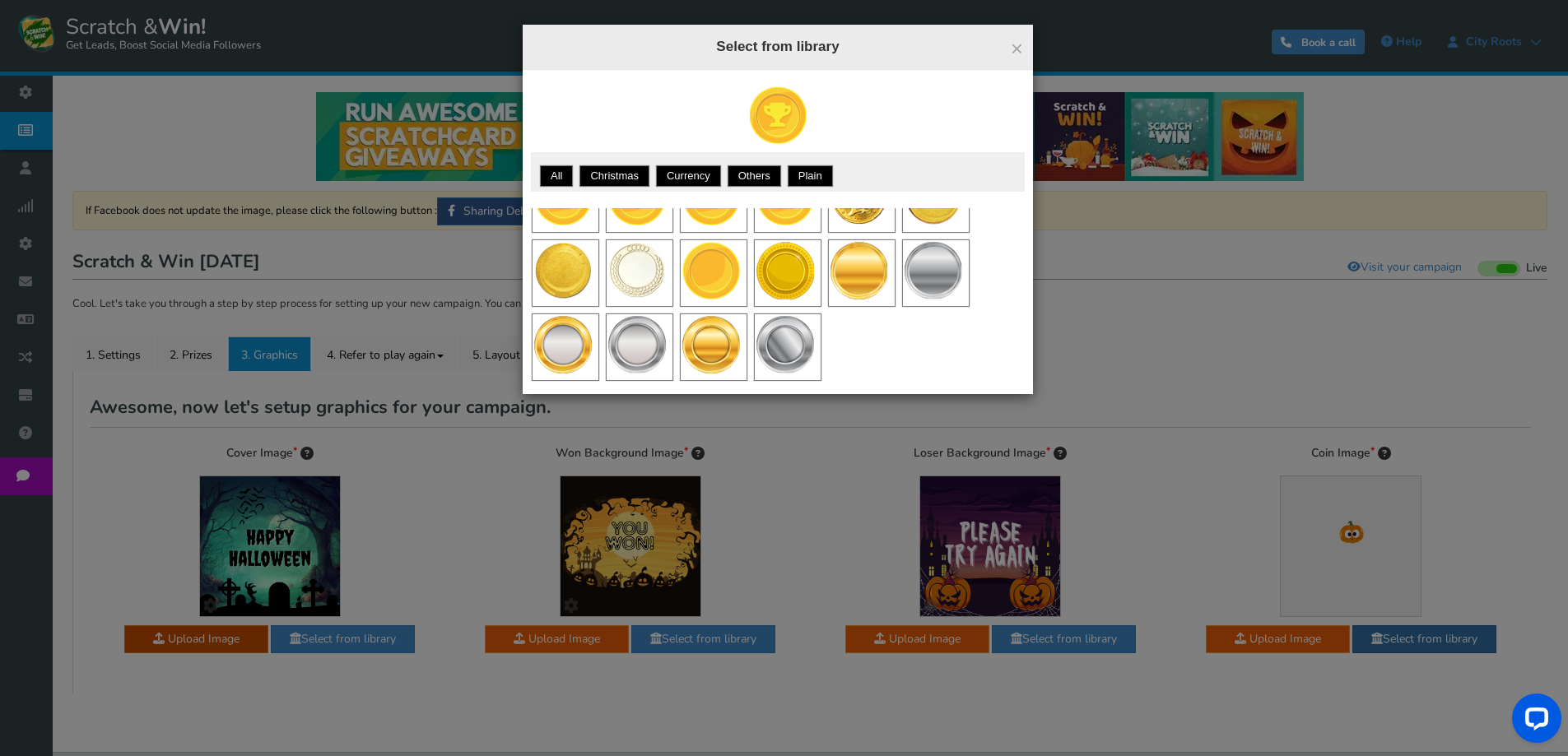
scroll to position [97, 0]
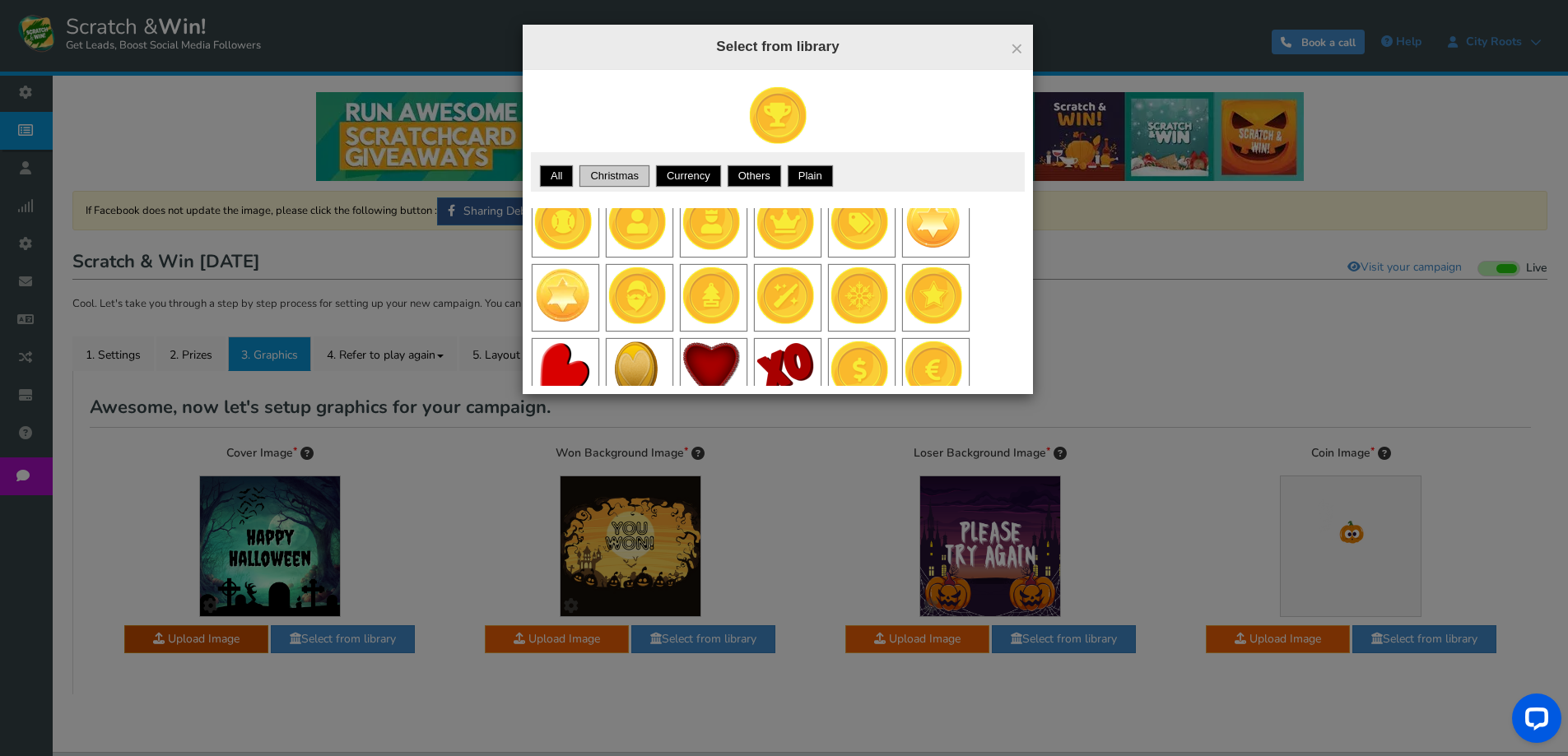
click at [621, 180] on link "Christmas" at bounding box center [615, 176] width 65 height 16
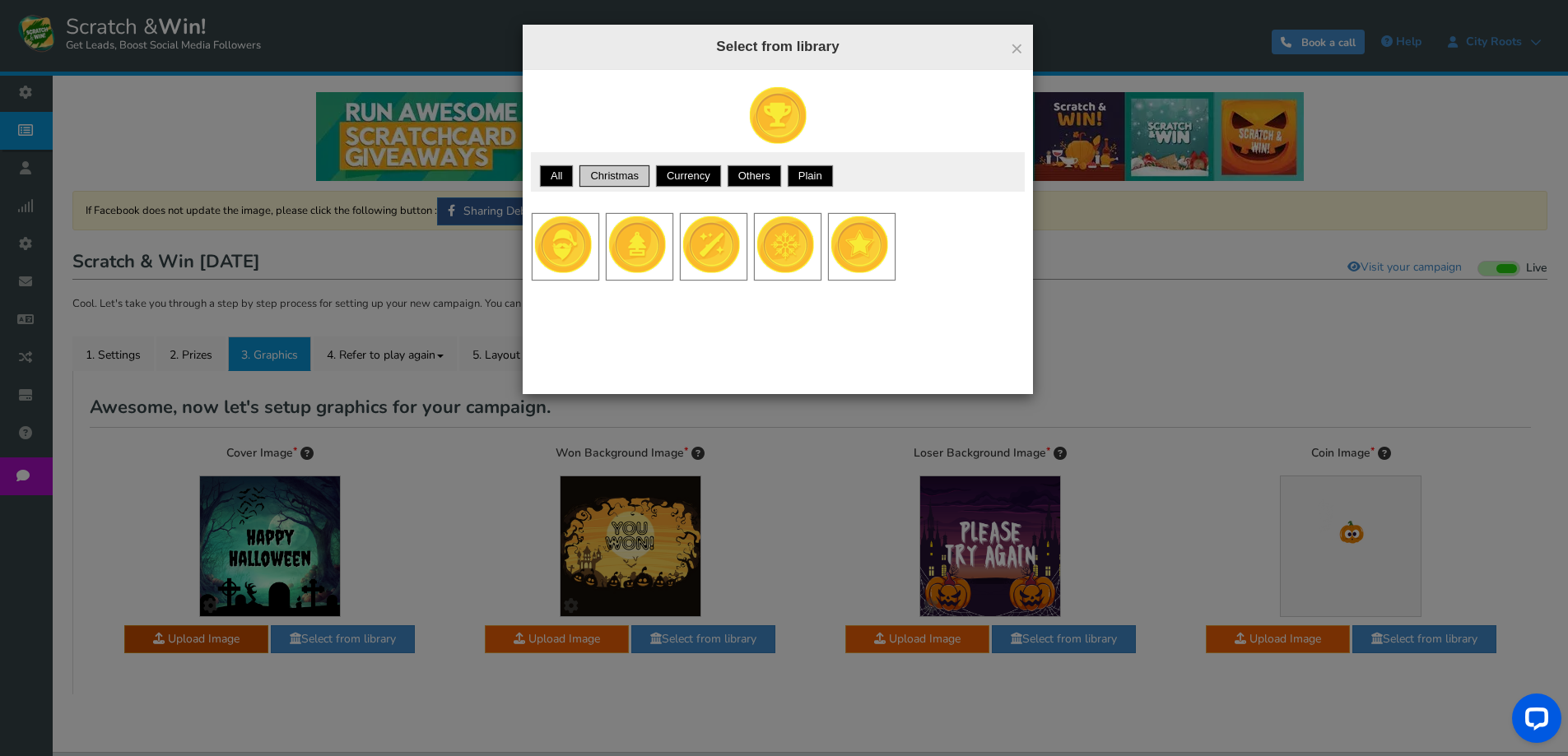
scroll to position [0, 0]
click at [690, 182] on link "Currency" at bounding box center [688, 176] width 60 height 16
click at [736, 178] on link "Others" at bounding box center [755, 176] width 49 height 16
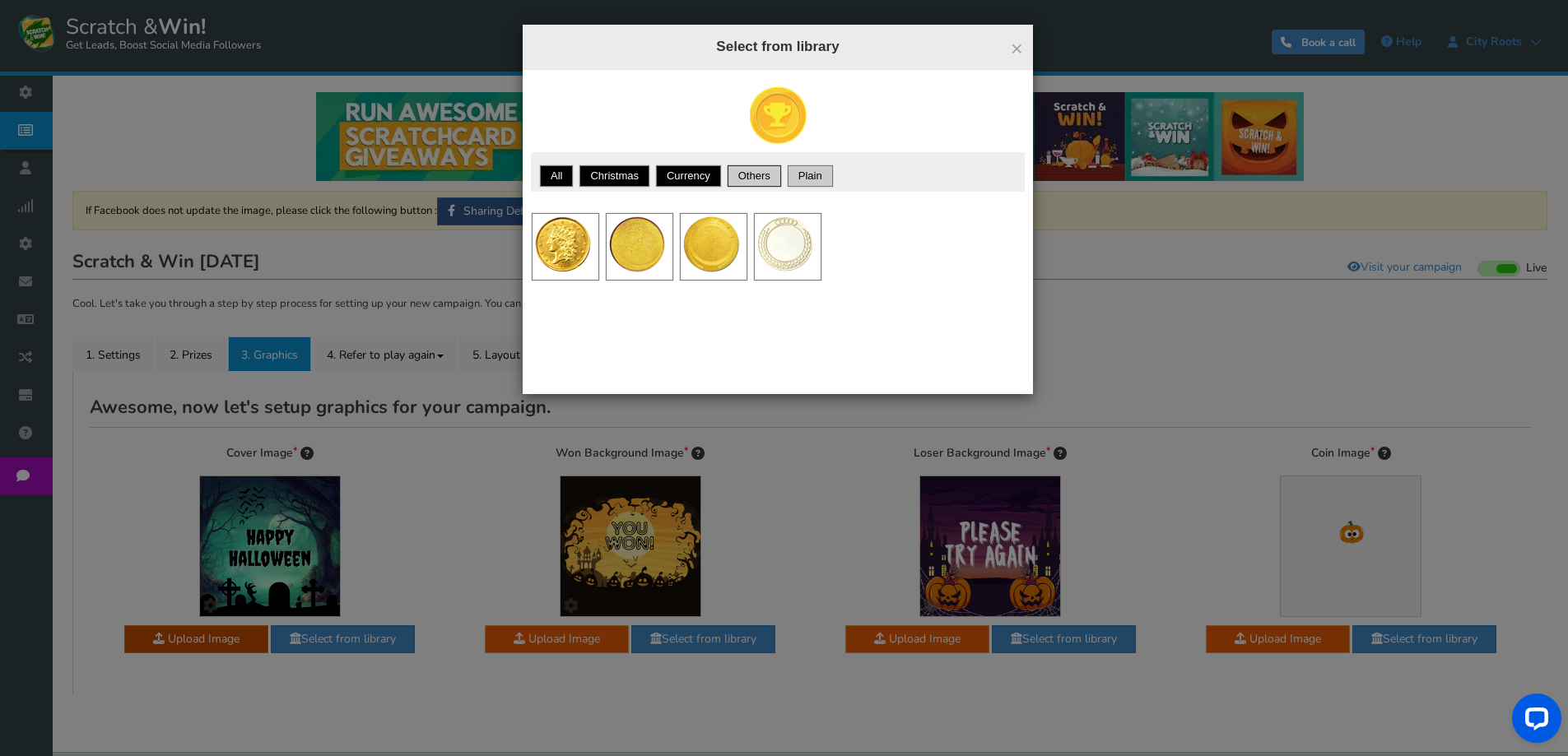
click at [803, 179] on link "Plain" at bounding box center [810, 176] width 41 height 16
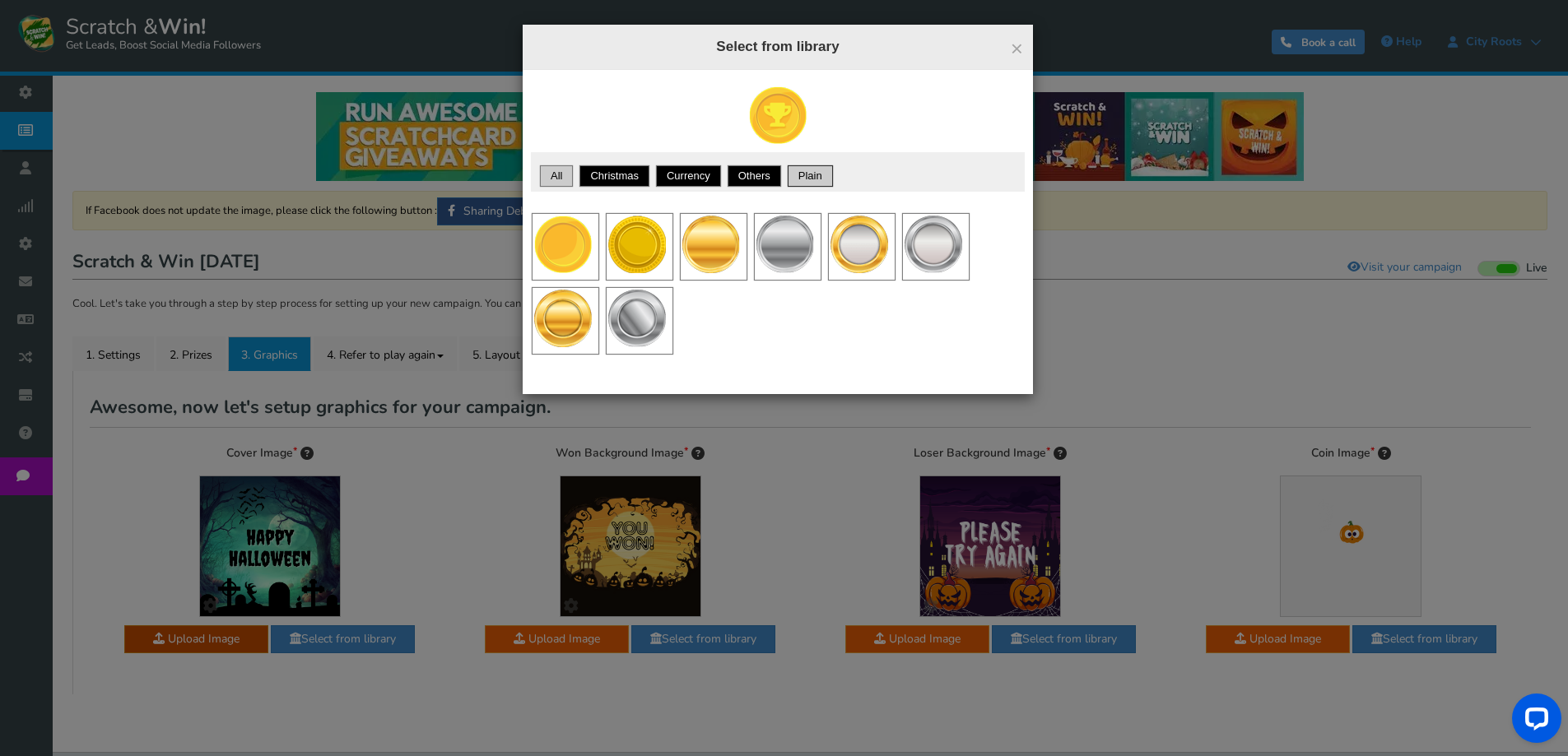
click at [562, 176] on link "All" at bounding box center [556, 176] width 28 height 16
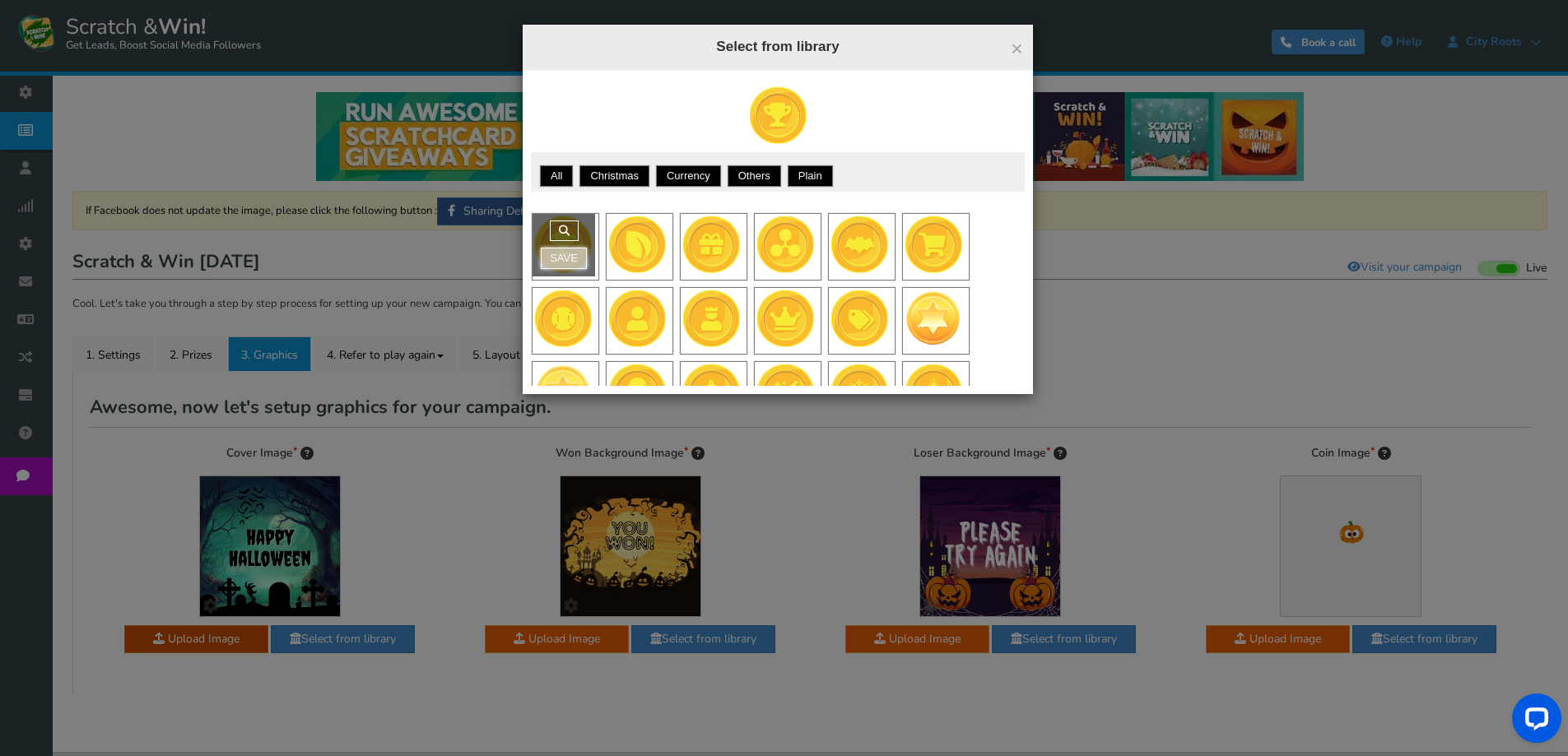
click at [564, 255] on link "Save" at bounding box center [563, 258] width 46 height 22
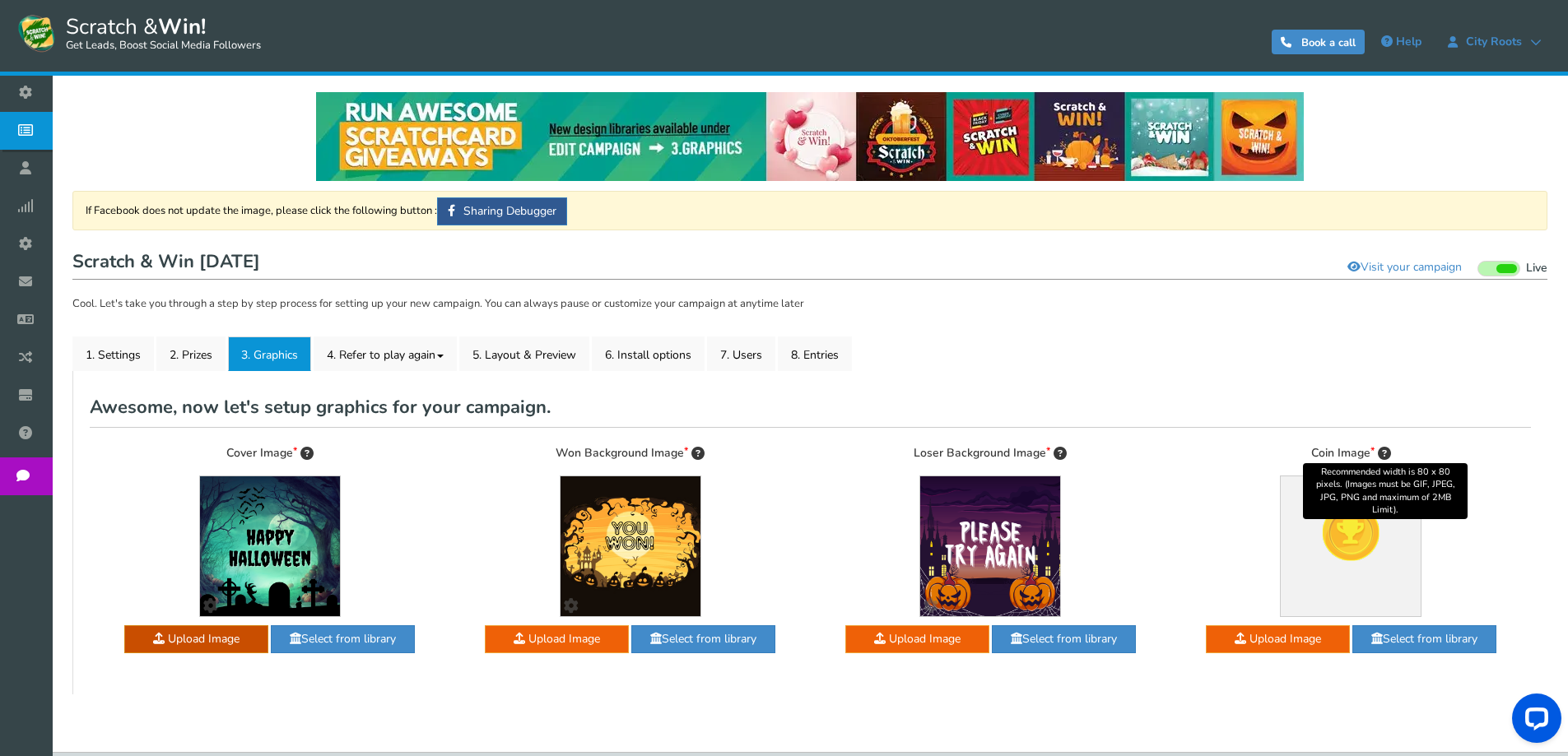
click at [1384, 453] on icon at bounding box center [1384, 453] width 14 height 14
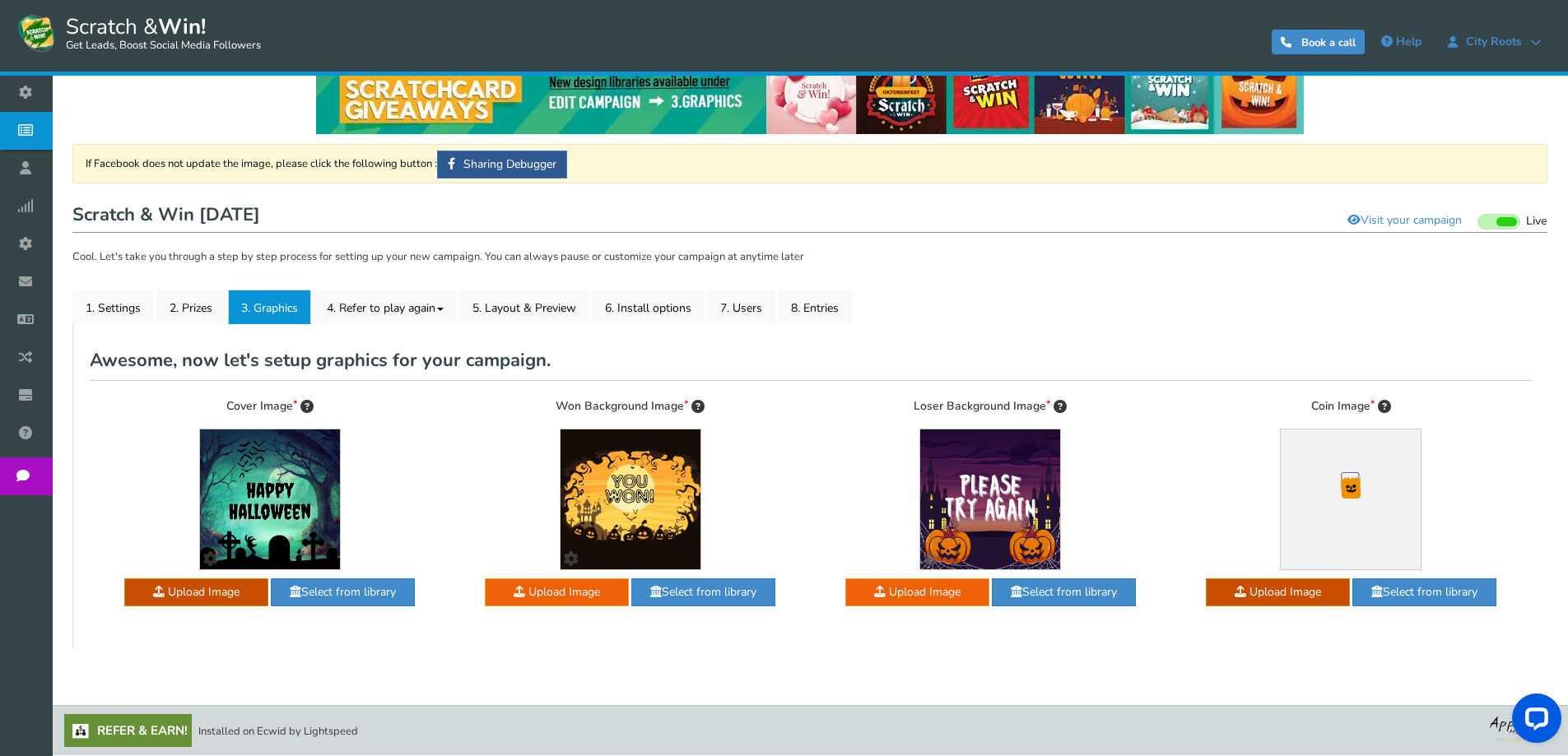
click at [368, 282] on div "If Facebook does not update the image, please click the following button : Shar…" at bounding box center [810, 396] width 1475 height 503
click at [374, 300] on link "4. Refer to play again" at bounding box center [385, 307] width 144 height 34
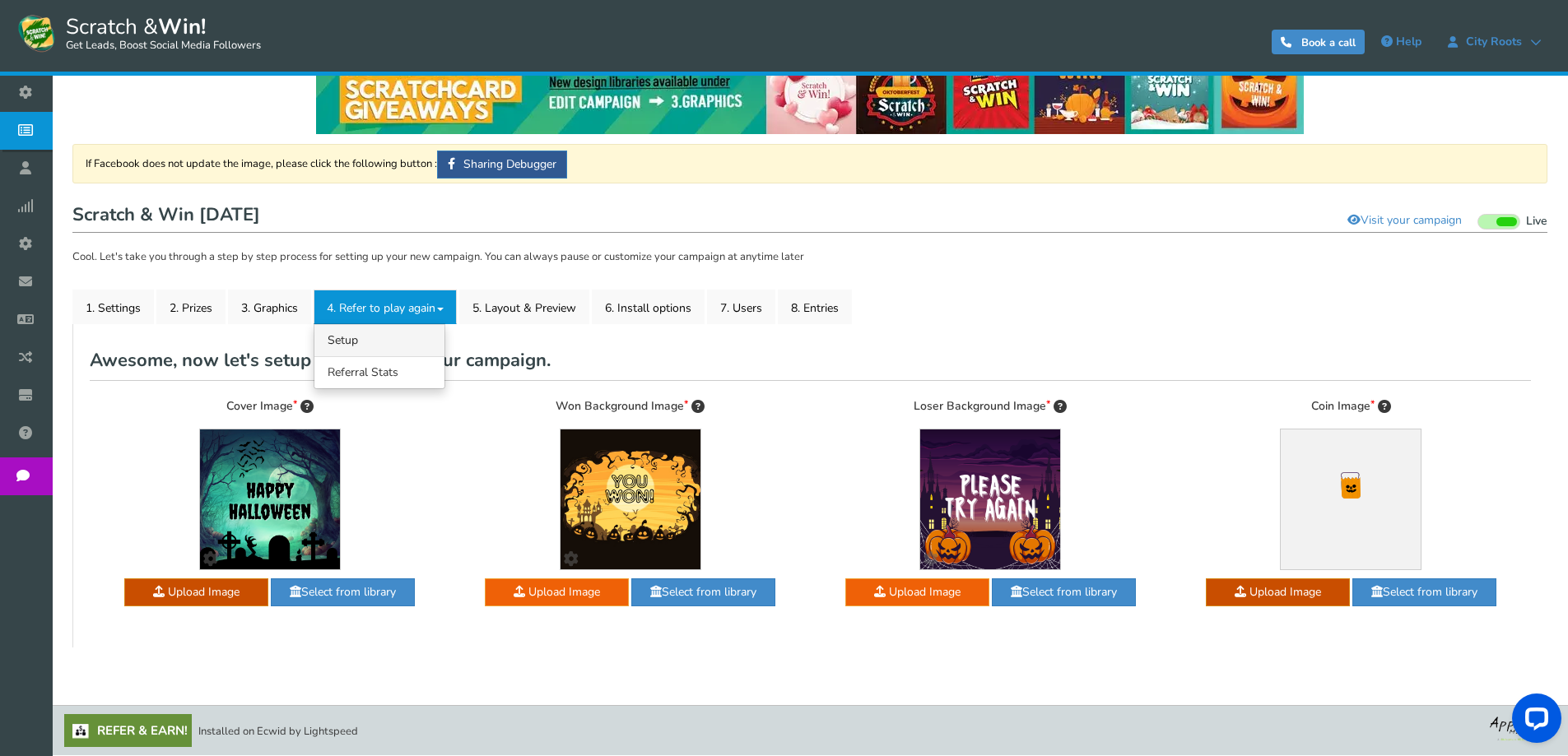
click at [388, 340] on link "4.1 Referrals Setup" at bounding box center [379, 340] width 130 height 32
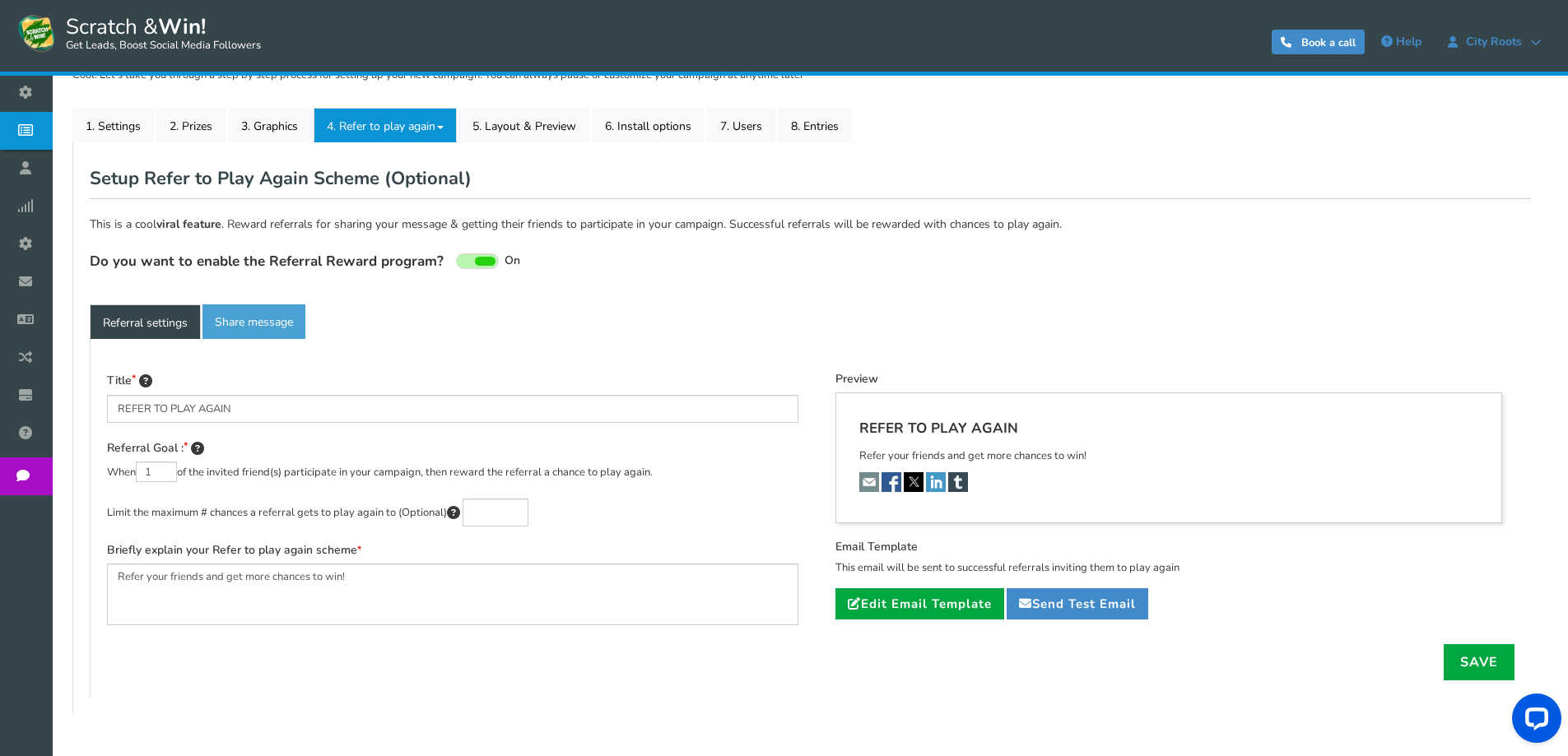
scroll to position [247, 0]
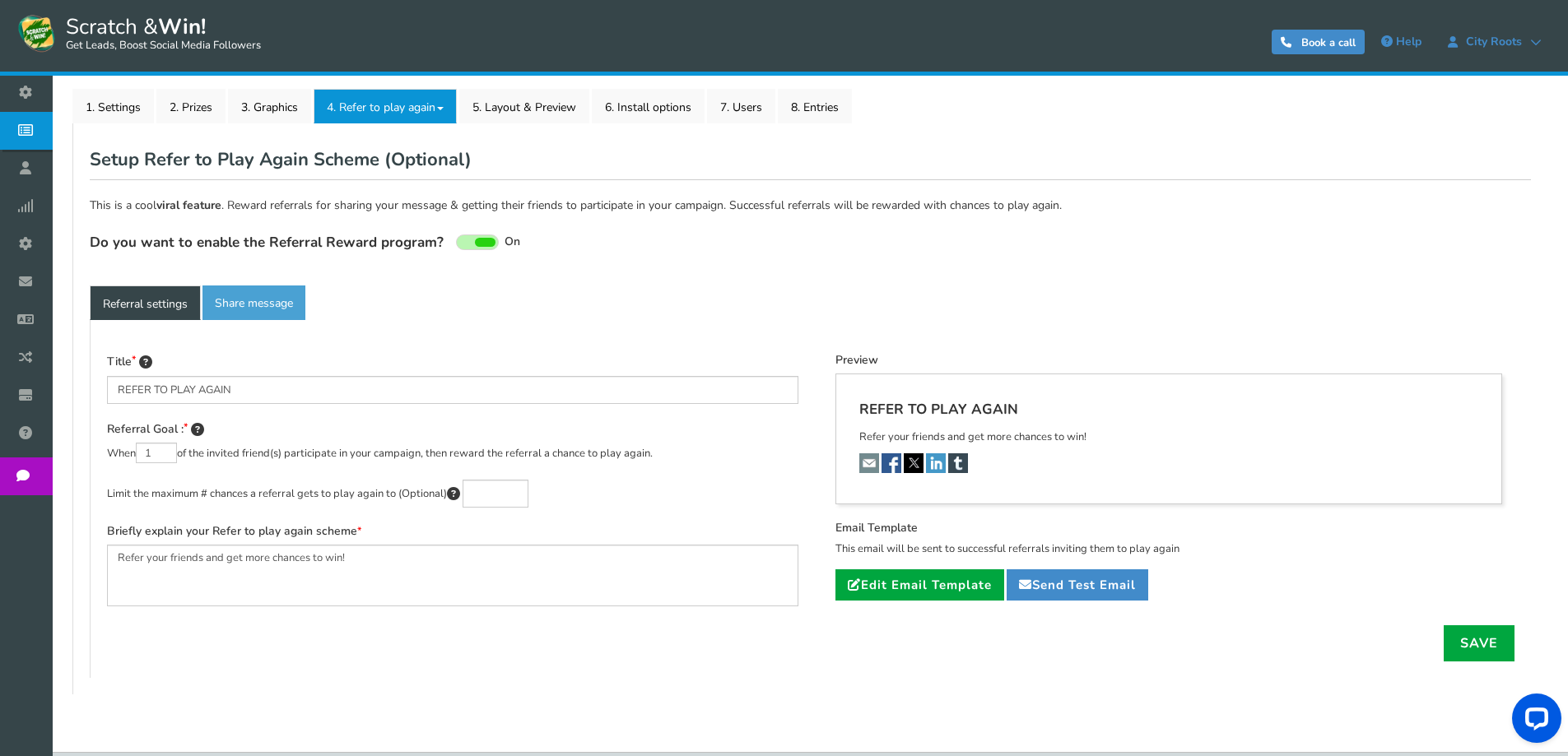
click at [461, 522] on div "Title REFER TO PLAY AGAIN Referral Goal : When 1 of the invited friend(s) parti…" at bounding box center [452, 487] width 716 height 270
drag, startPoint x: 358, startPoint y: 555, endPoint x: 107, endPoint y: 564, distance: 251.2
click at [107, 564] on textarea "Refer your friends and get more chances to win!" at bounding box center [453, 576] width 691 height 61
click at [385, 554] on textarea "Refer your friends and get more chances to win!" at bounding box center [453, 576] width 691 height 61
click at [372, 559] on textarea "Refer your friends and get more chances to win!" at bounding box center [453, 576] width 691 height 61
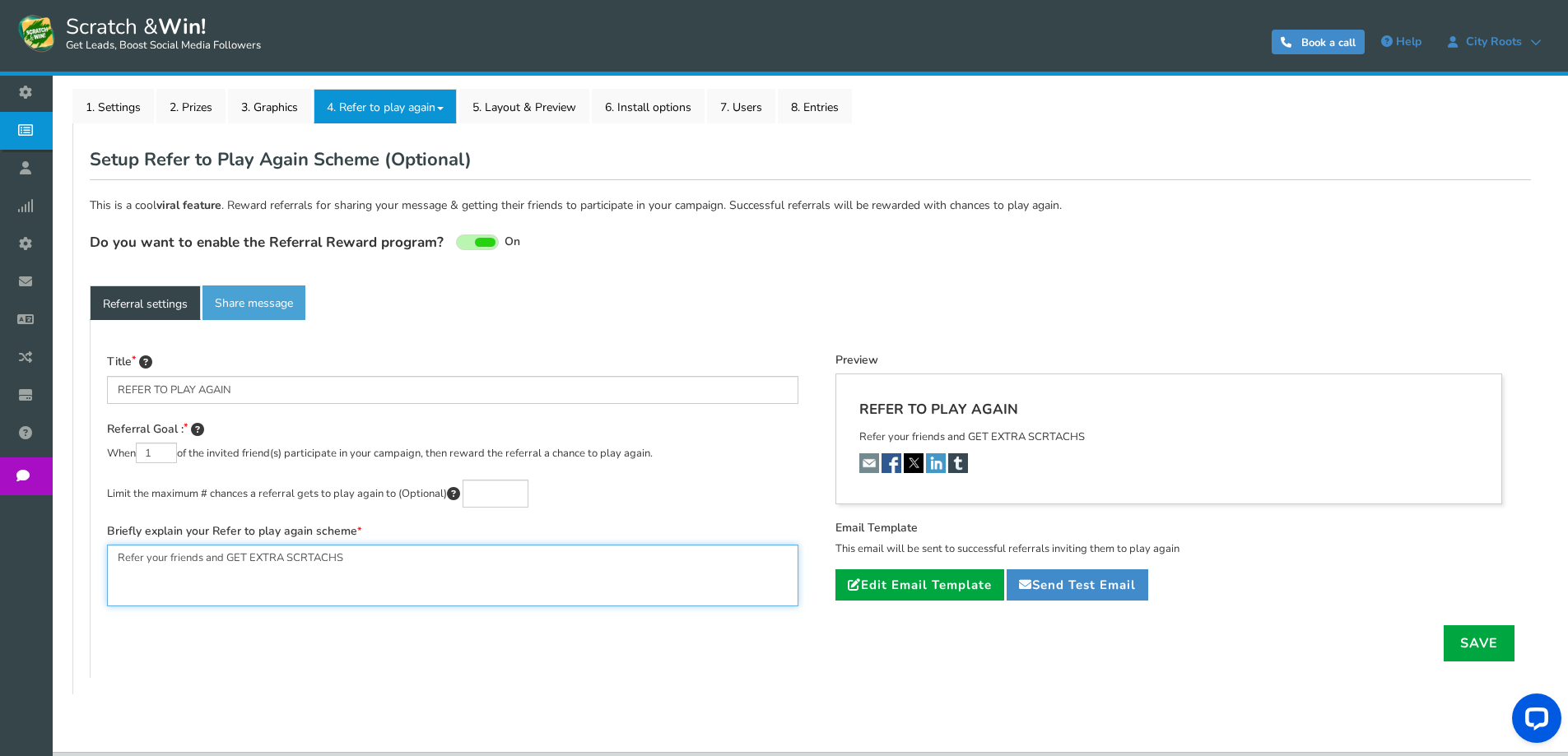
drag, startPoint x: 356, startPoint y: 561, endPoint x: 91, endPoint y: 554, distance: 265.1
click at [91, 554] on div "Title REFER TO PLAY AGAIN Referral Goal : When 1 of the invited friend(s) parti…" at bounding box center [810, 499] width 1441 height 358
paste textarea "Your Friends & Get Extra Scratches! 🎉 Invite your friends to join and earn bonu…"
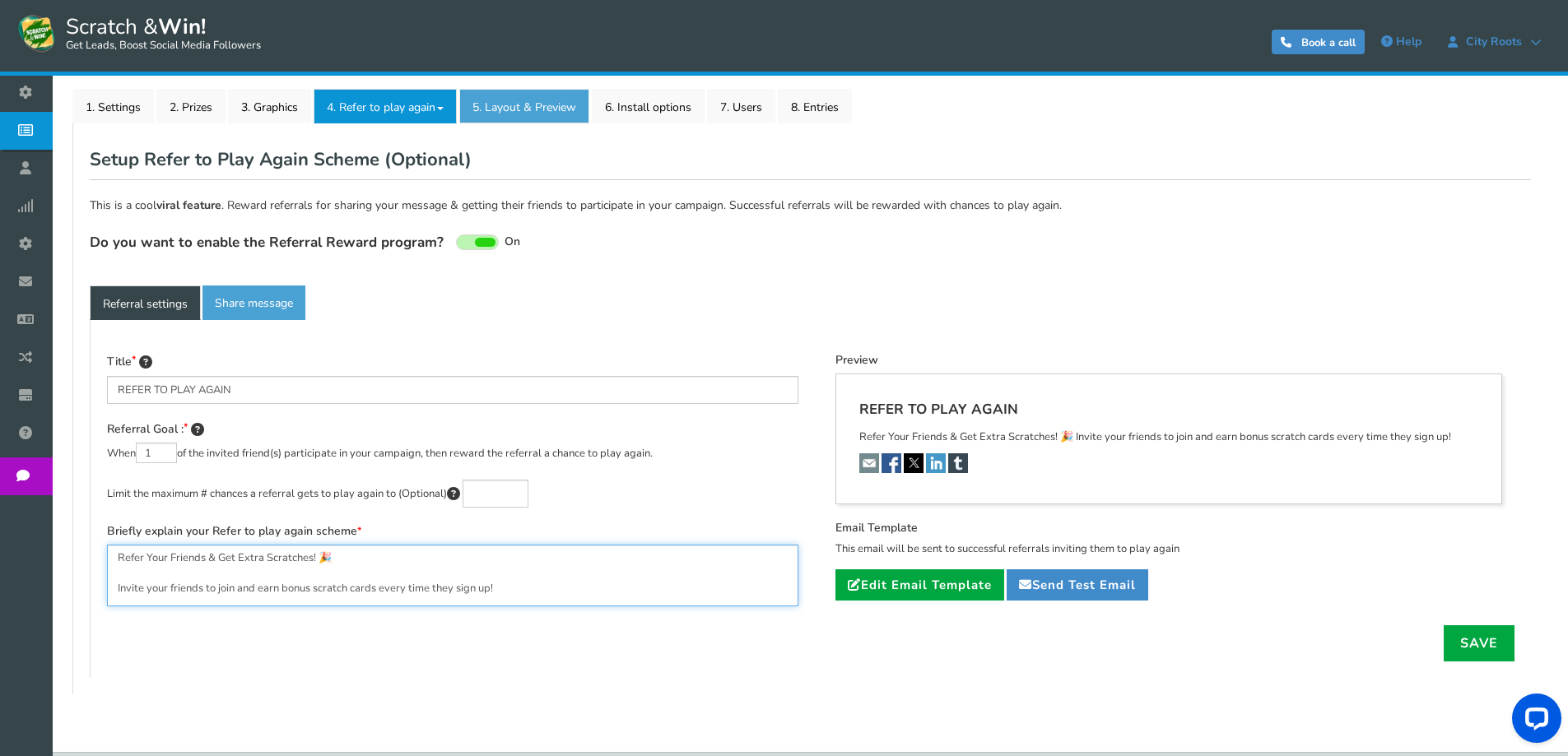
type textarea "Refer Your Friends & Get Extra Scratches! 🎉 Invite your friends to join and ear…"
click at [529, 106] on link "5. Layout & Preview" at bounding box center [524, 106] width 130 height 34
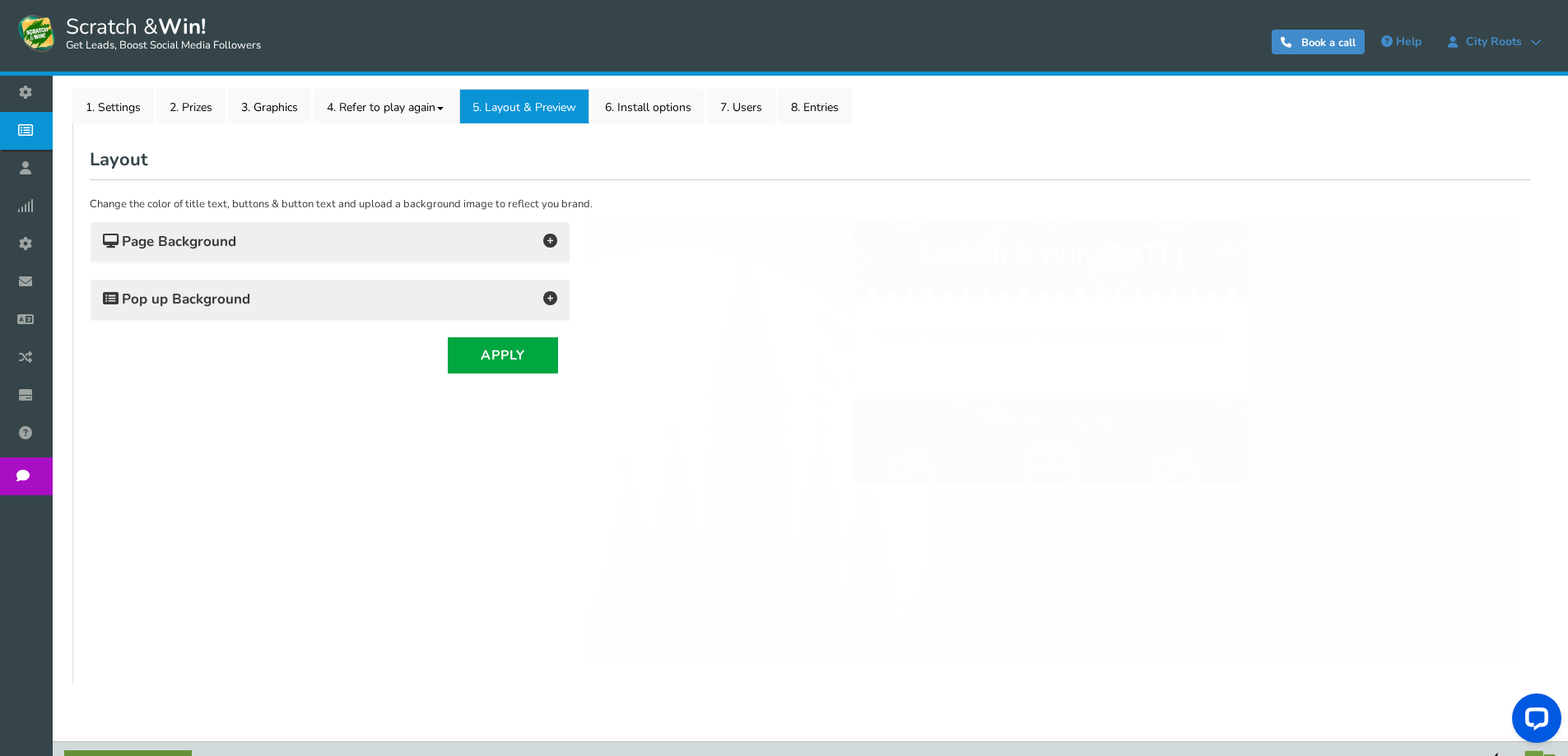
scroll to position [0, 0]
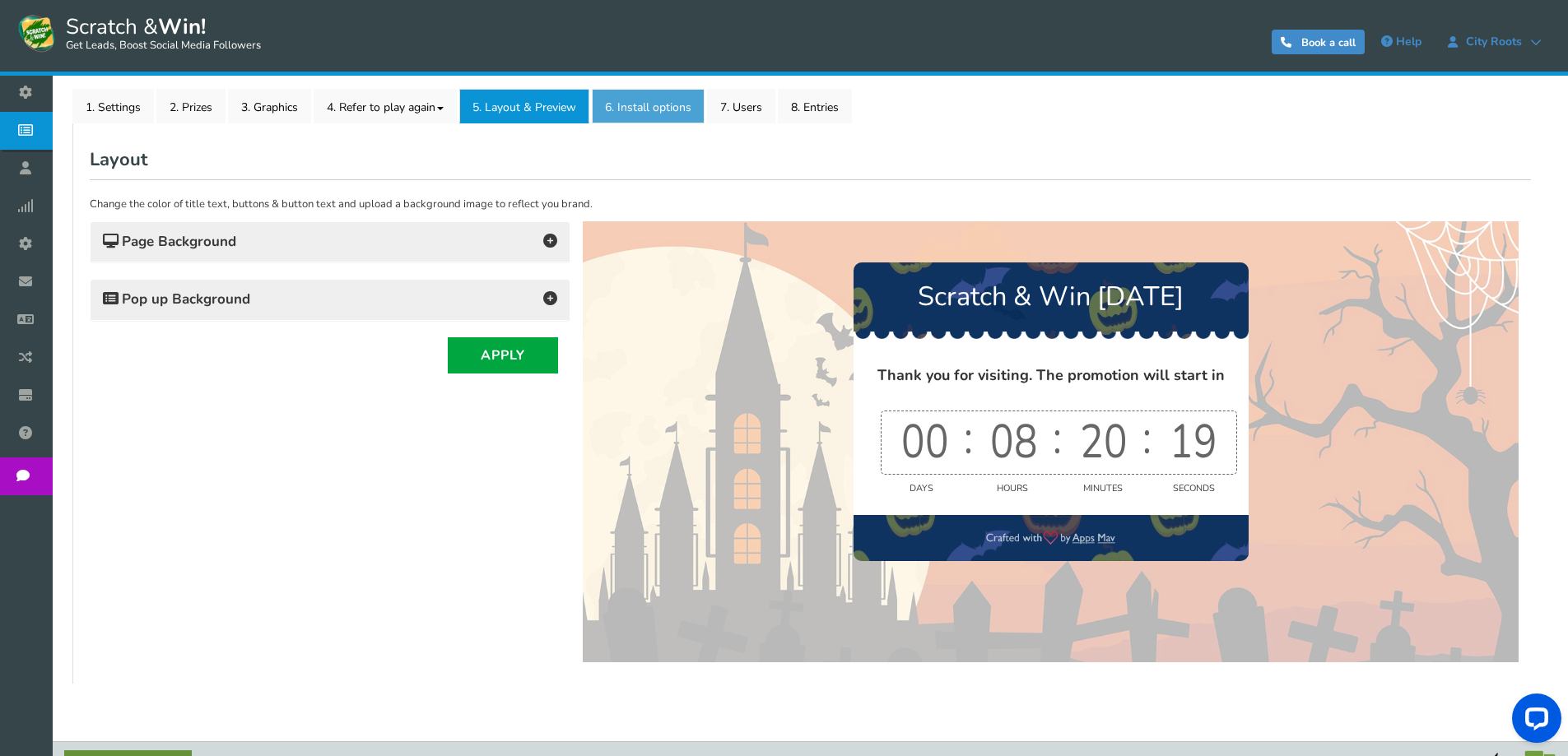
click at [631, 107] on link "6. Install options New" at bounding box center [647, 106] width 113 height 34
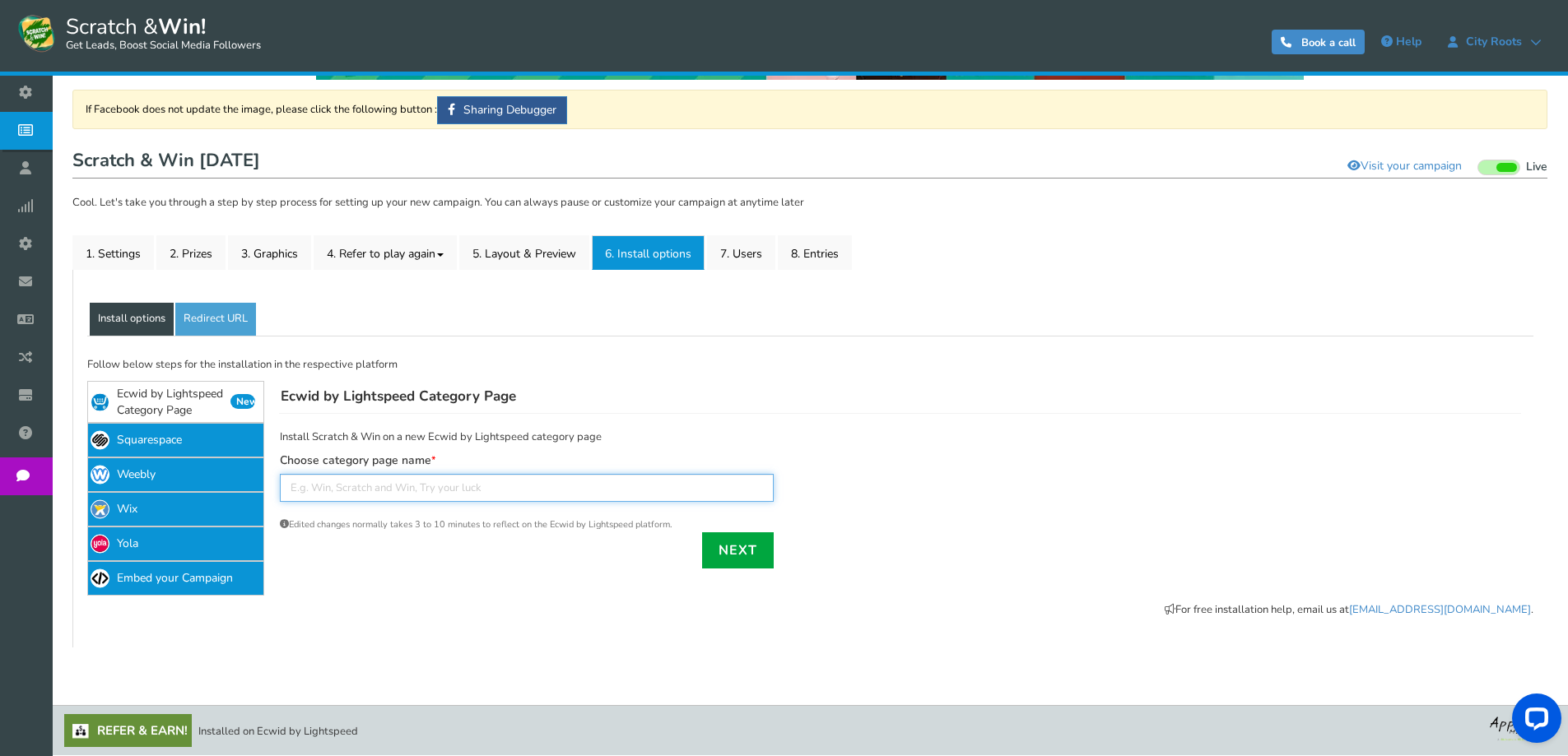
click at [400, 485] on input "text" at bounding box center [526, 487] width 494 height 28
click at [300, 562] on div "Next" at bounding box center [526, 550] width 494 height 36
click at [339, 492] on input "text" at bounding box center [526, 487] width 494 height 28
click at [440, 486] on input "[DATE] scratch and win" at bounding box center [526, 487] width 494 height 28
type input "[DATE] scratch and win 2025"
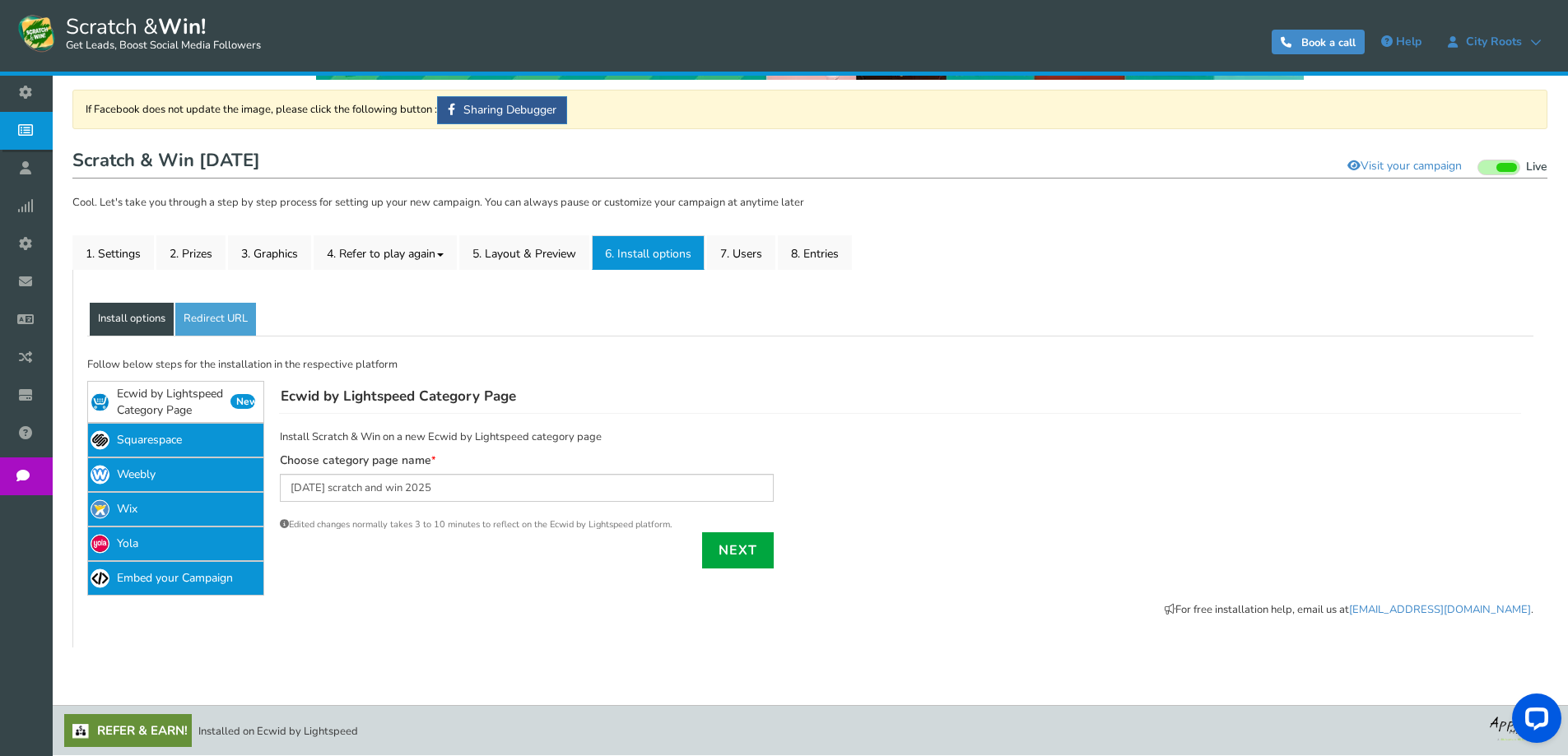
click at [530, 535] on div "Next" at bounding box center [526, 550] width 494 height 36
click at [736, 544] on link "Next" at bounding box center [738, 550] width 71 height 36
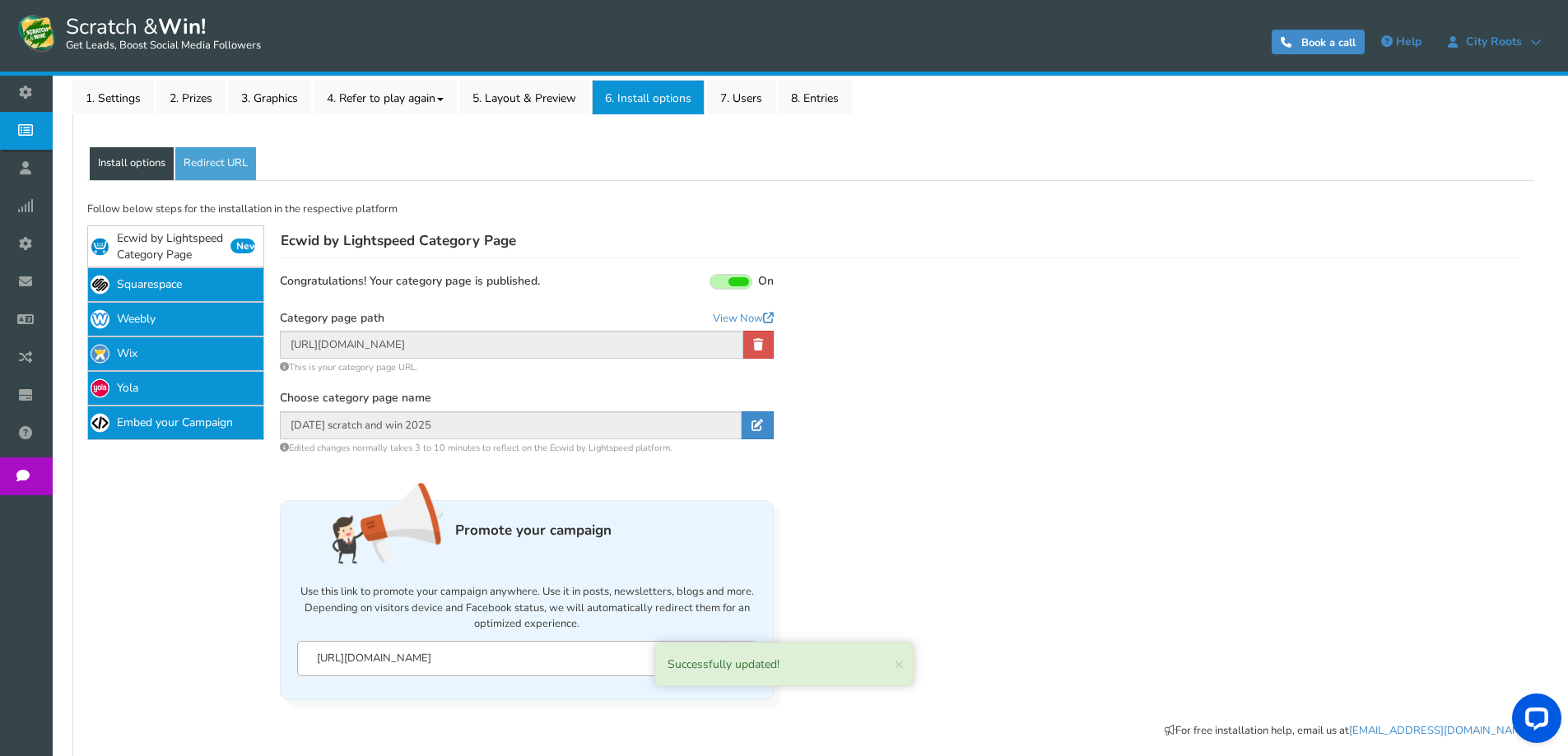
scroll to position [265, 0]
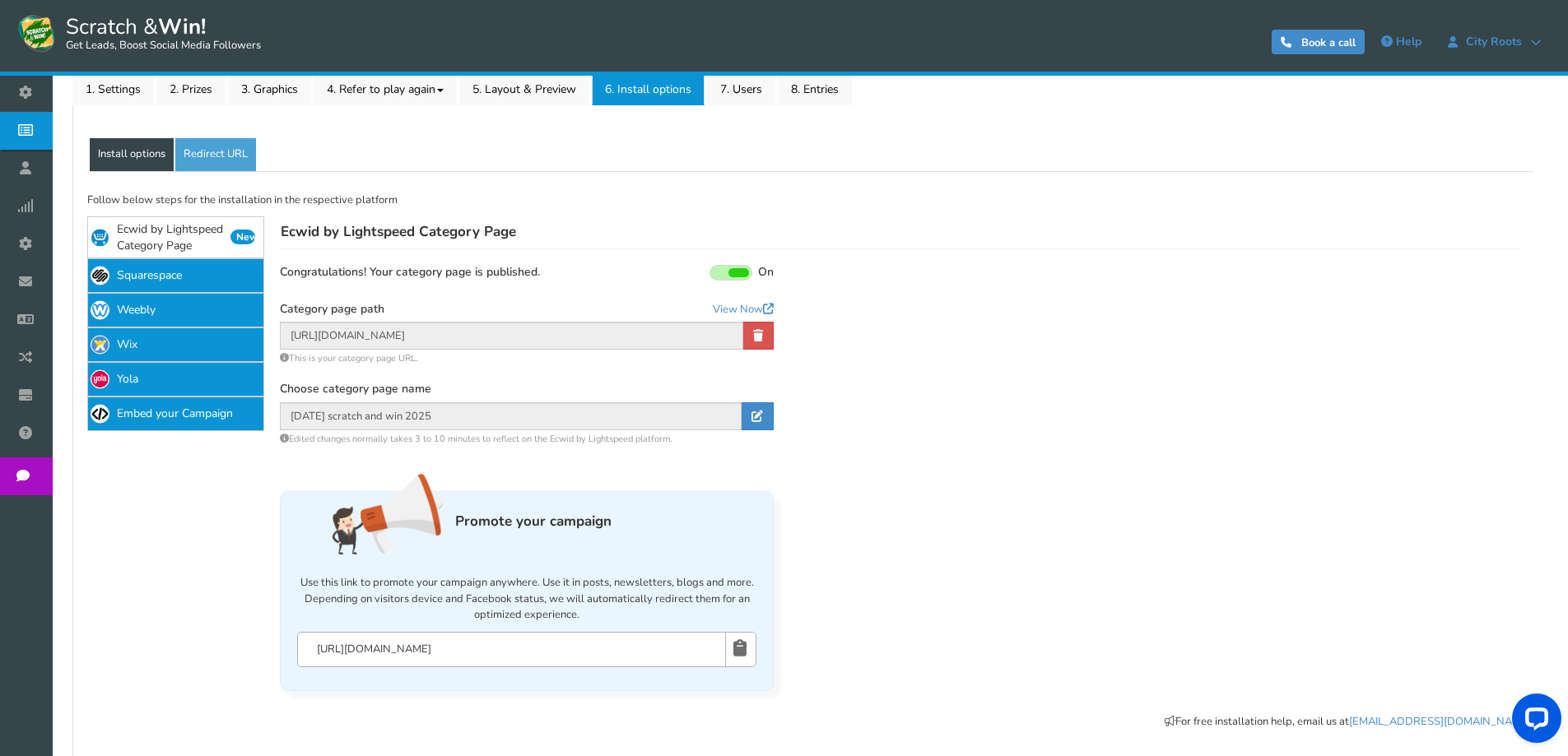
click at [554, 642] on input "[URL][DOMAIN_NAME]" at bounding box center [527, 650] width 424 height 18
drag, startPoint x: 517, startPoint y: 653, endPoint x: 283, endPoint y: 647, distance: 234.1
click at [283, 647] on div "Promote your campaign Use this link to promote your campaign anywhere. Use it i…" at bounding box center [526, 591] width 494 height 200
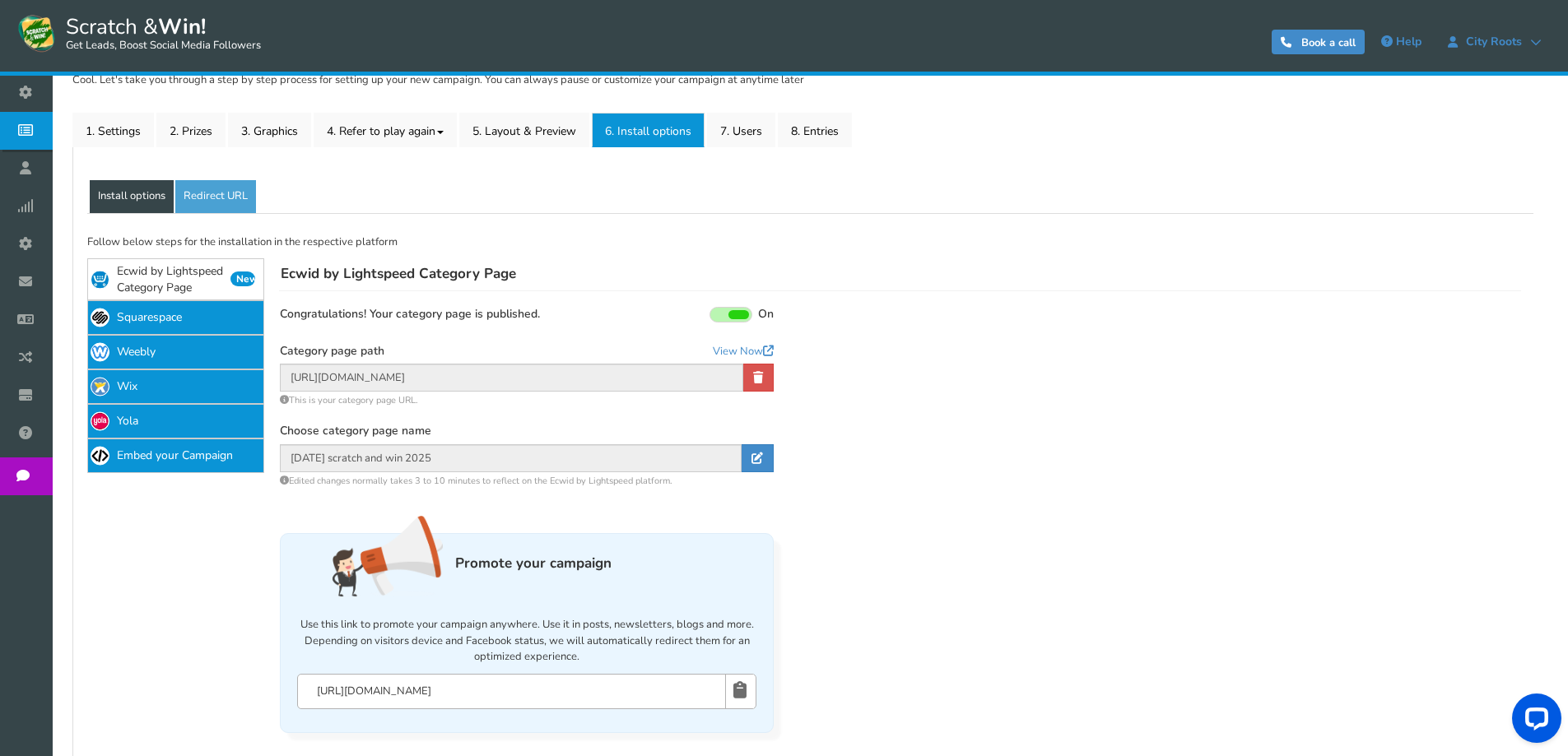
scroll to position [101, 0]
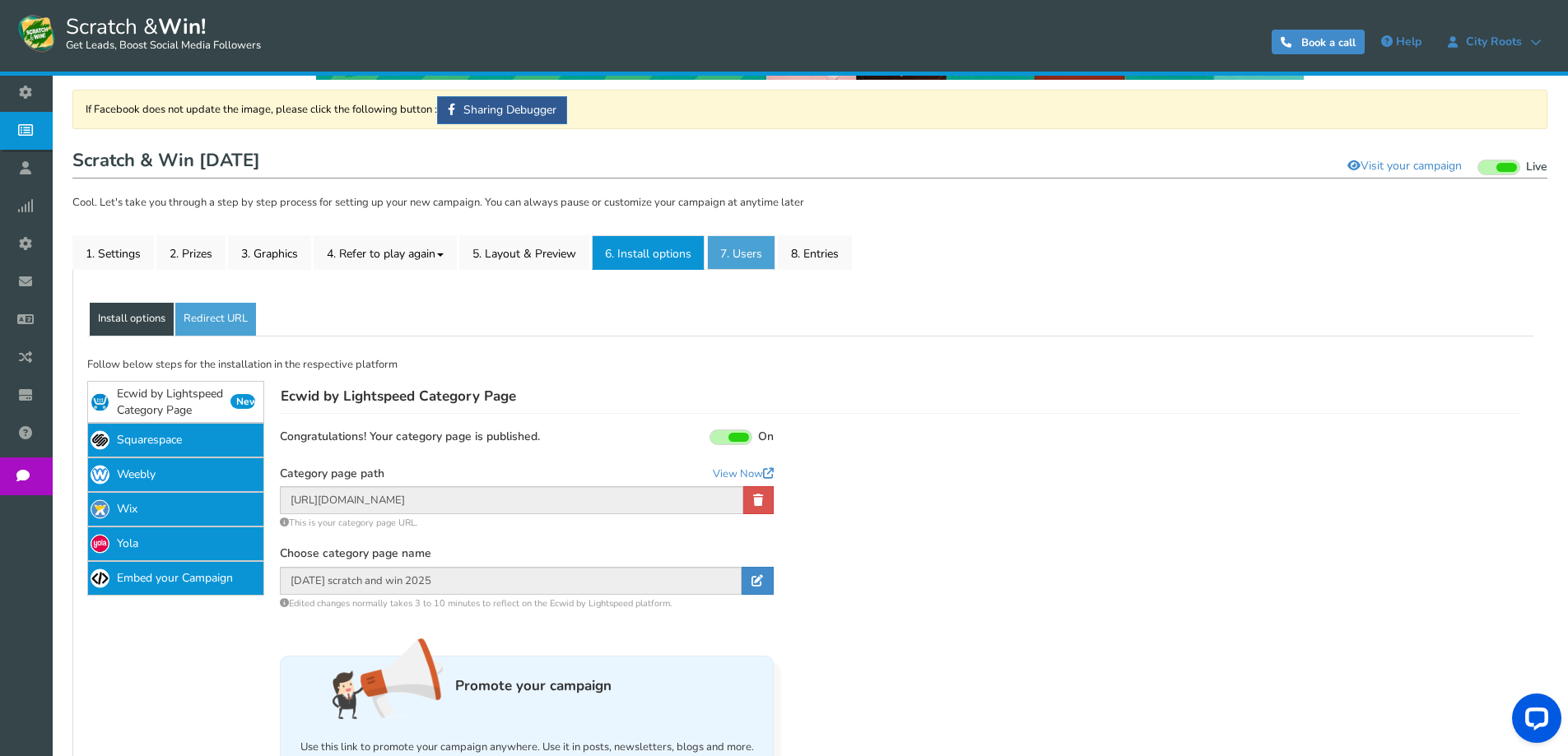
click at [768, 254] on link "7. Users" at bounding box center [741, 253] width 69 height 34
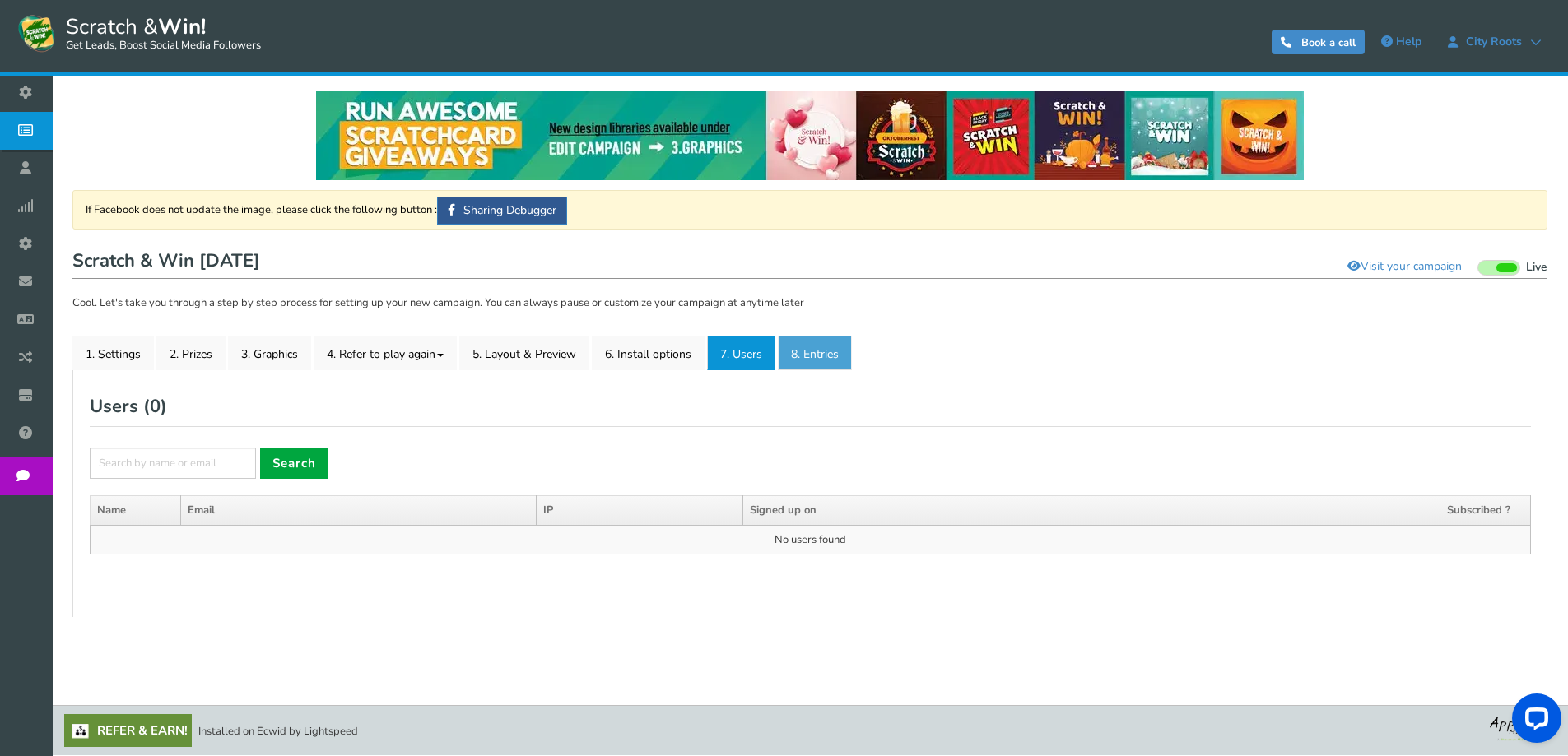
click at [833, 349] on link "8. Entries" at bounding box center [815, 353] width 74 height 34
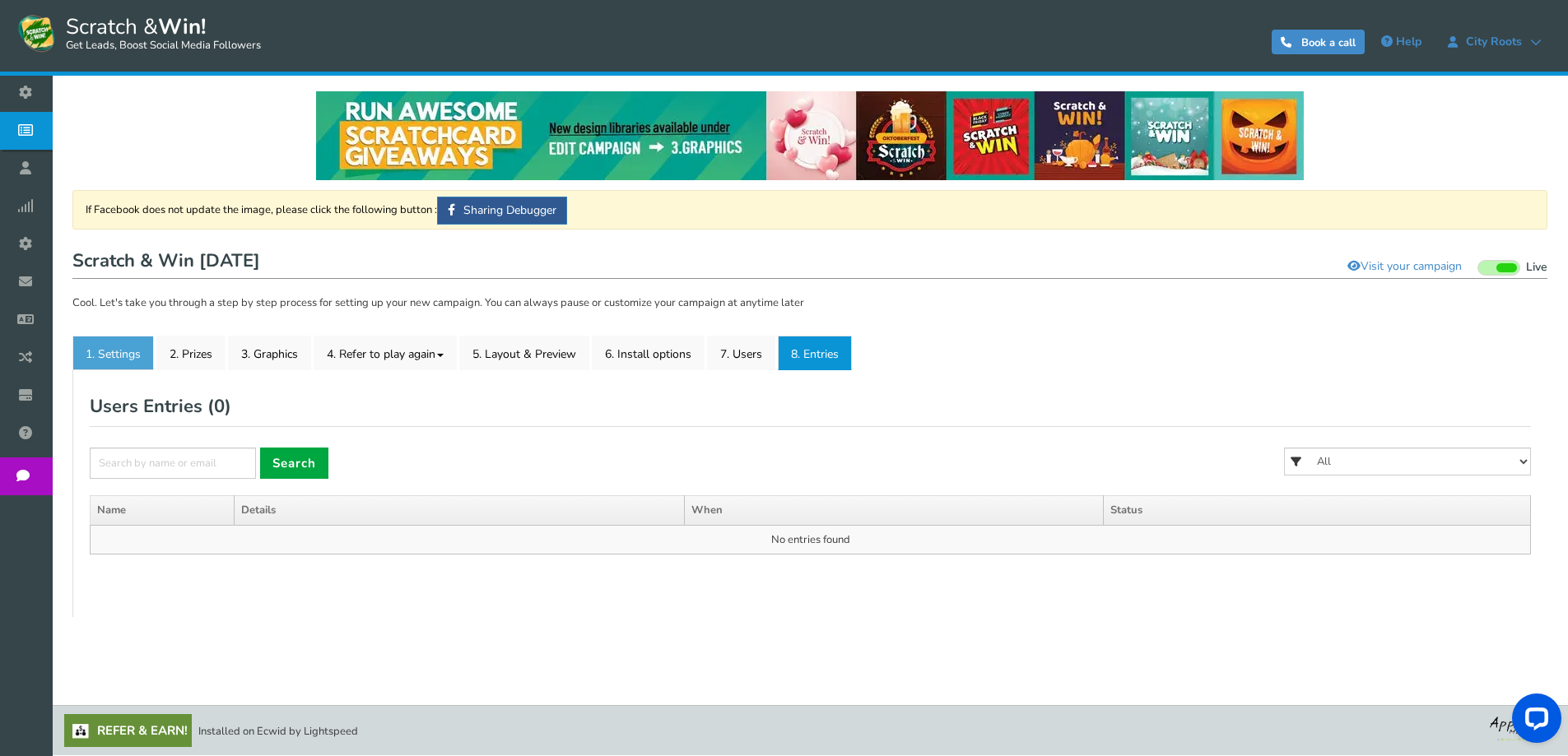
click at [88, 366] on link "1. Settings" at bounding box center [113, 353] width 81 height 34
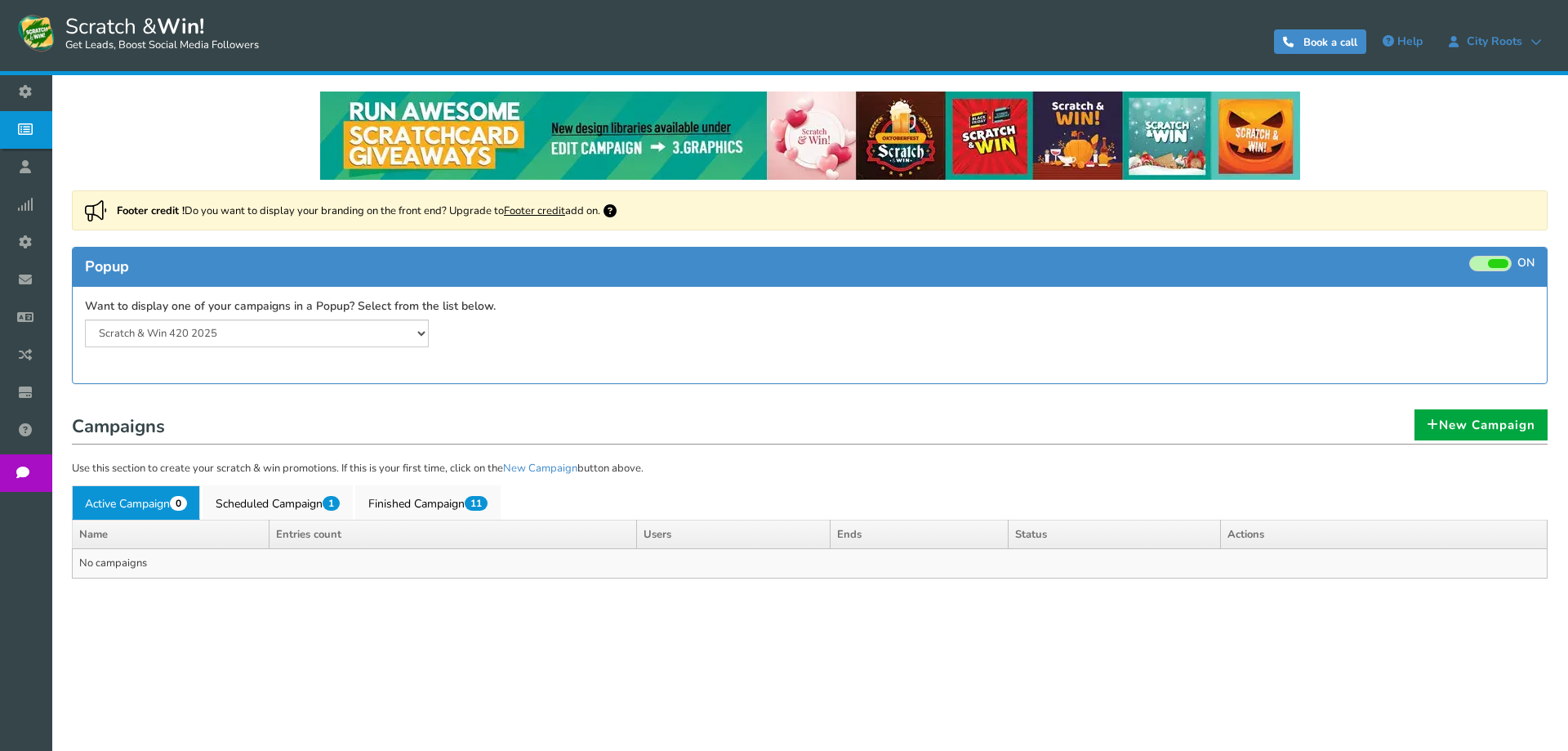
select select "20804"
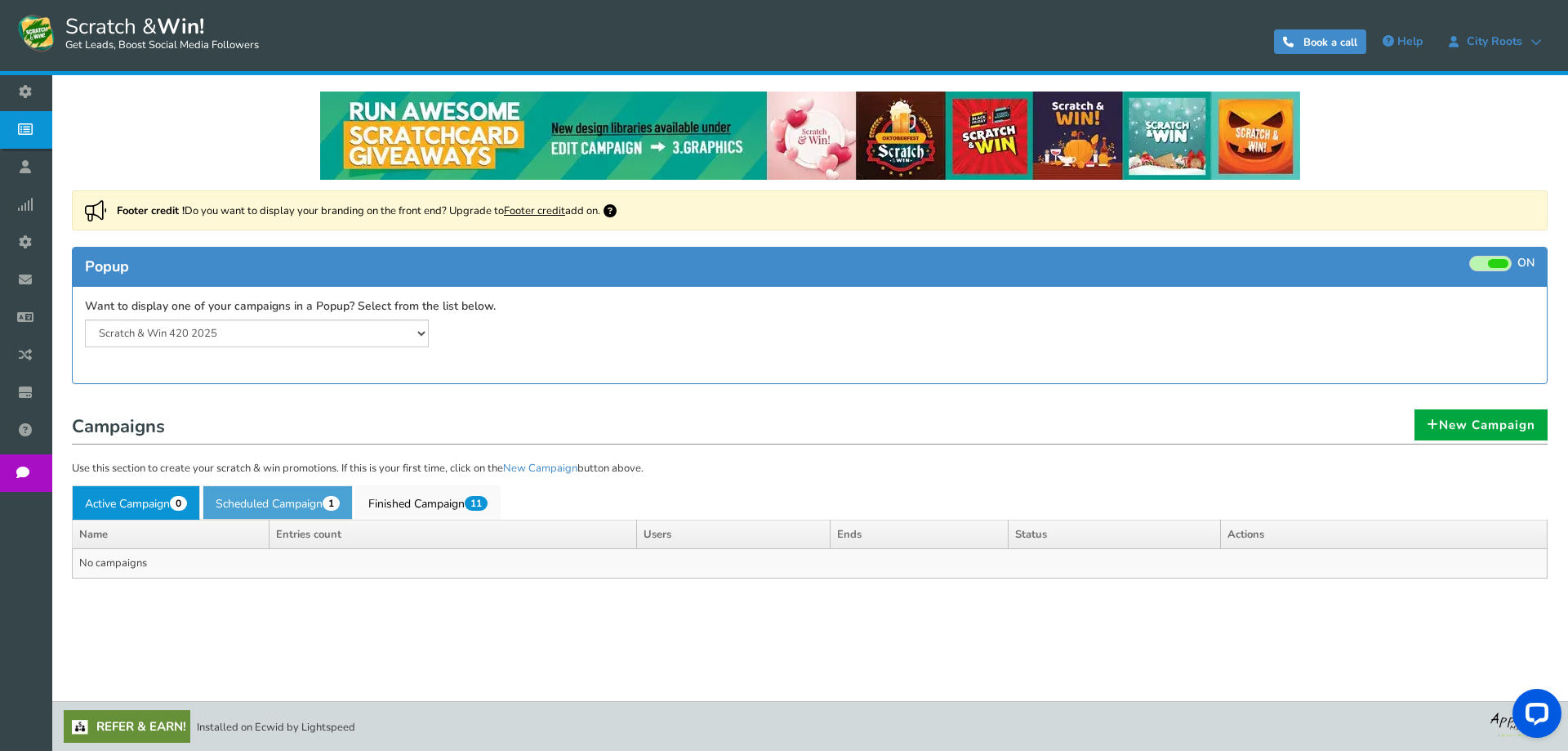
click at [304, 505] on link "Scheduled Campaign 1" at bounding box center [278, 503] width 151 height 34
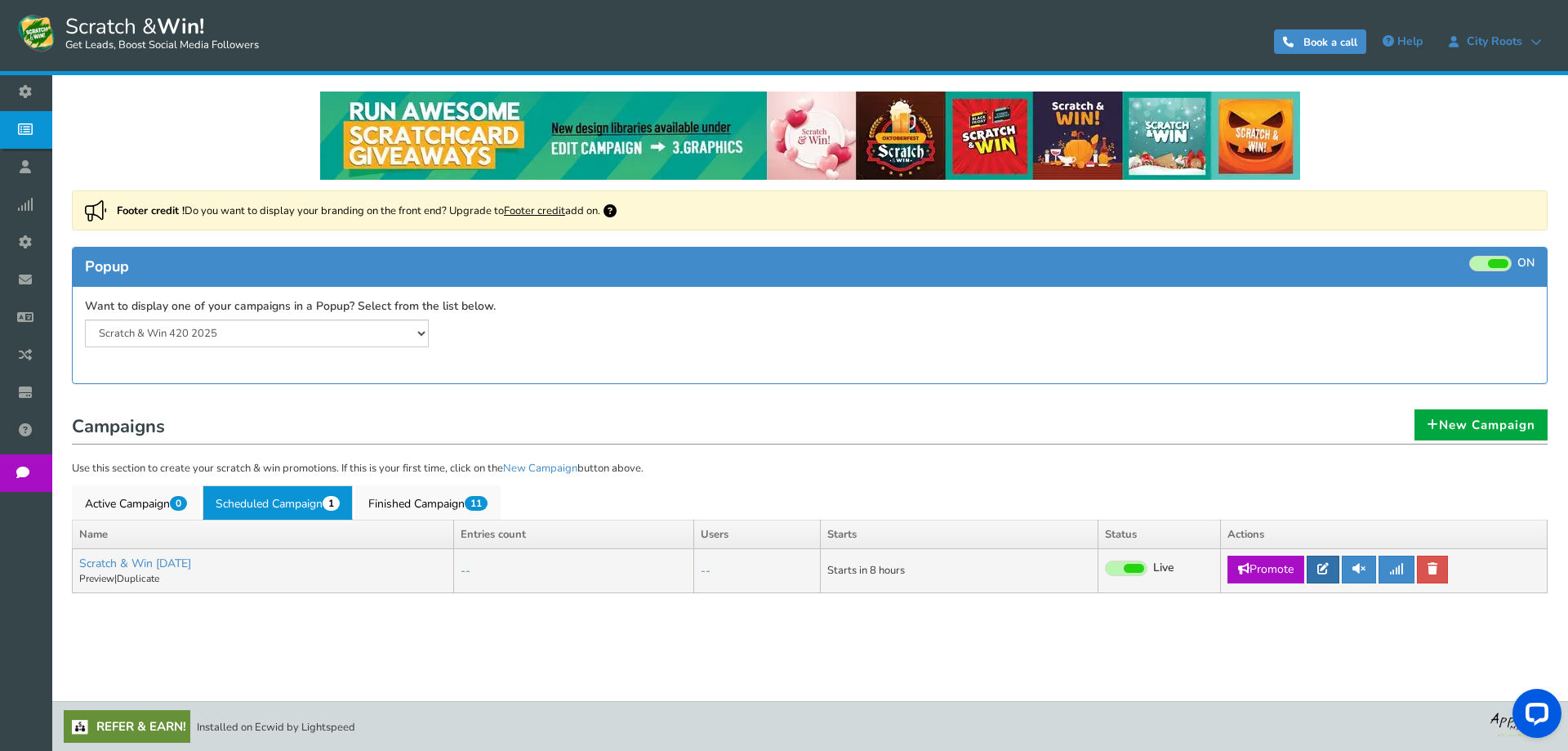
click at [1318, 563] on link at bounding box center [1323, 569] width 32 height 28
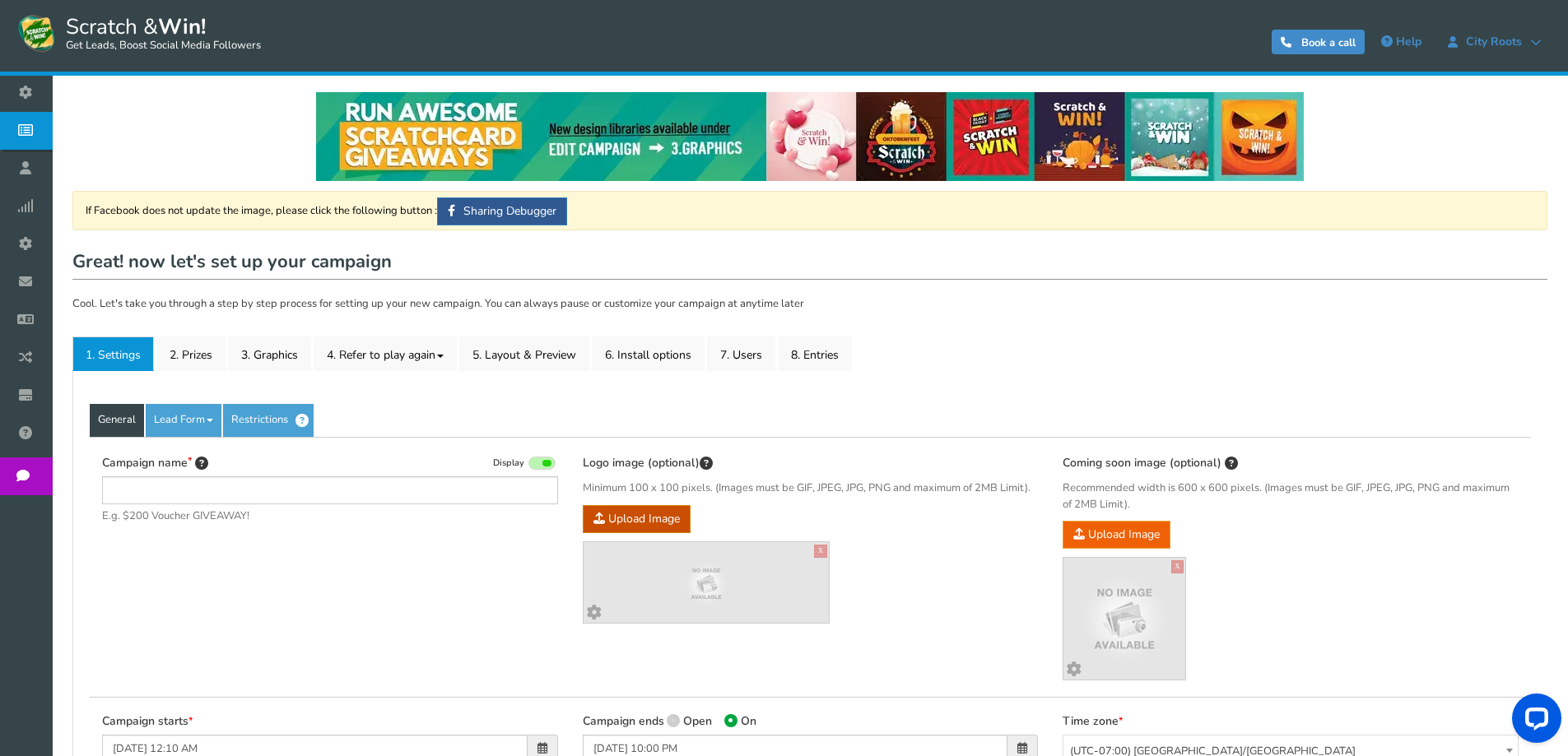
type input "Scratch & Win [DATE]"
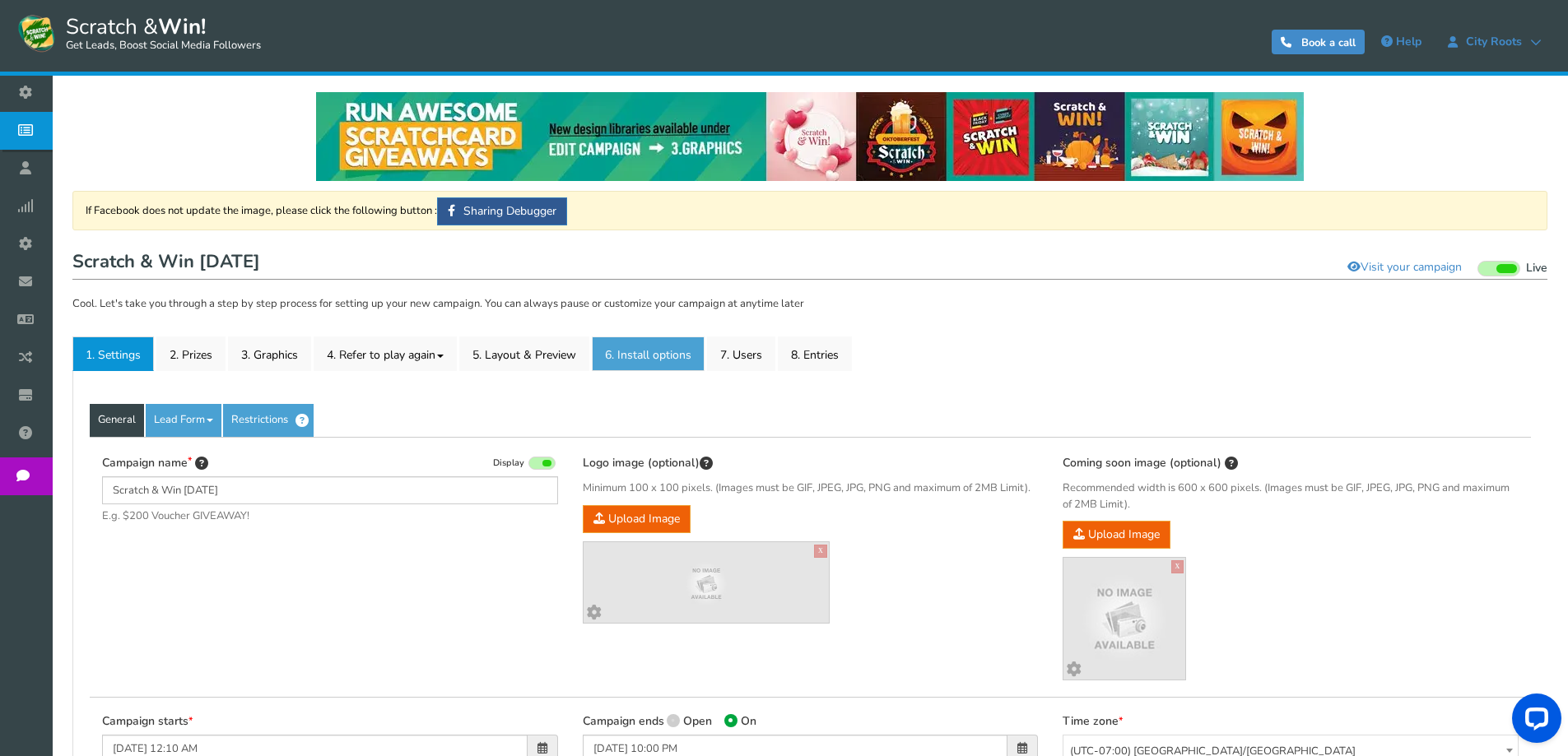
click at [618, 346] on link "6. Install options New" at bounding box center [647, 354] width 113 height 34
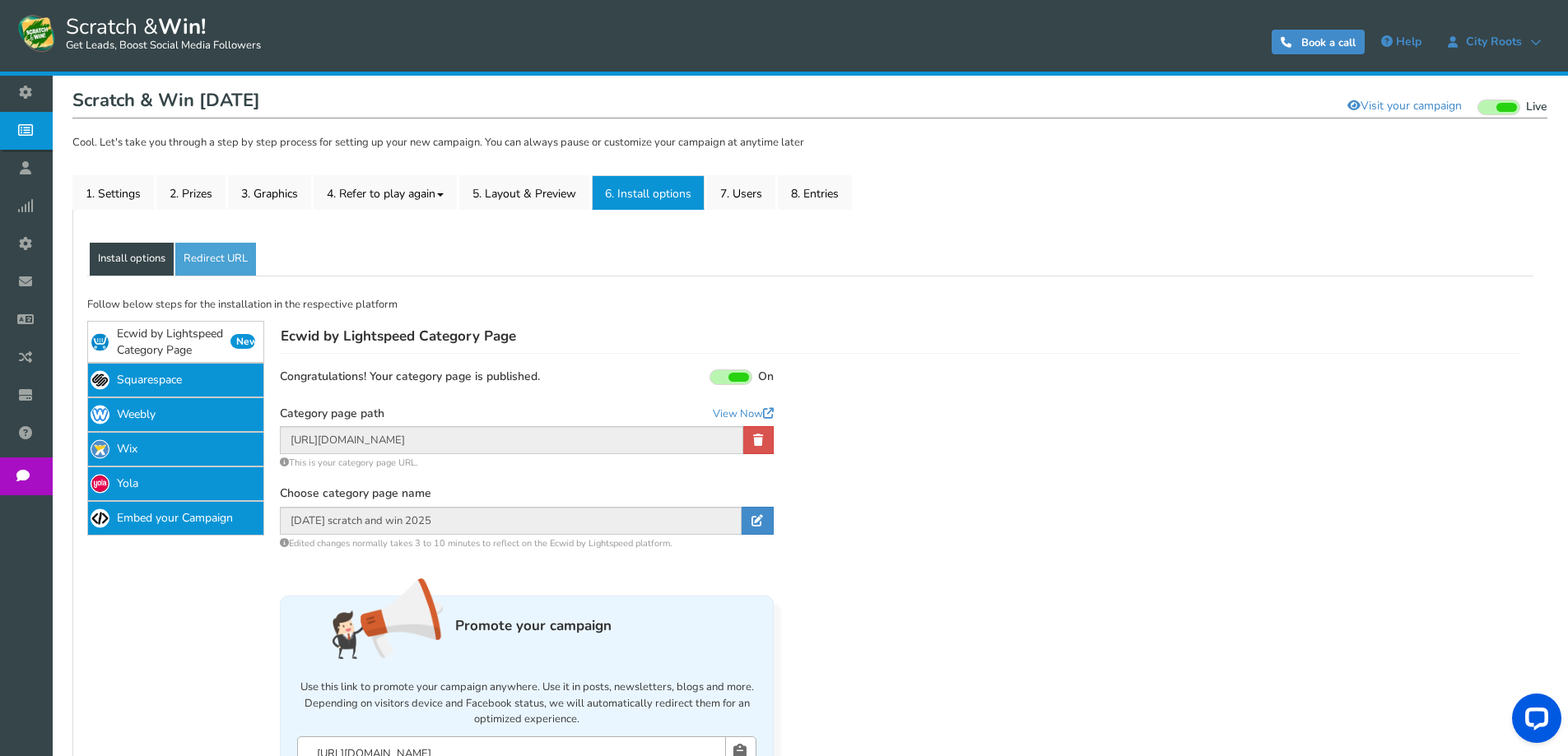
scroll to position [164, 0]
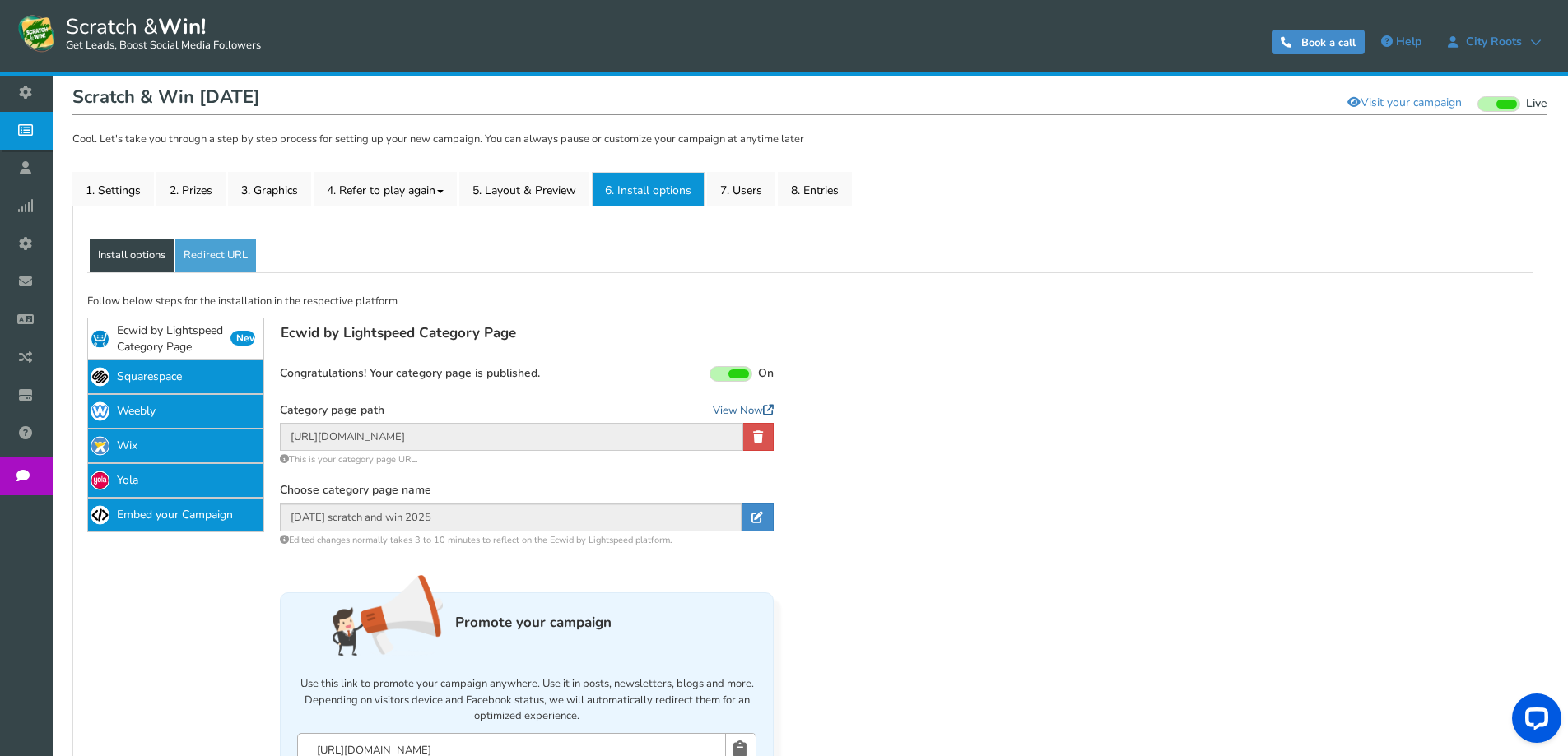
click at [719, 414] on link "View Now" at bounding box center [743, 411] width 60 height 16
click at [571, 396] on div "Display your campaign on Ecwid by Lightspeed category page Congratulations! you…" at bounding box center [526, 456] width 494 height 181
click at [615, 340] on h4 "Ecwid by Lightspeed Category Page" at bounding box center [900, 334] width 1242 height 32
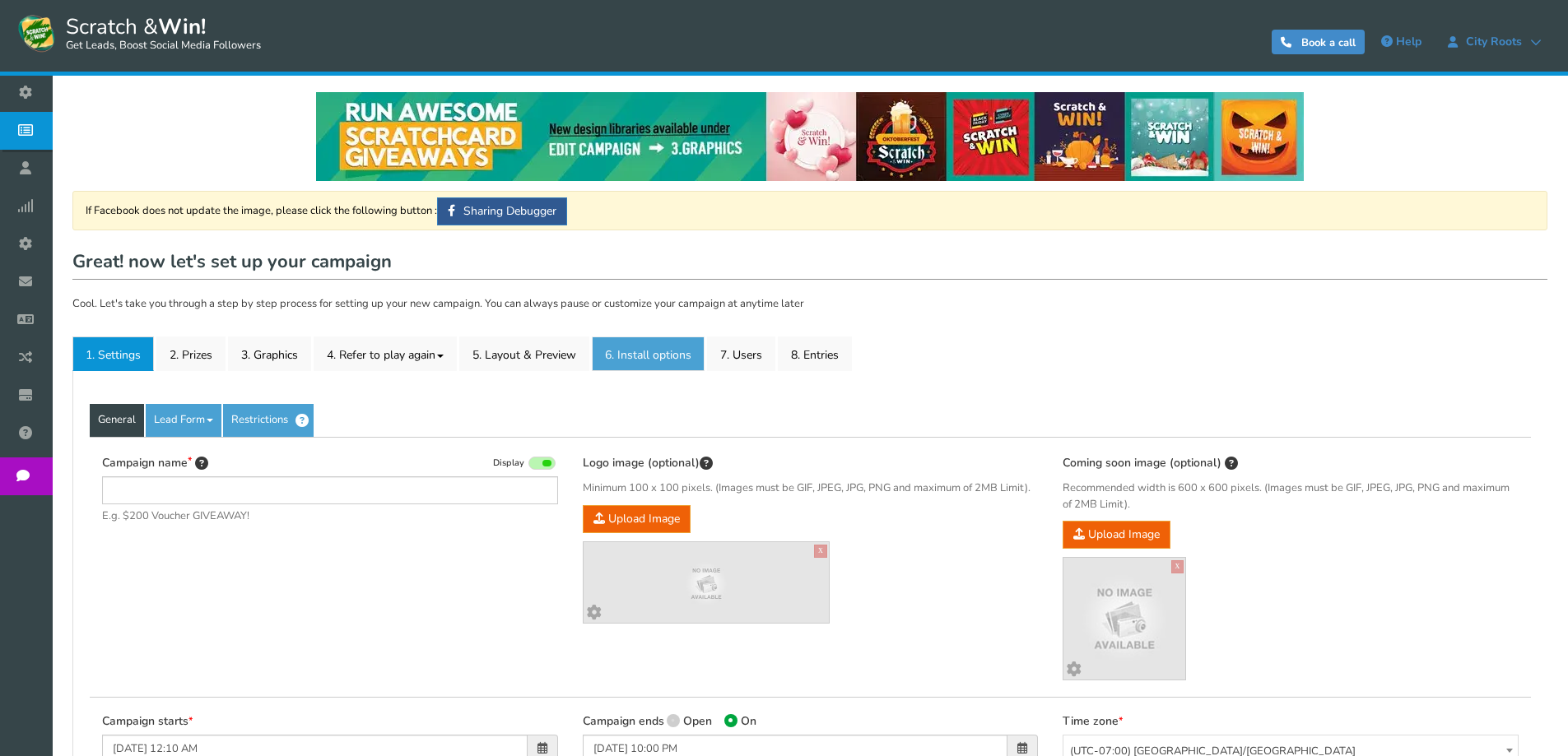
type input "Scratch & Win [DATE]"
click at [639, 349] on link "6. Install options New" at bounding box center [647, 354] width 113 height 34
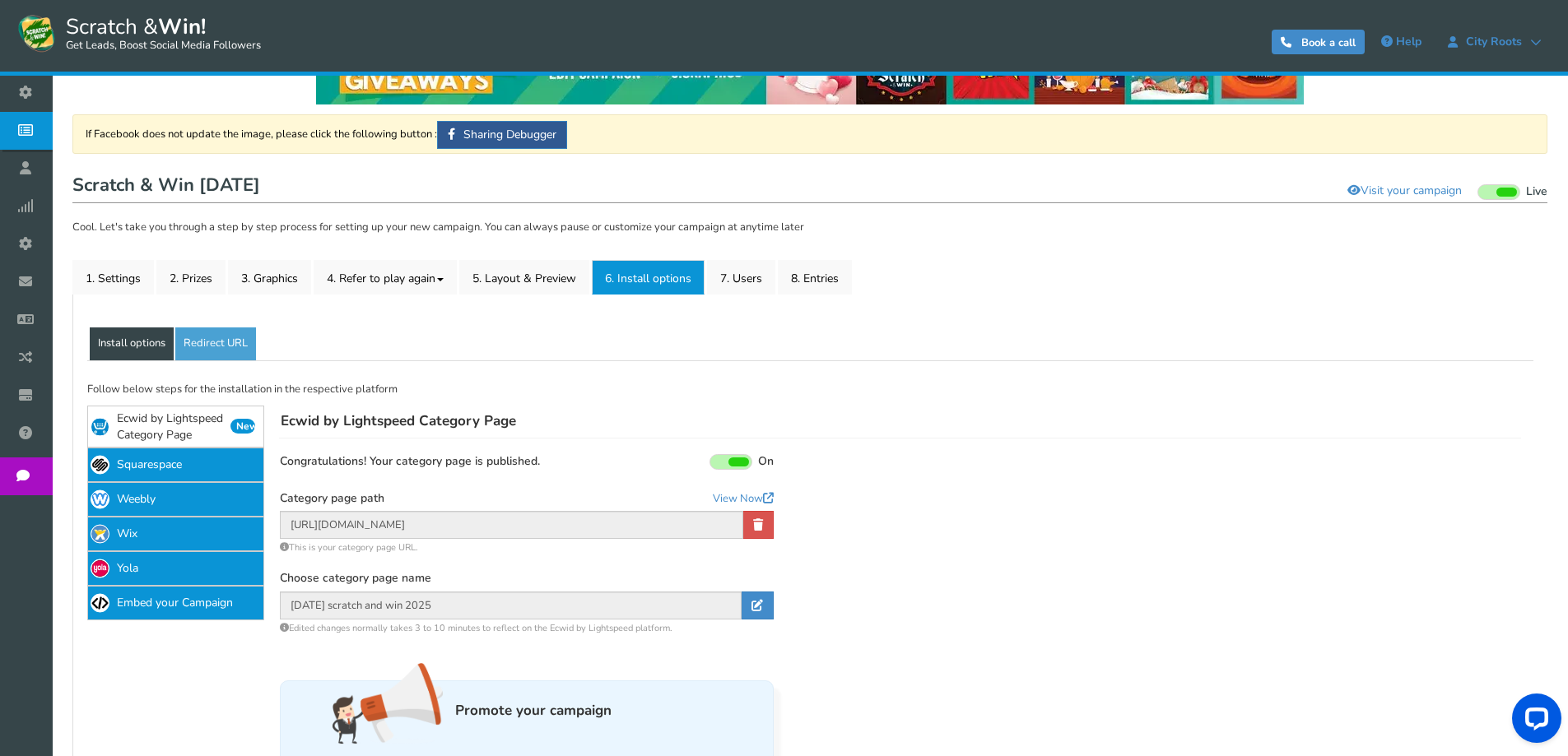
scroll to position [164, 0]
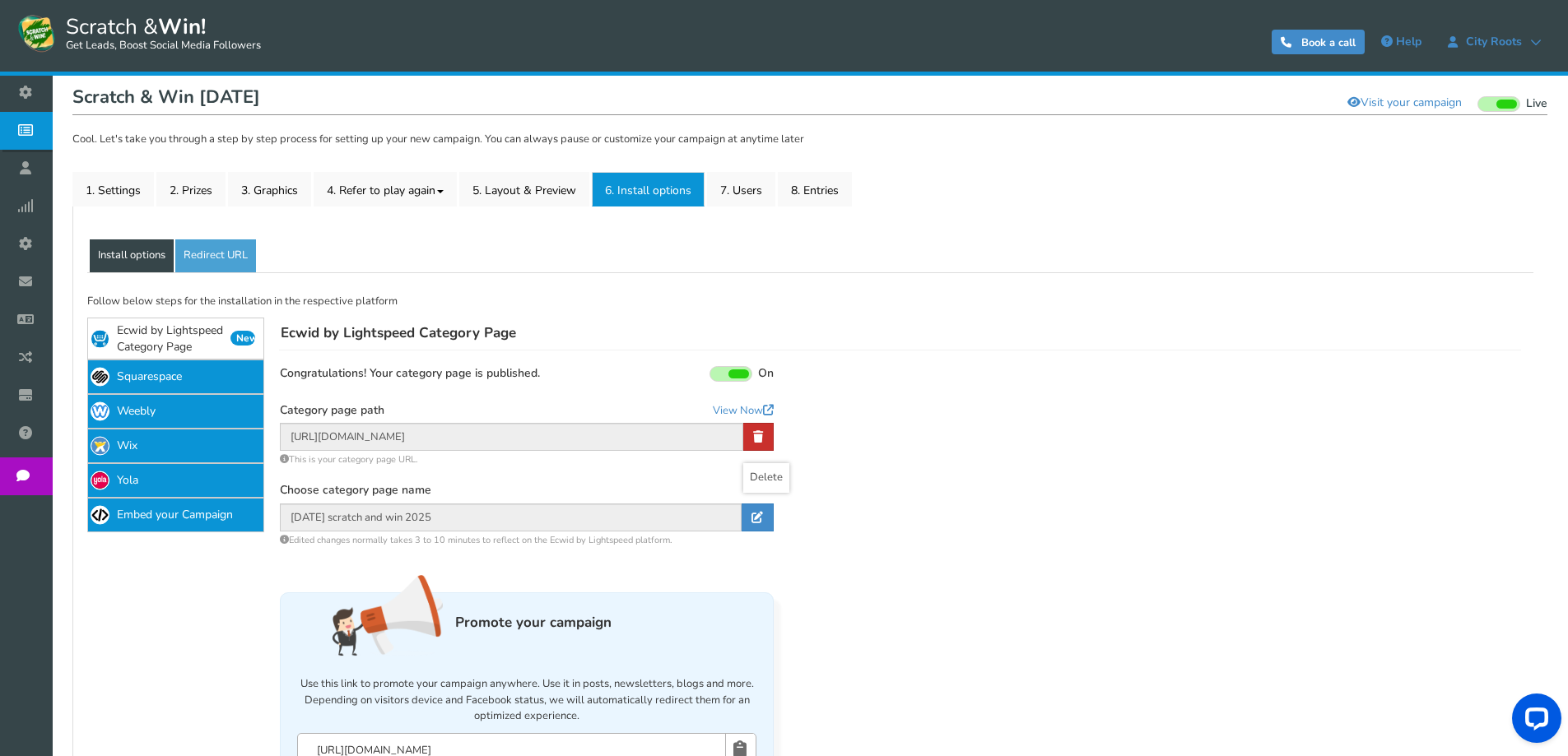
click at [767, 433] on link at bounding box center [758, 437] width 31 height 28
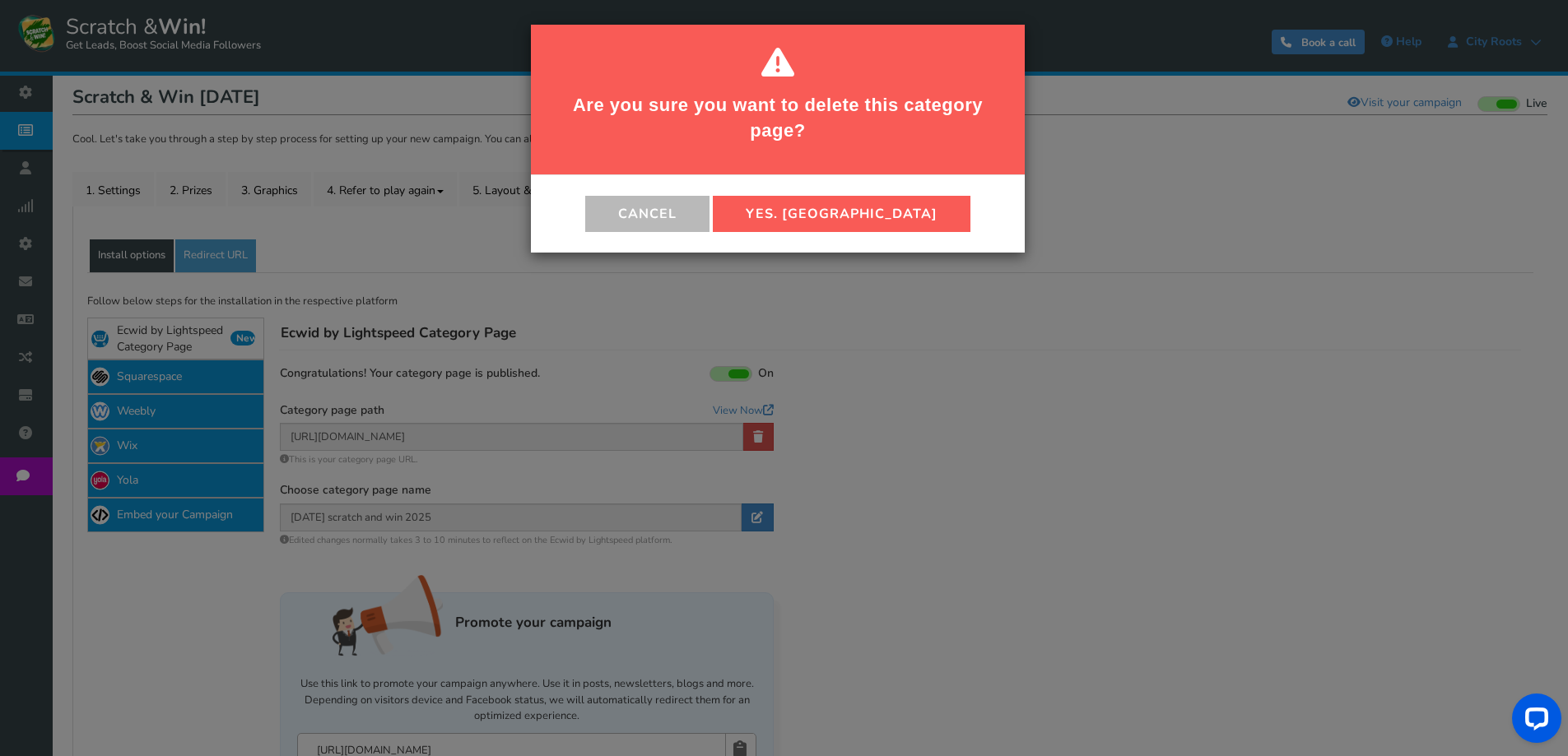
click at [859, 213] on button "Yes. [GEOGRAPHIC_DATA]" at bounding box center [841, 214] width 257 height 36
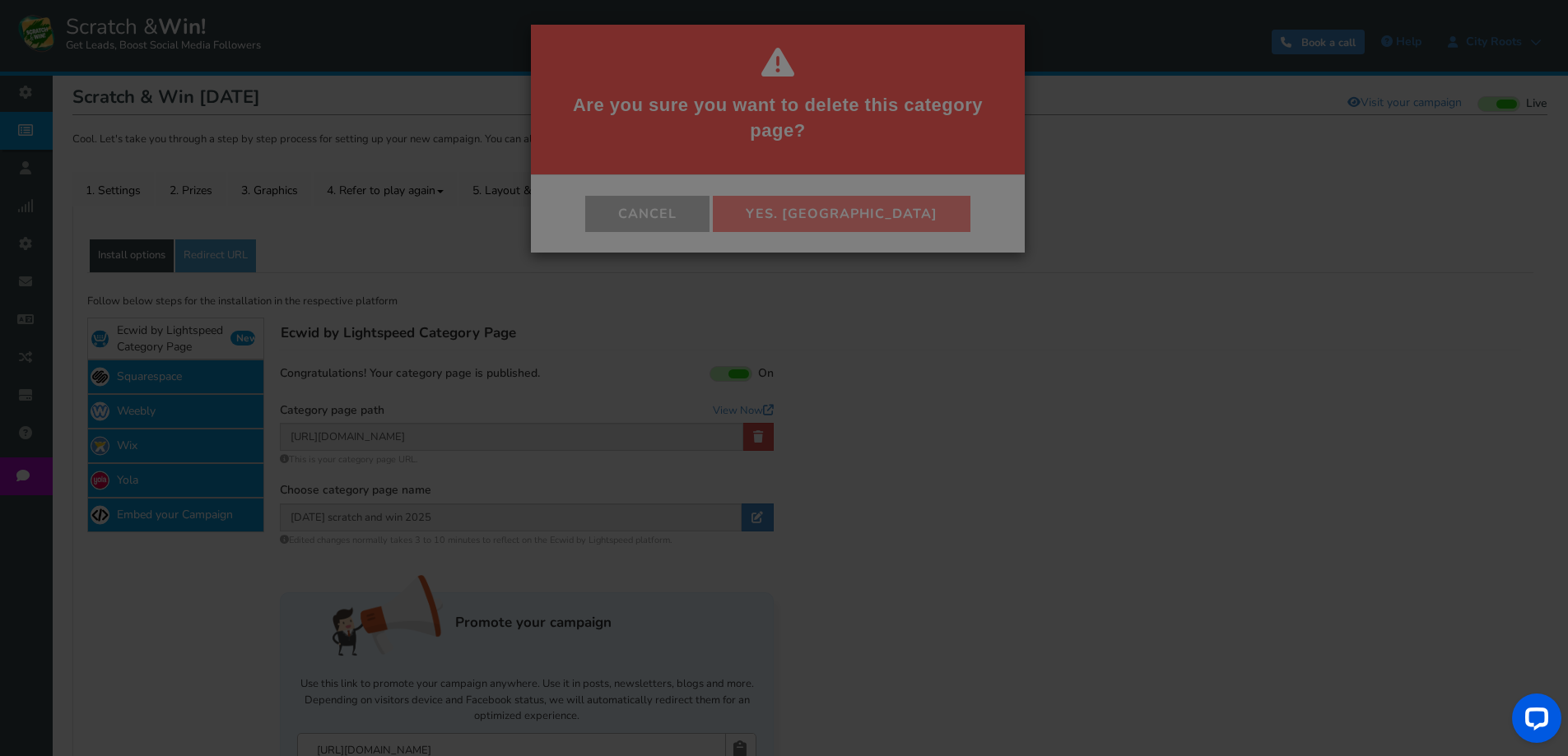
scroll to position [10, 0]
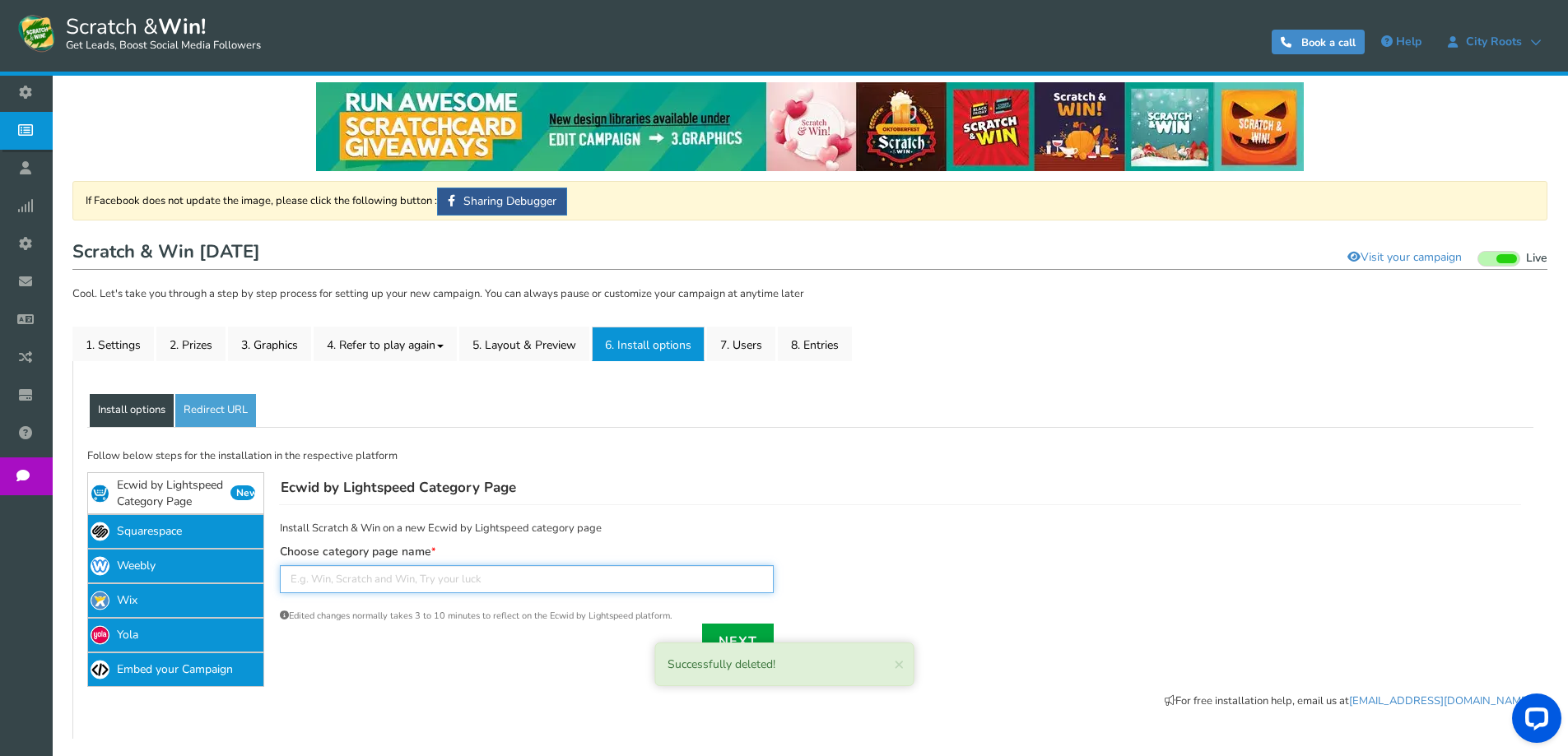
click at [450, 579] on input "text" at bounding box center [526, 578] width 494 height 28
type input "[DATE] scratch and win 2025"
click at [804, 463] on p "Follow below steps for the installation in the respective platform" at bounding box center [811, 456] width 1446 height 16
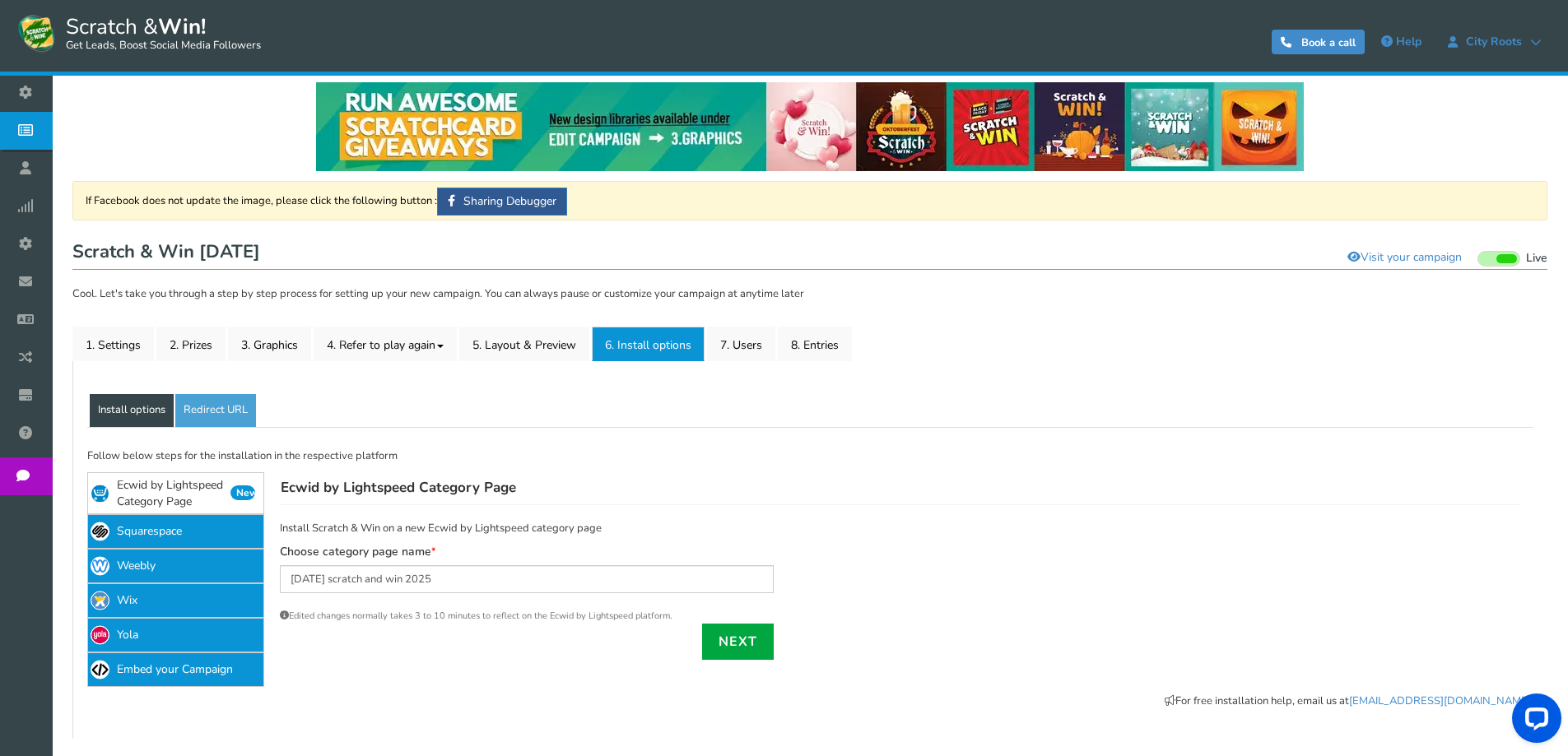
drag, startPoint x: 729, startPoint y: 628, endPoint x: 754, endPoint y: 629, distance: 25.0
click at [729, 627] on link "Next" at bounding box center [738, 641] width 71 height 36
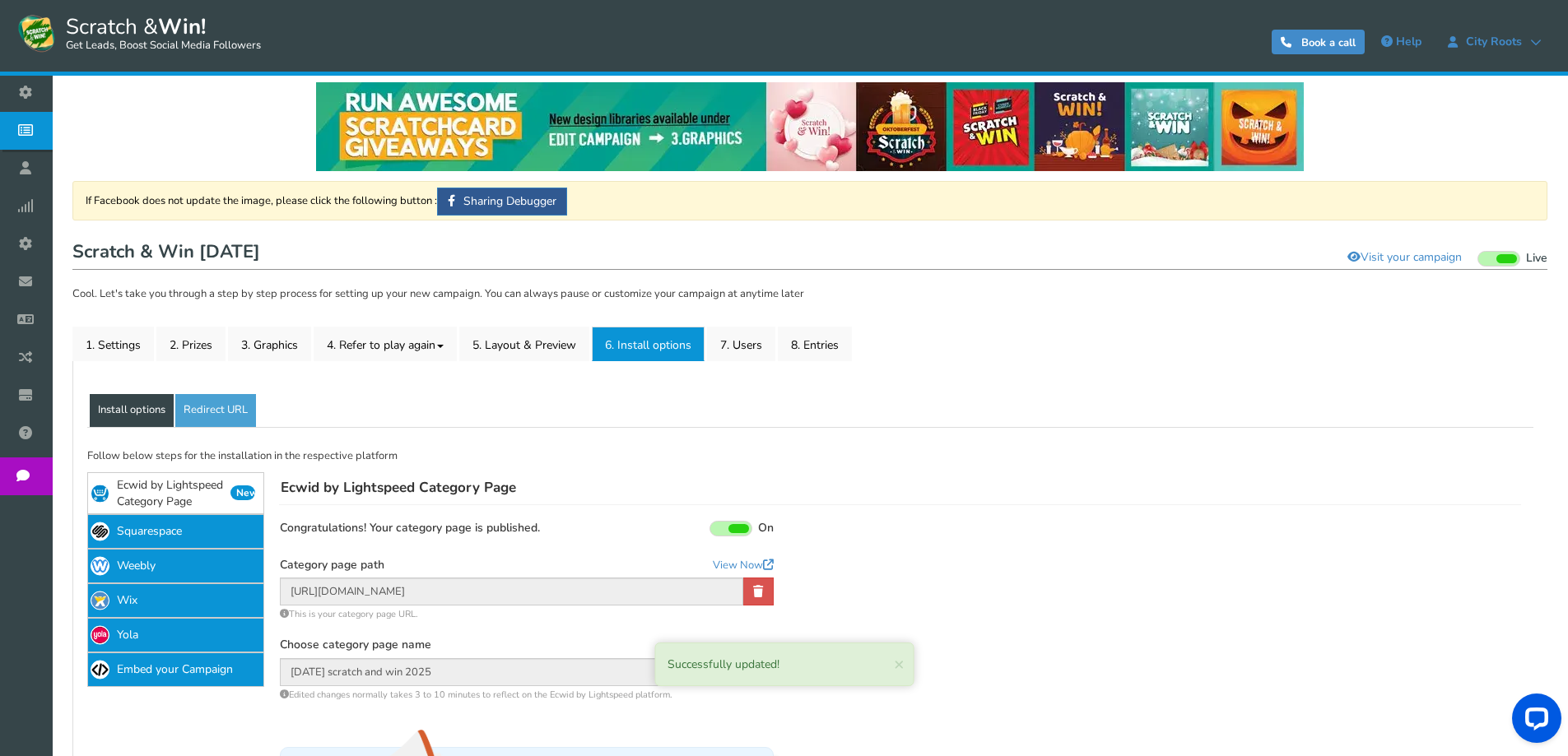
scroll to position [256, 0]
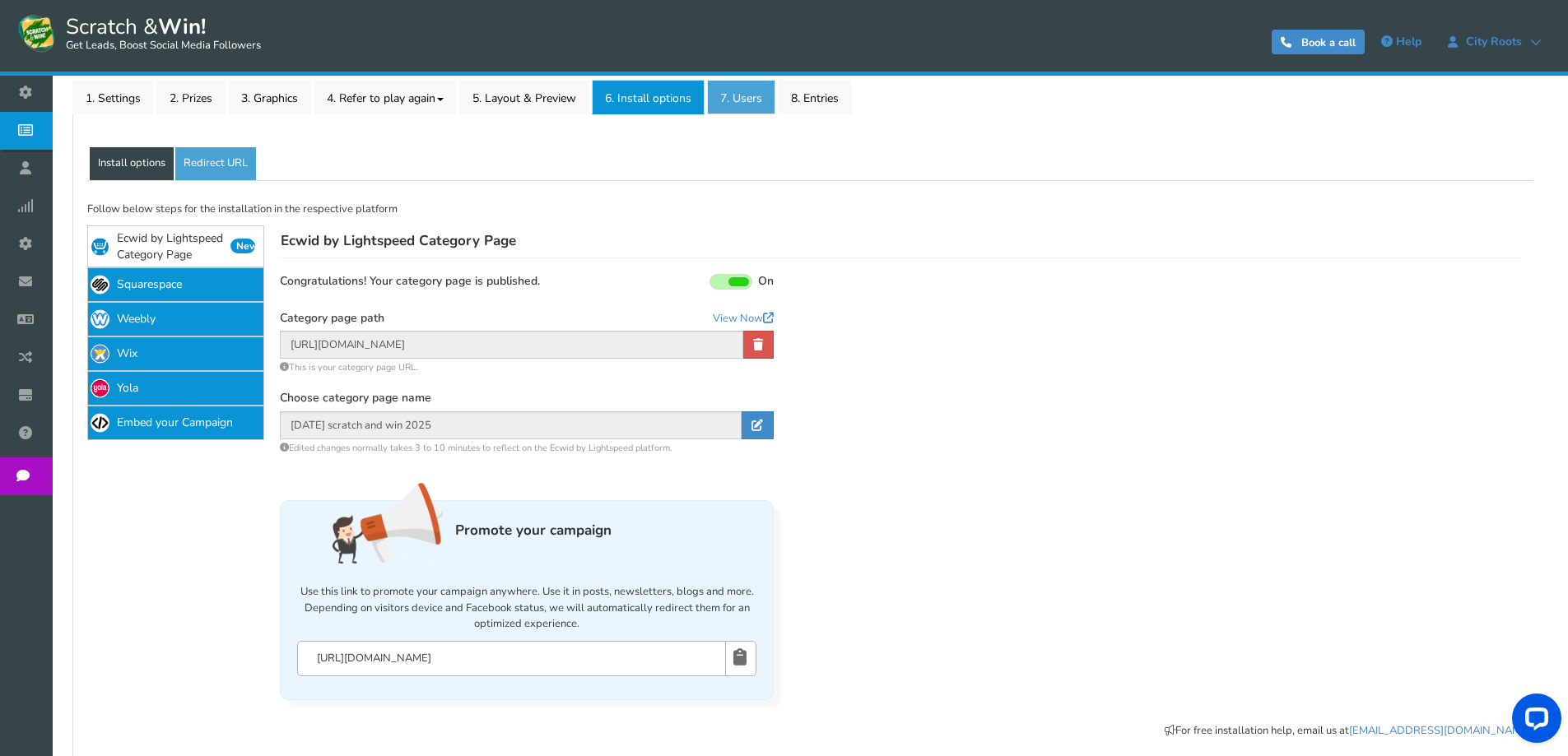
click at [752, 97] on link "7. Users" at bounding box center [741, 97] width 69 height 34
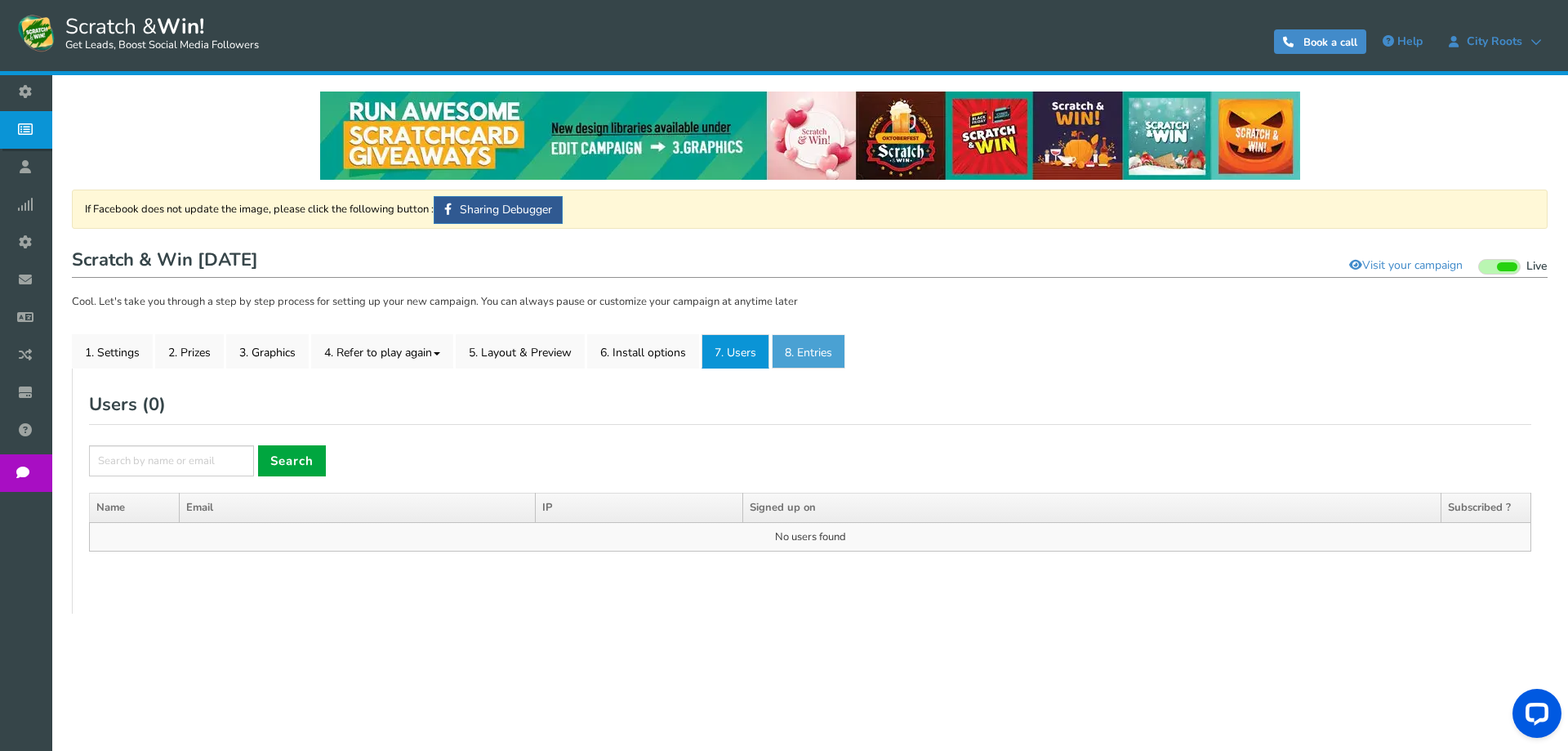
click at [792, 346] on link "8. Entries" at bounding box center [809, 351] width 73 height 34
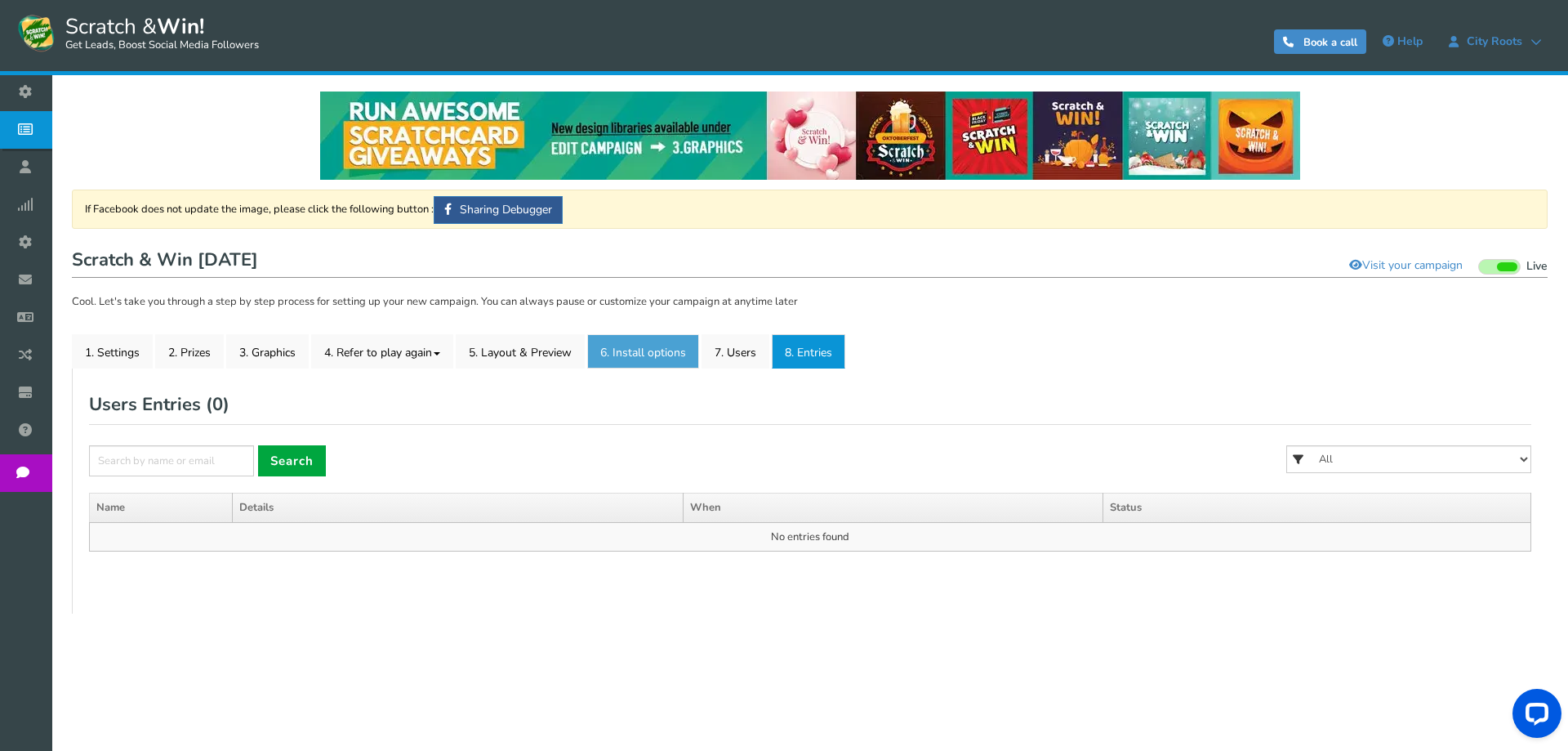
click at [627, 351] on link "6. Install options New" at bounding box center [642, 351] width 112 height 34
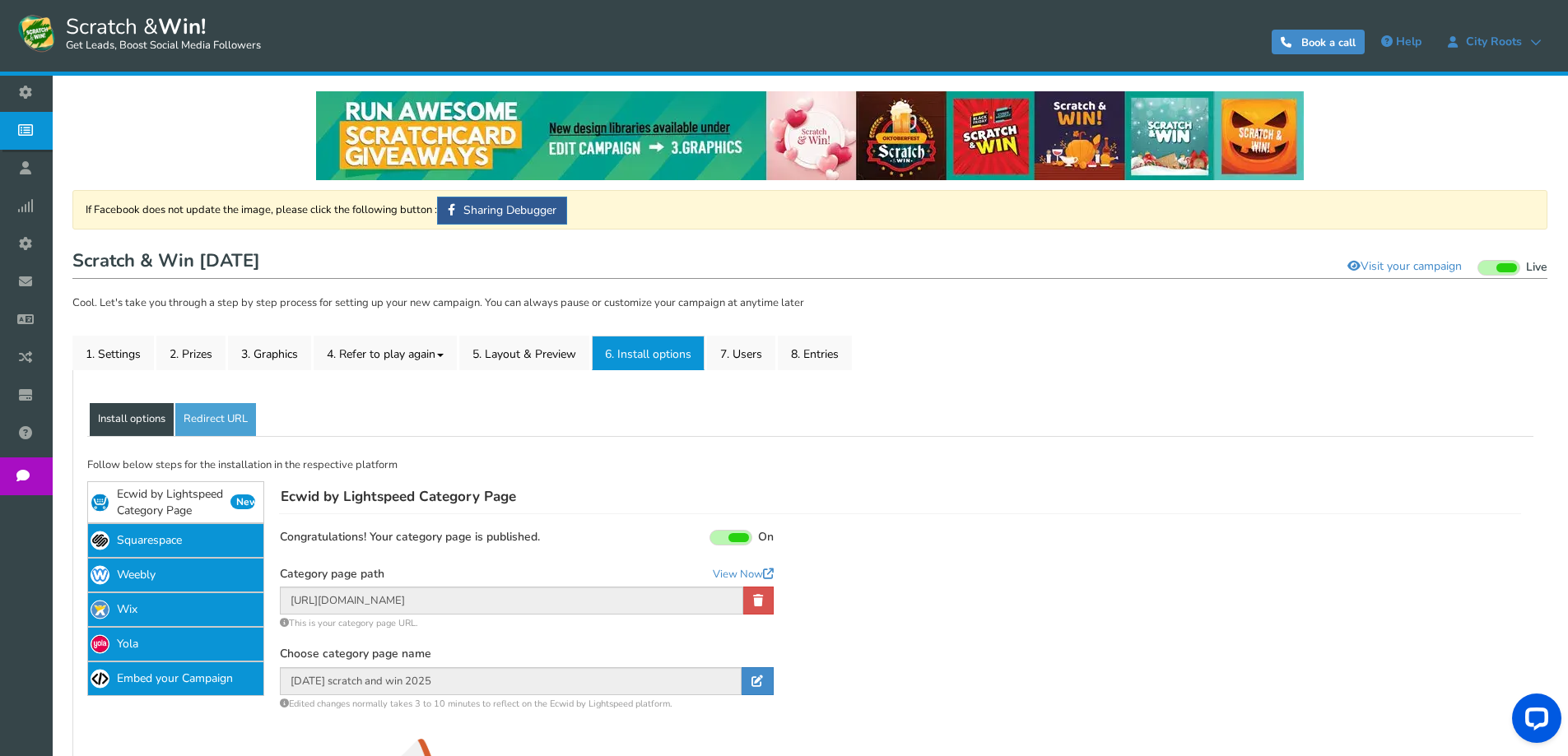
scroll to position [164, 0]
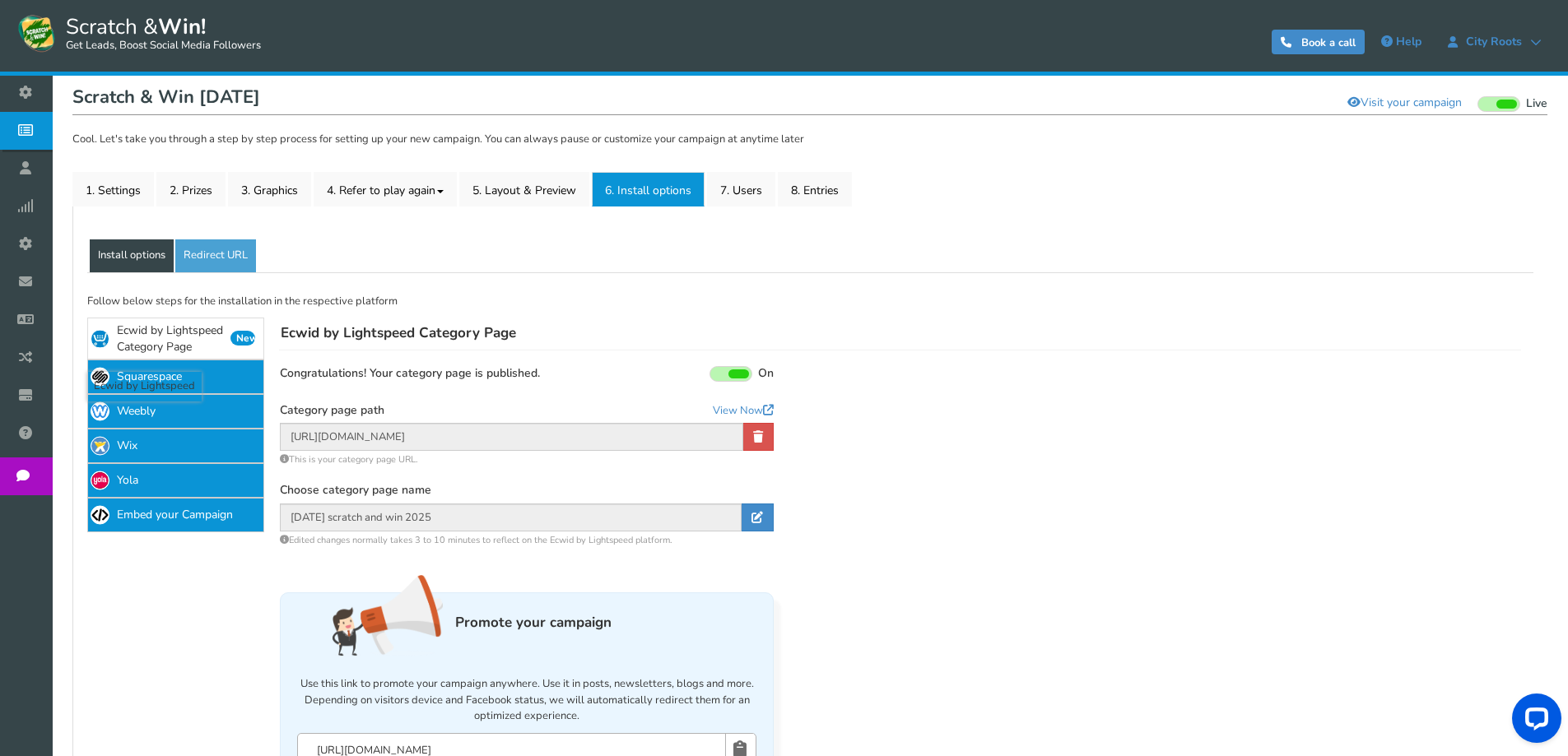
click at [190, 336] on link "Ecwid by Lightspeed Category Page New" at bounding box center [176, 338] width 177 height 41
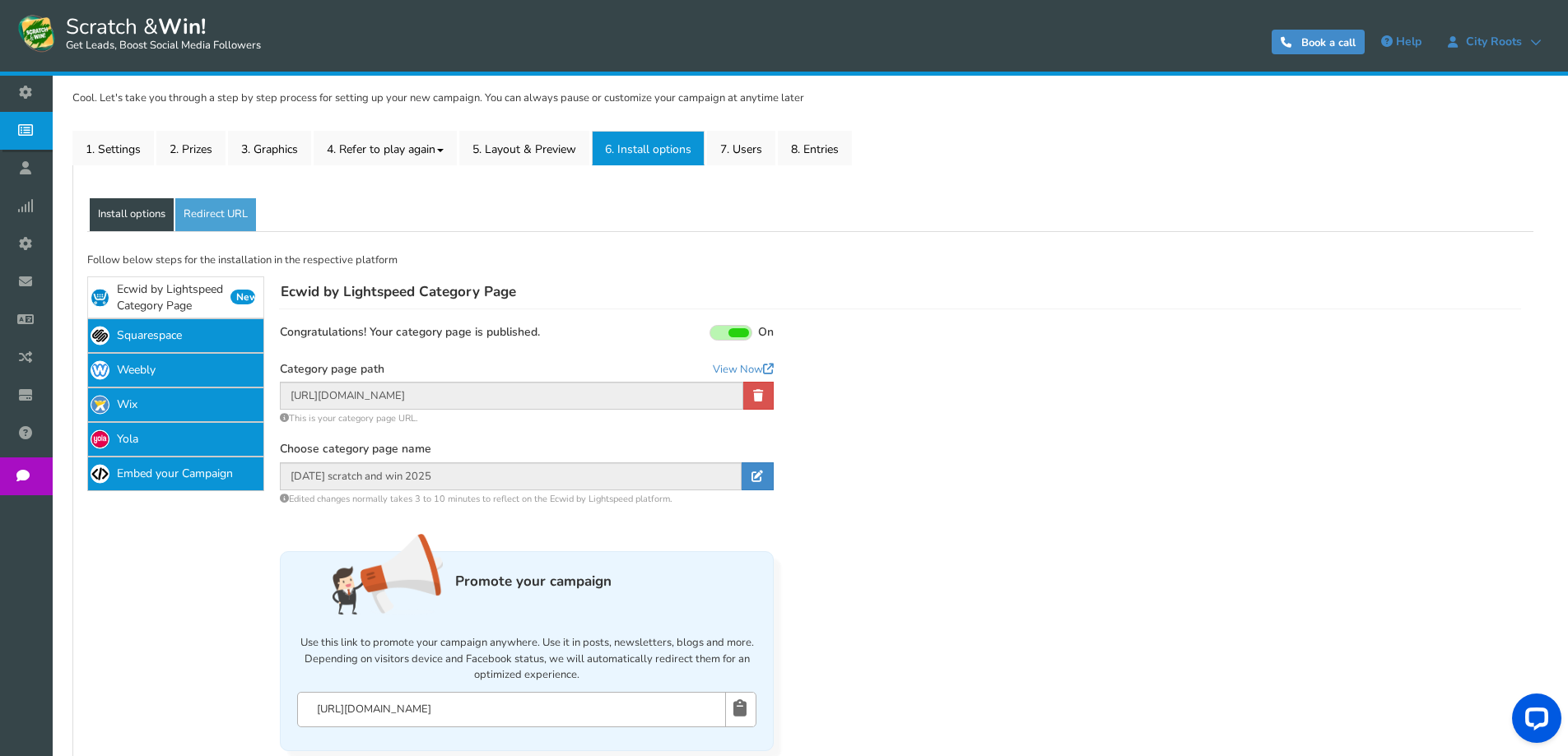
scroll to position [286, 0]
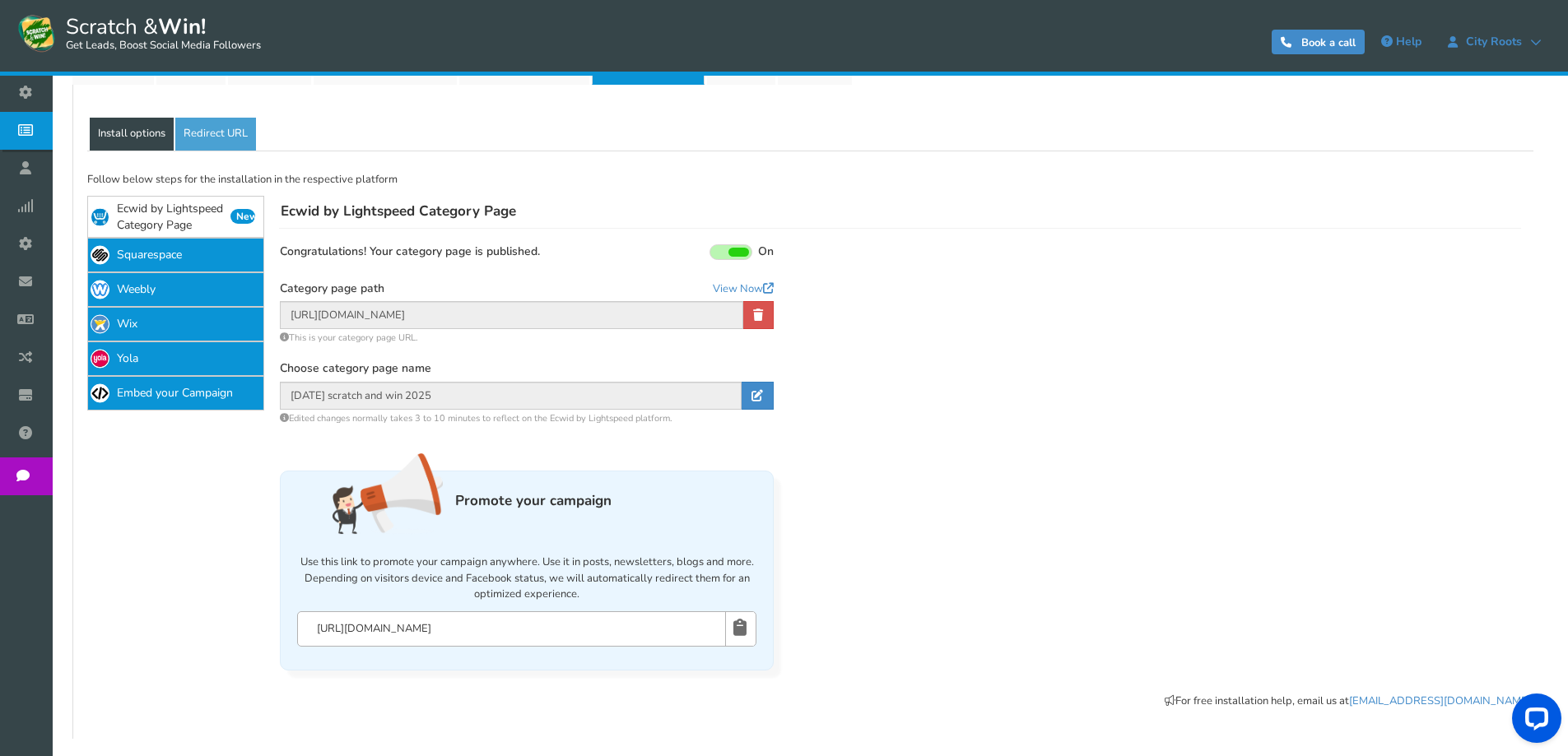
click at [515, 630] on input "[URL][DOMAIN_NAME]" at bounding box center [527, 629] width 424 height 18
drag, startPoint x: 564, startPoint y: 629, endPoint x: 226, endPoint y: 629, distance: 338.0
click at [226, 629] on div "If Facebook does not update the image, please click the following button : Shar…" at bounding box center [811, 437] width 1466 height 572
click at [824, 377] on div "Successfully updated! × Close Display your campaign on Ecwid by Lightspeed cate…" at bounding box center [893, 449] width 1257 height 442
click at [811, 325] on div "Successfully updated! × Close Display your campaign on Ecwid by Lightspeed cate…" at bounding box center [893, 449] width 1257 height 442
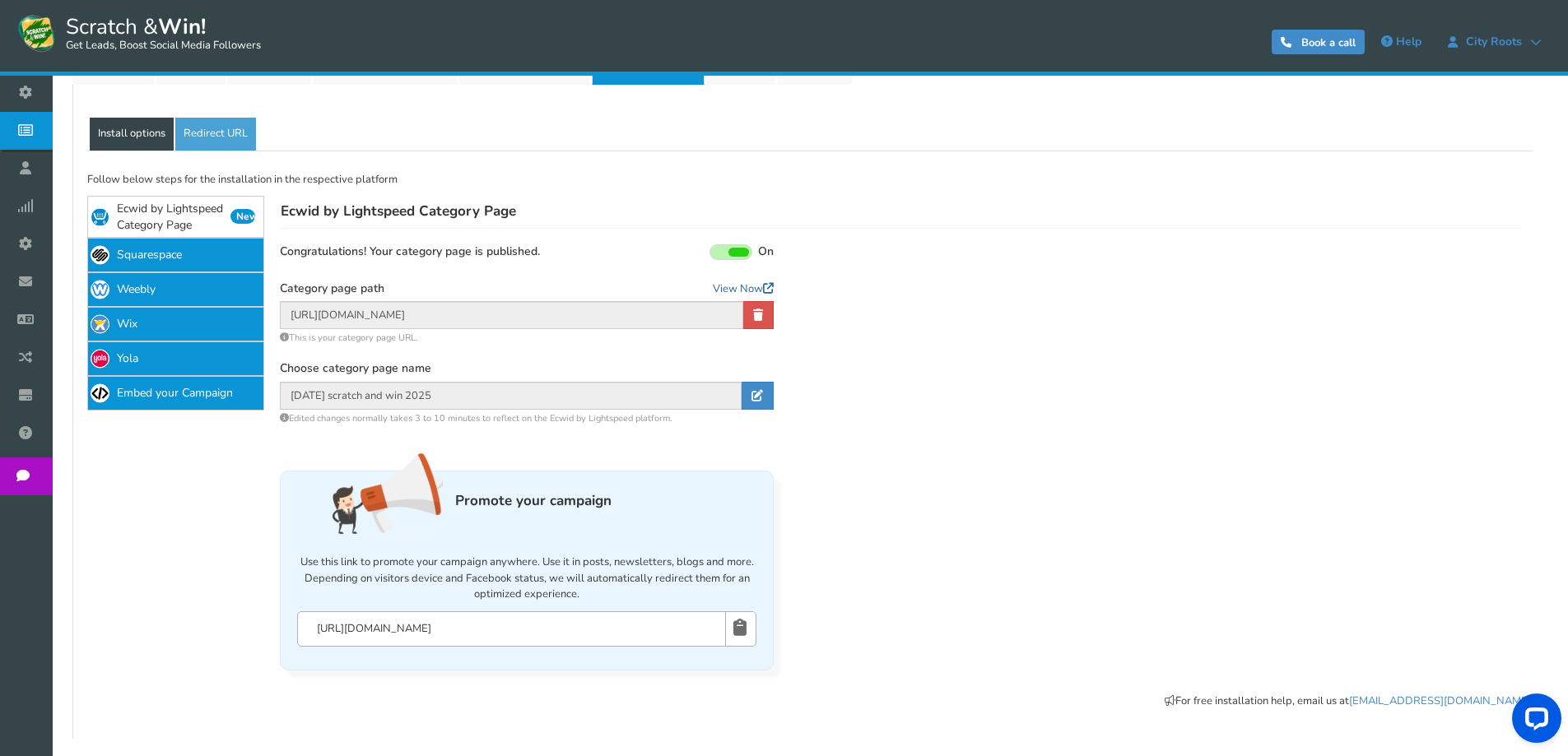
click at [750, 289] on link "View Now" at bounding box center [743, 290] width 60 height 16
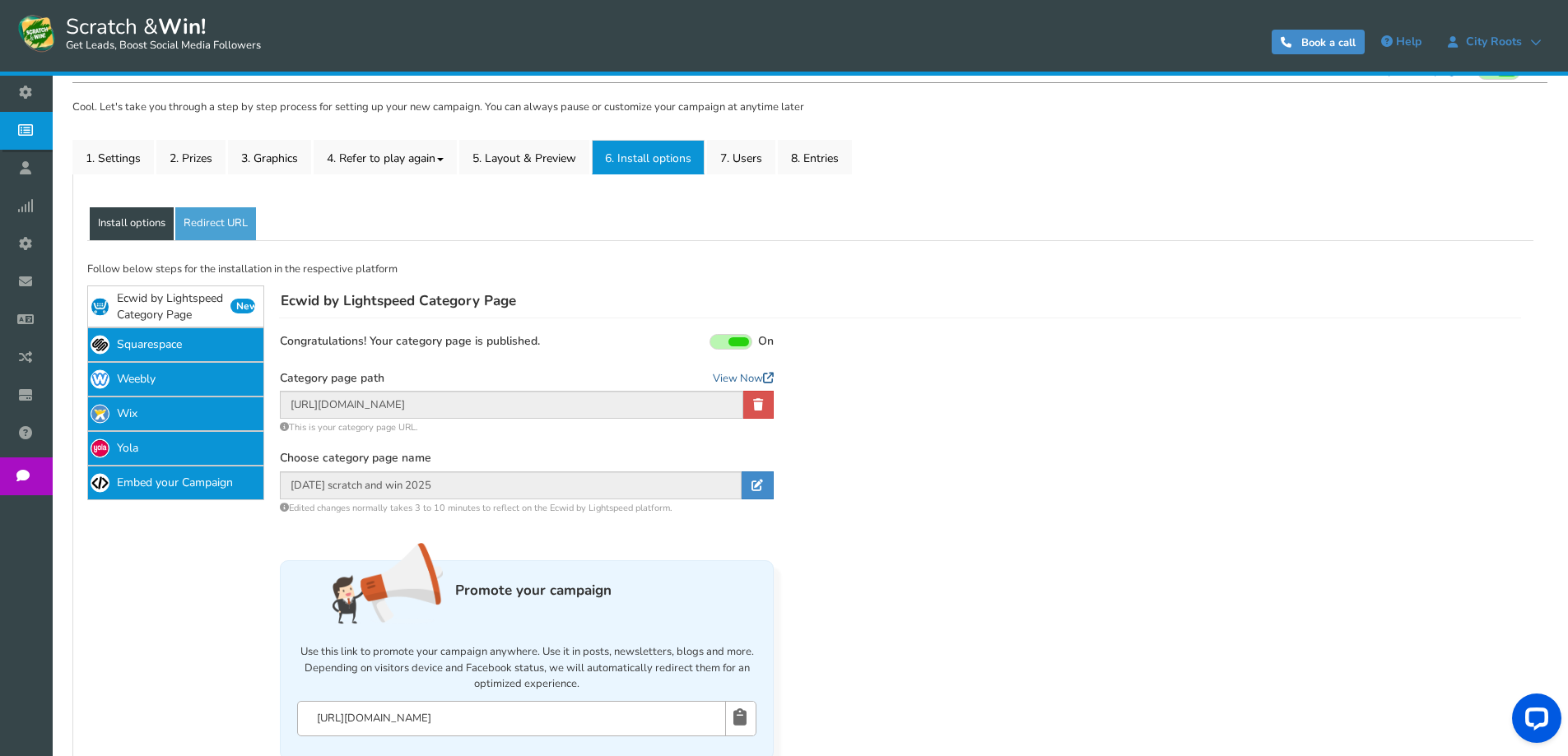
scroll to position [0, 0]
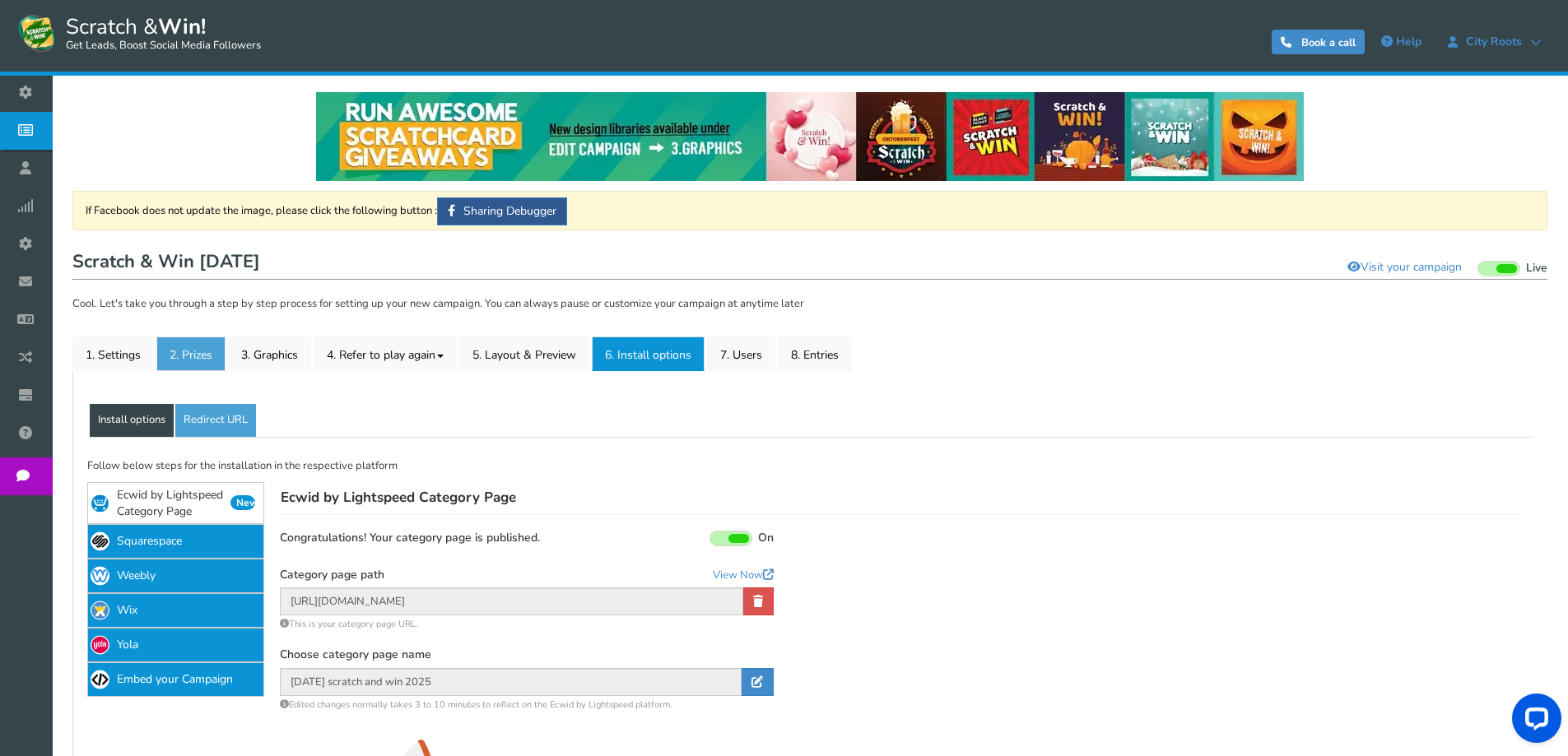
click at [189, 357] on link "2. Prizes" at bounding box center [190, 354] width 70 height 34
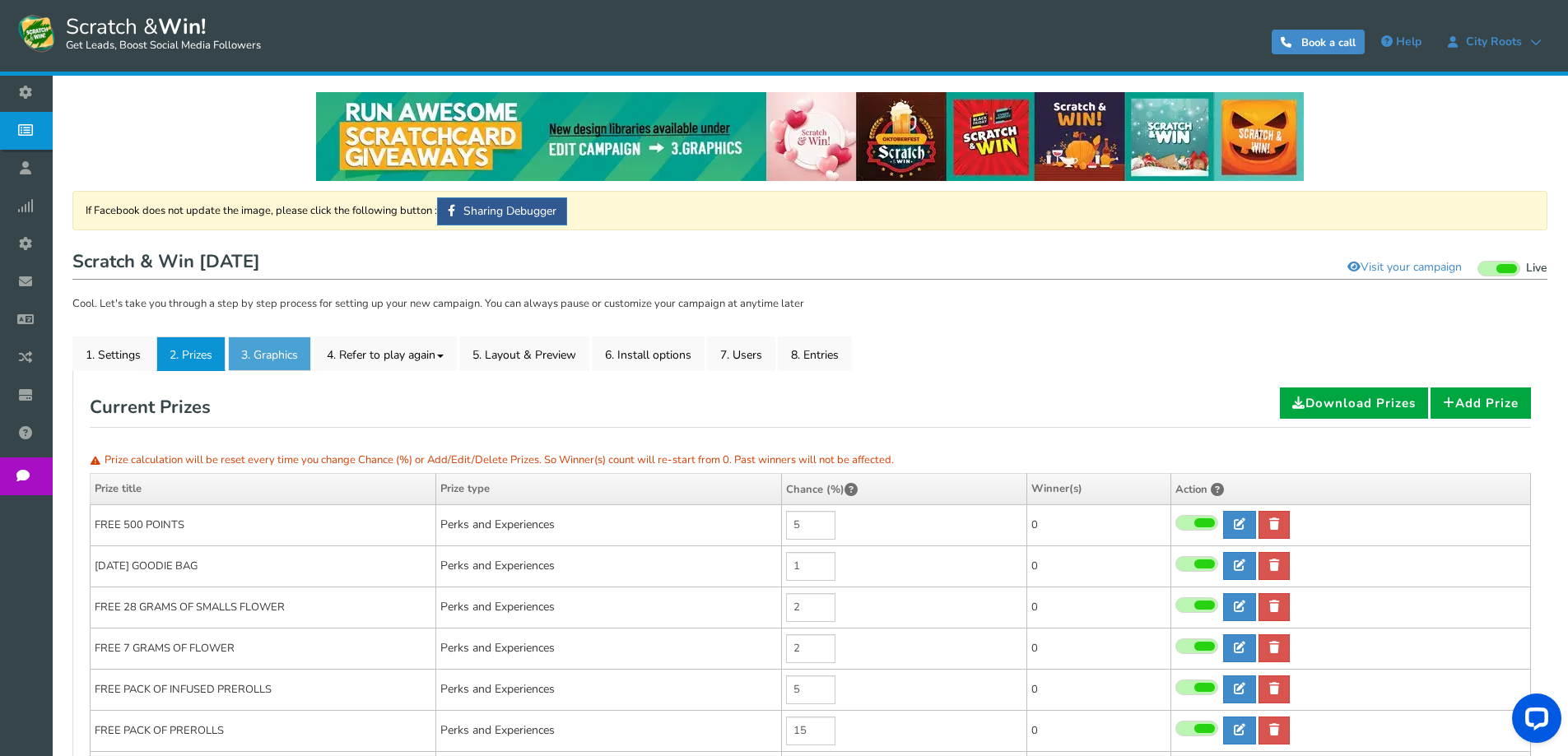
click at [281, 347] on link "3. Graphics" at bounding box center [270, 354] width 83 height 34
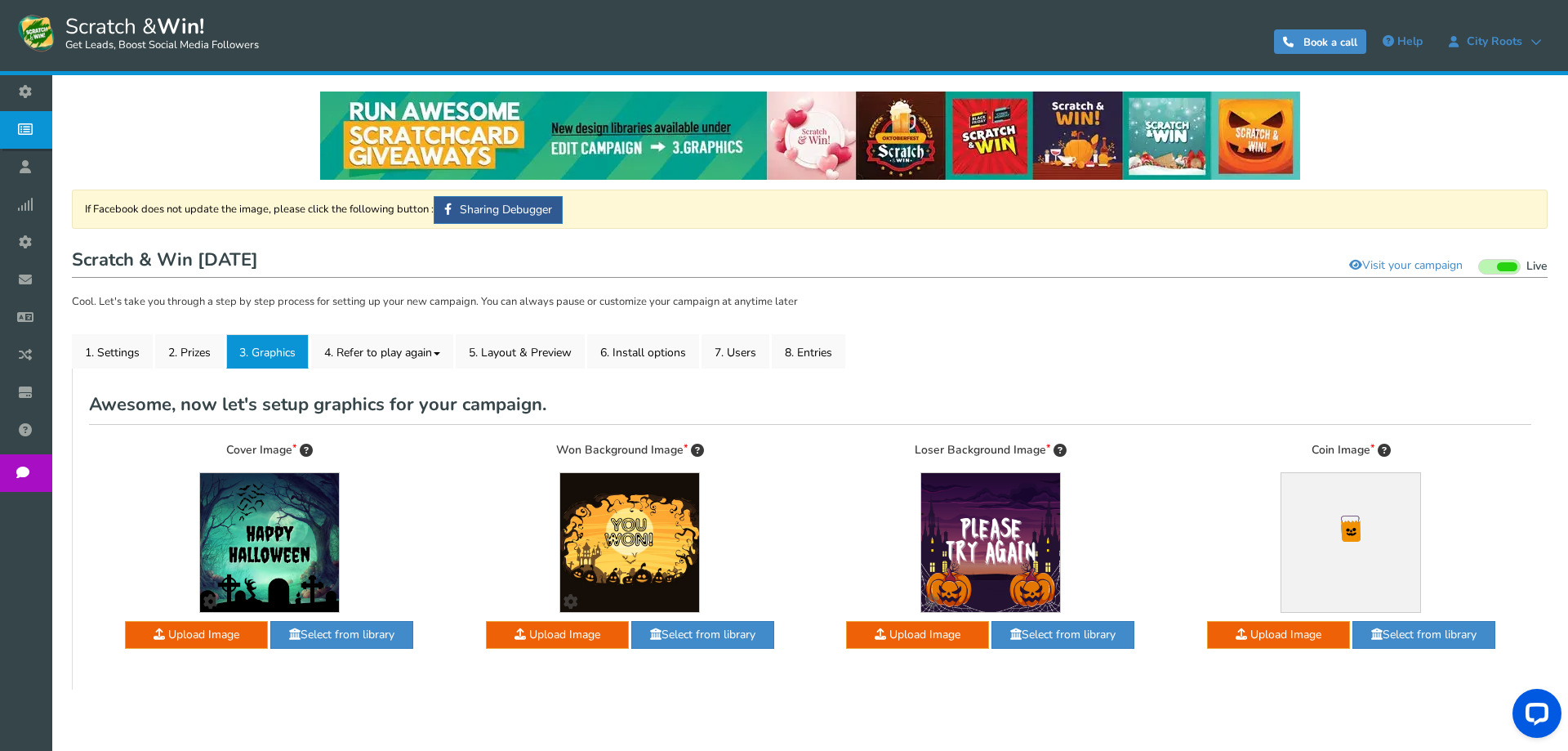
click at [401, 500] on div "Cover Image Customize your image Upload Image upload/img/283/83/21283_scratch_1…" at bounding box center [270, 548] width 337 height 216
click at [500, 354] on link "5. Layout & Preview" at bounding box center [521, 351] width 129 height 34
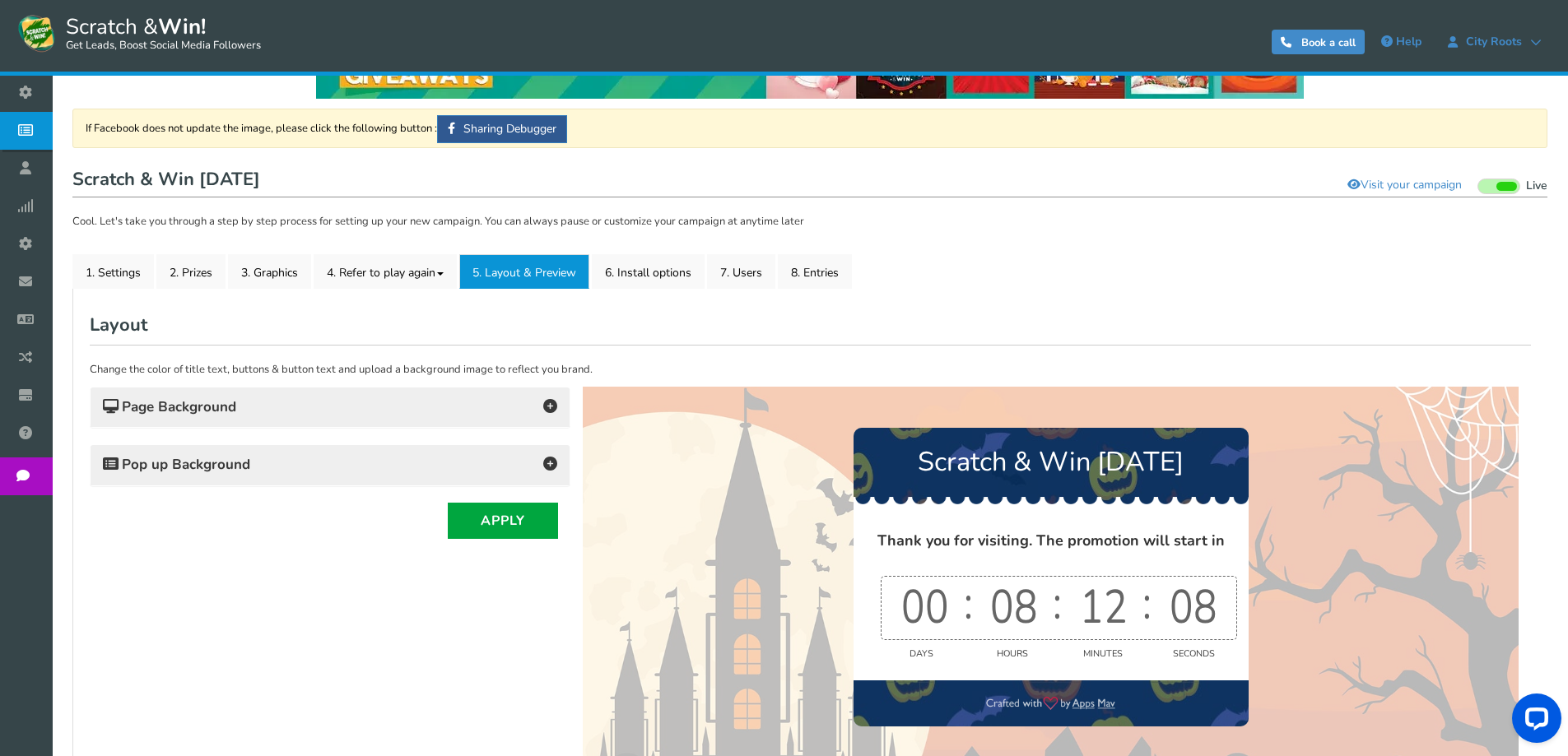
click at [356, 398] on h4 "Page Background" at bounding box center [329, 408] width 454 height 23
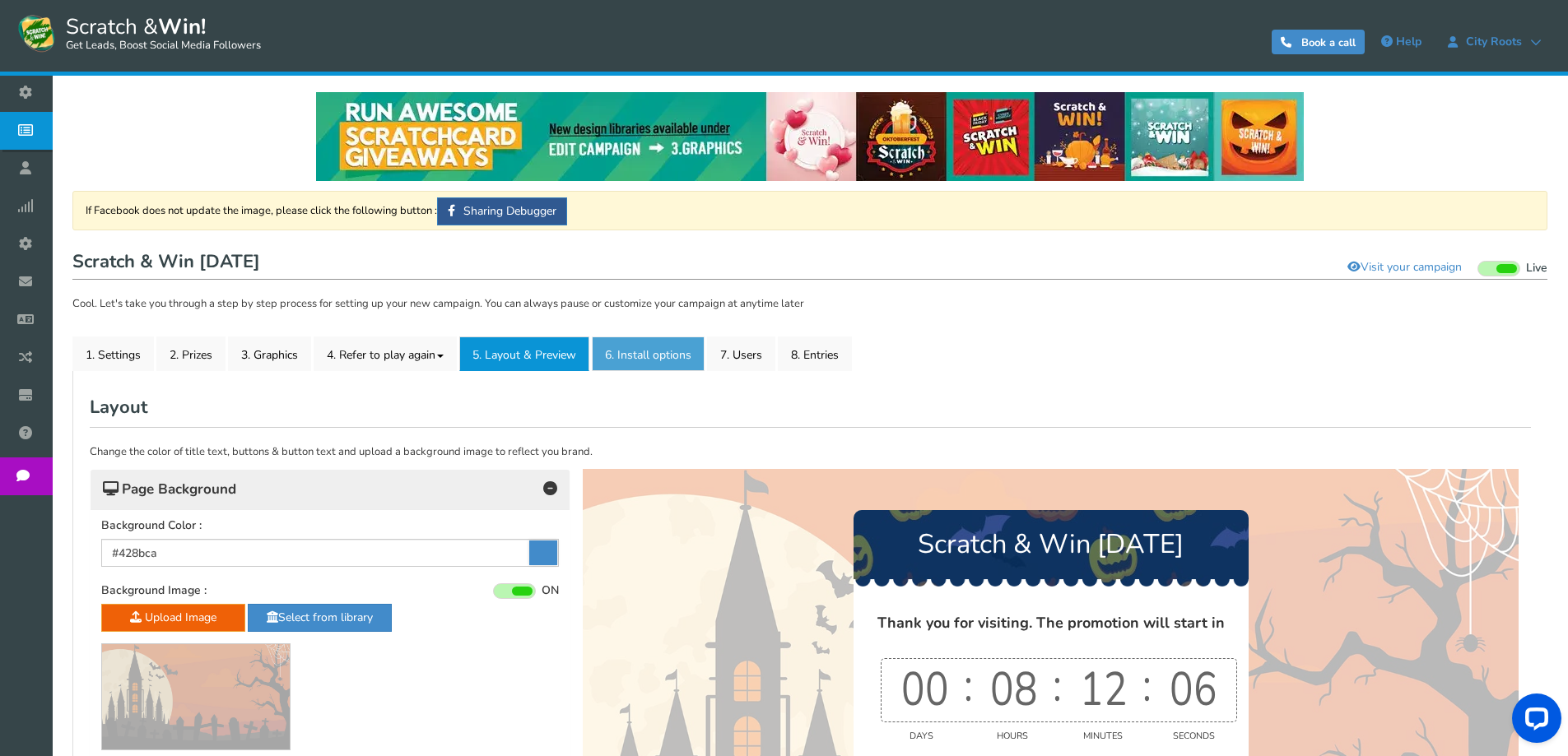
click at [625, 354] on link "6. Install options New" at bounding box center [647, 354] width 113 height 34
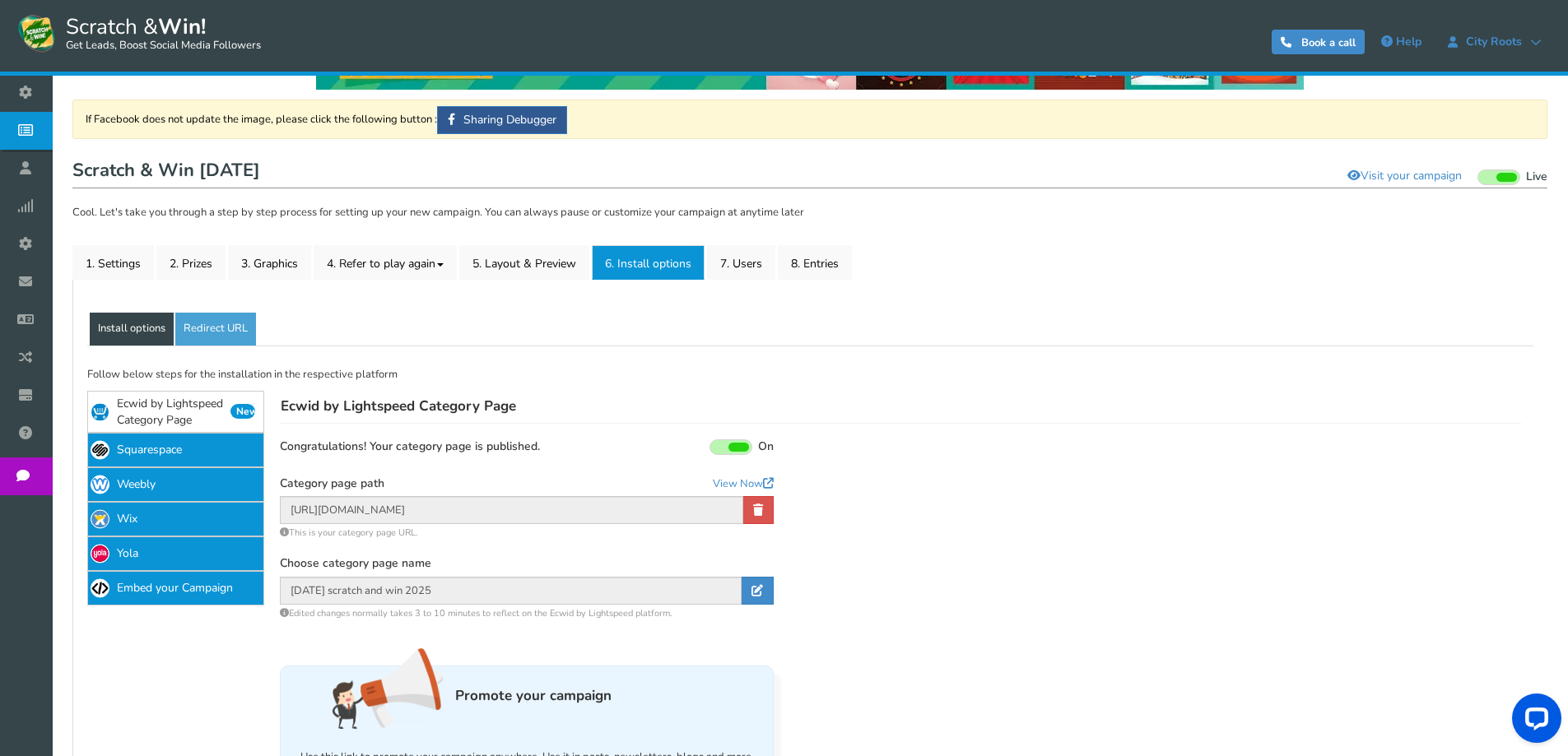
scroll to position [247, 0]
